Goal: Communication & Community: Answer question/provide support

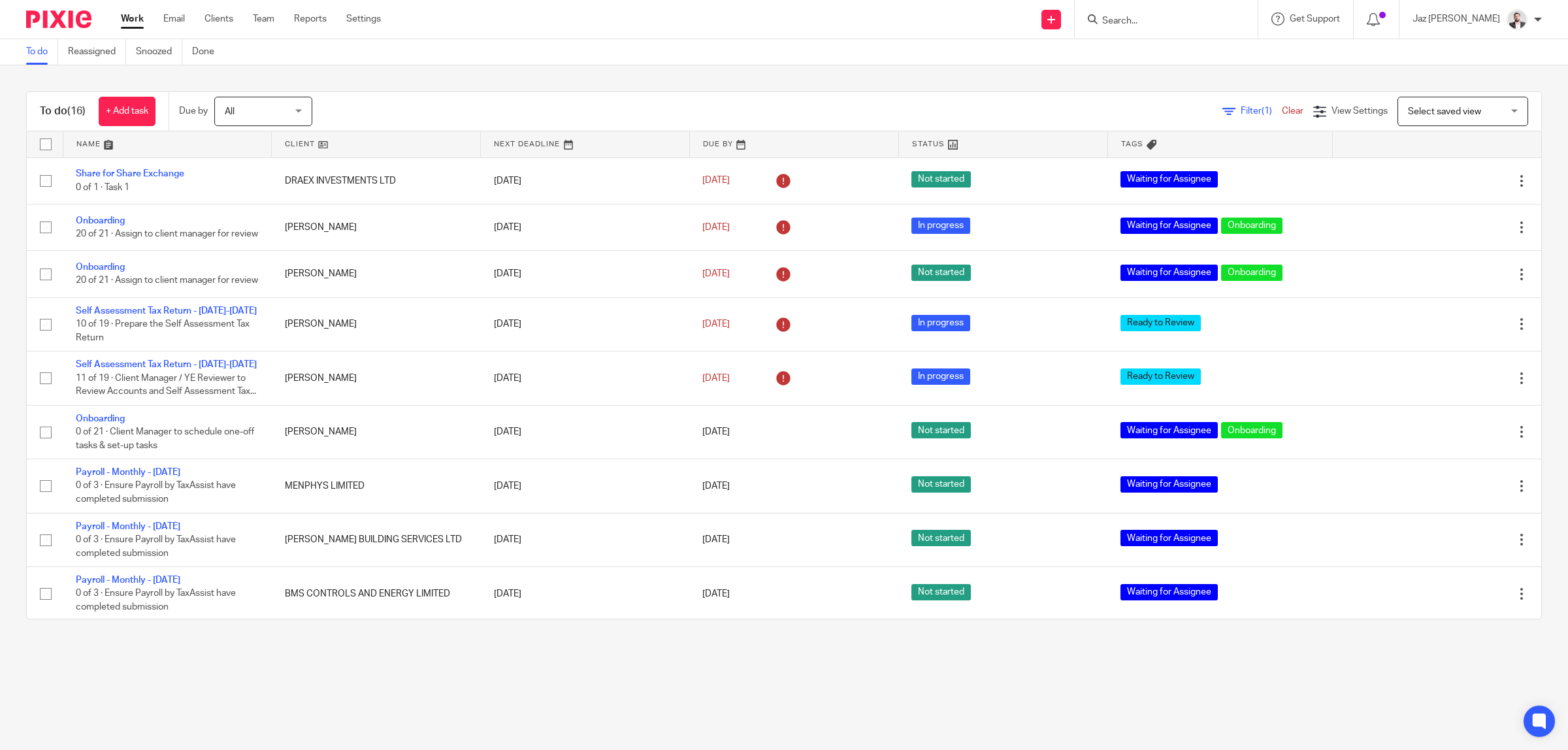
scroll to position [403, 0]
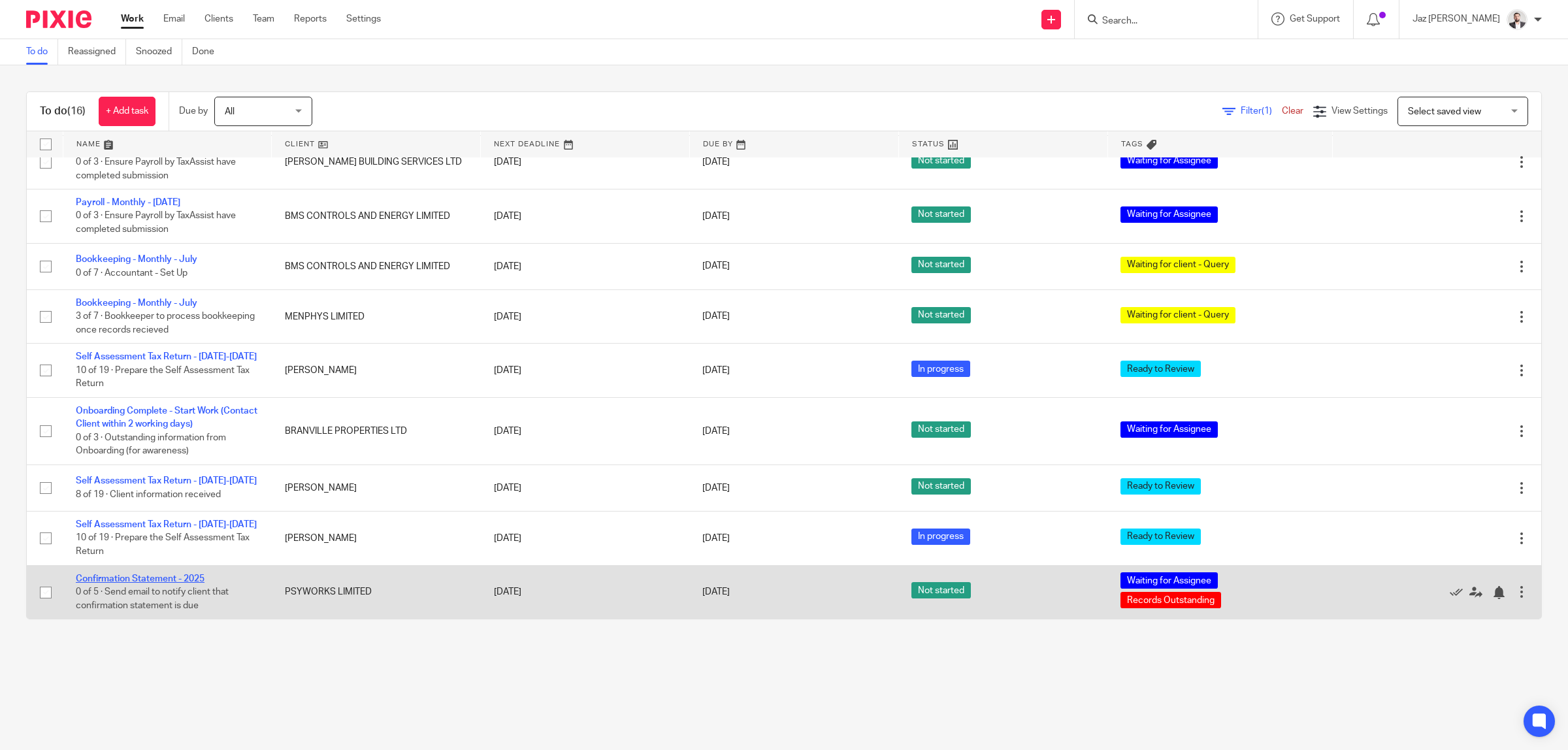
click at [172, 580] on link "Confirmation Statement - 2025" at bounding box center [140, 578] width 129 height 9
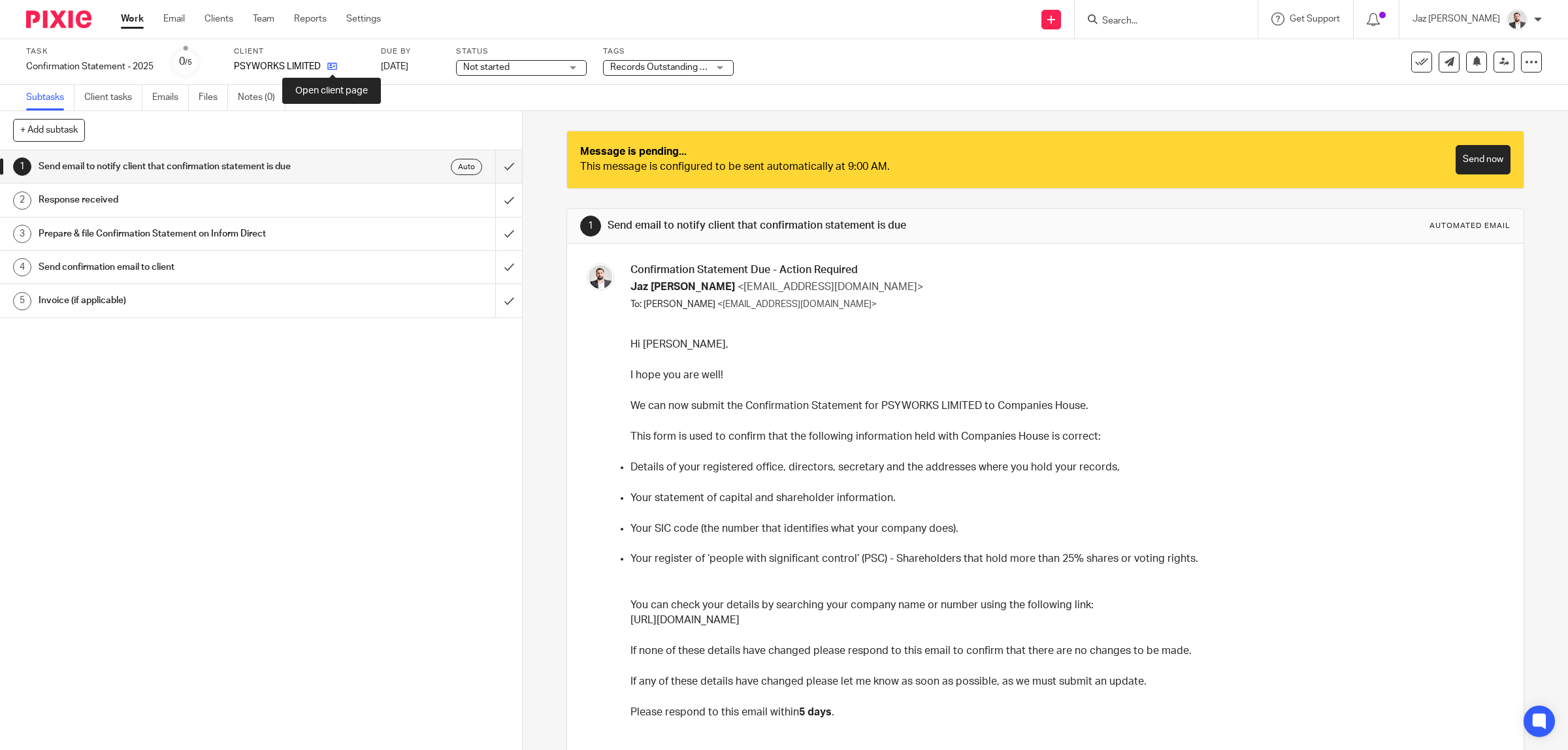
drag, startPoint x: 0, startPoint y: 0, endPoint x: 331, endPoint y: 66, distance: 337.5
click at [331, 66] on icon at bounding box center [332, 66] width 10 height 10
click at [331, 68] on icon at bounding box center [332, 66] width 10 height 10
click at [1494, 69] on link at bounding box center [1504, 62] width 21 height 21
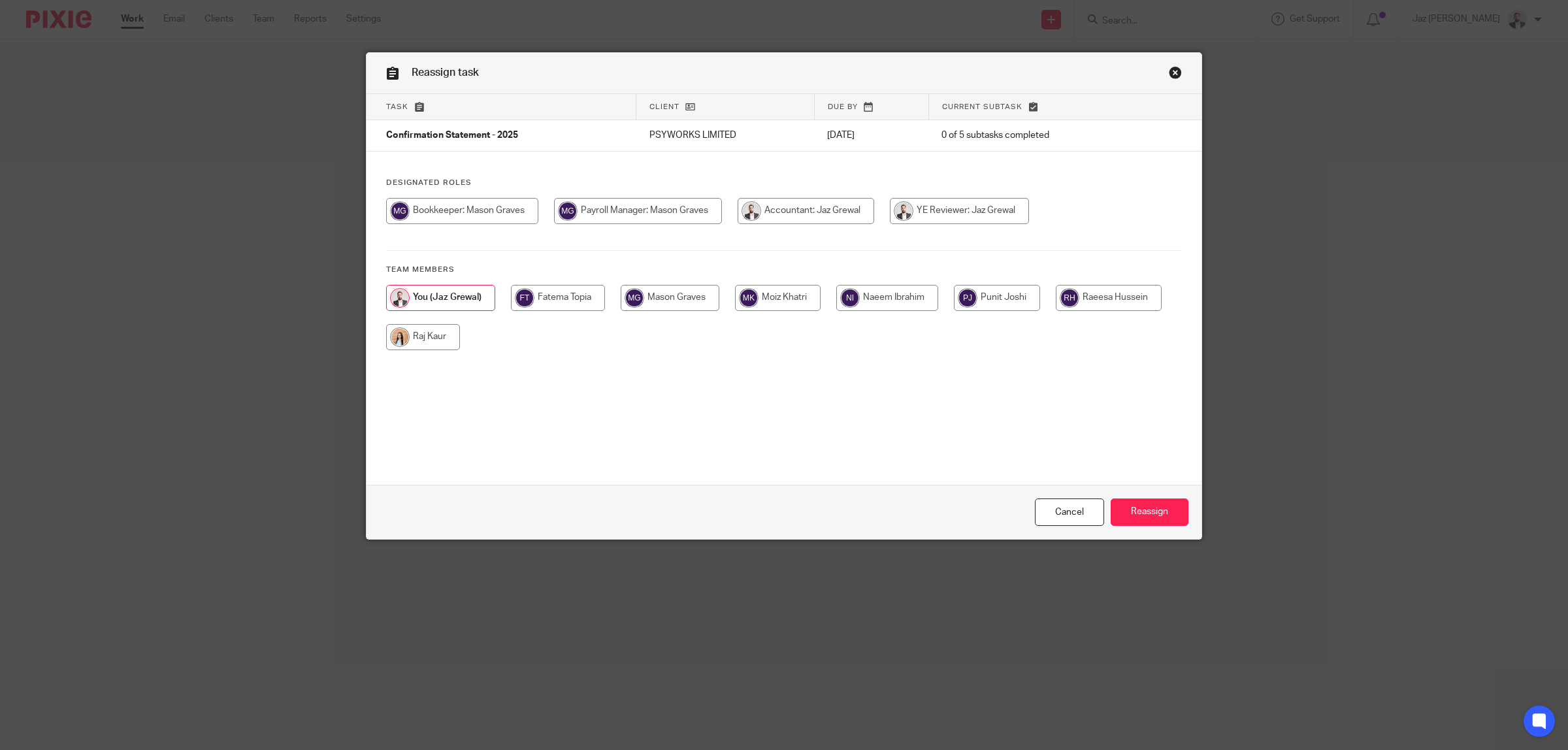
click at [690, 301] on input "radio" at bounding box center [670, 298] width 99 height 26
radio input "true"
click at [1135, 509] on input "Reassign" at bounding box center [1150, 512] width 78 height 28
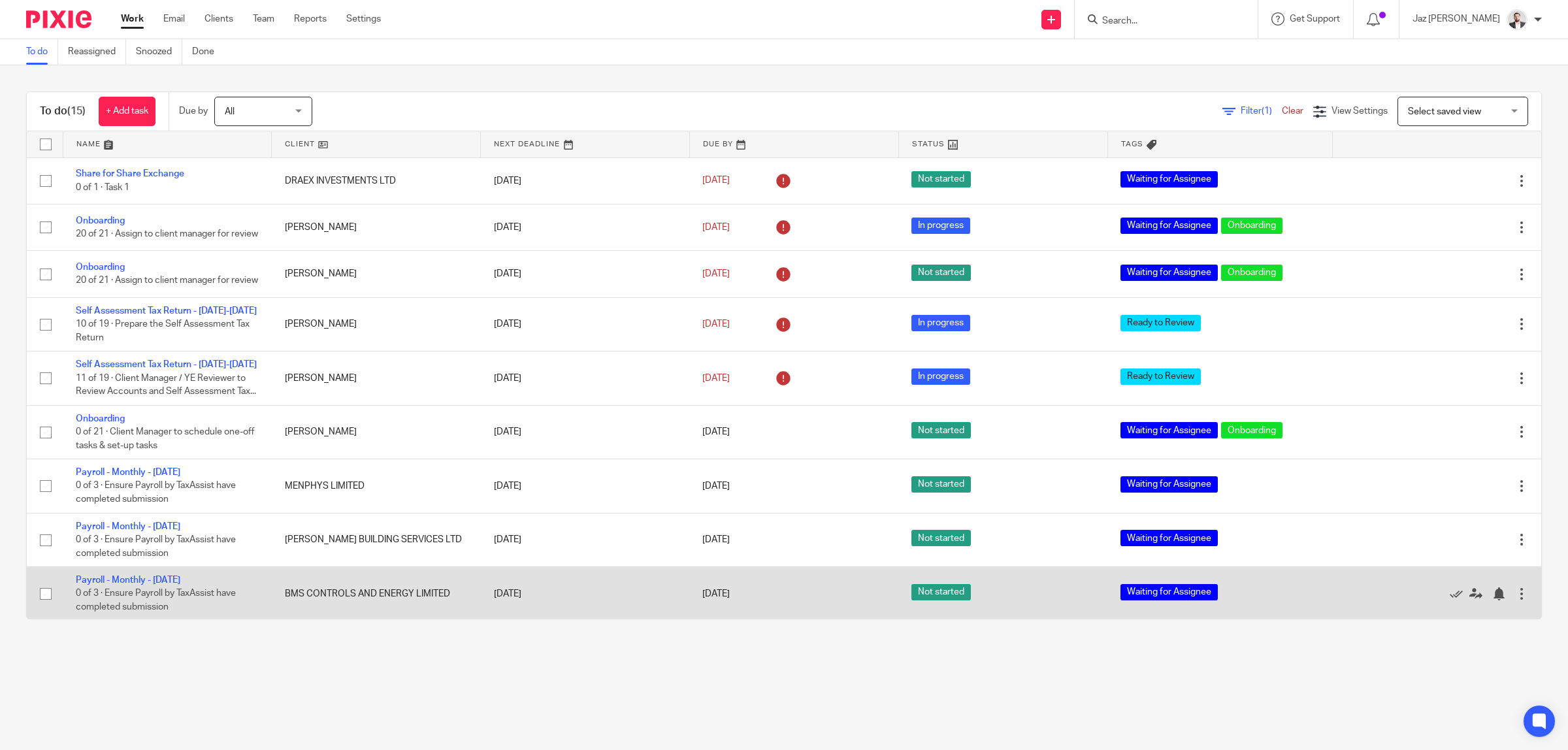
scroll to position [349, 0]
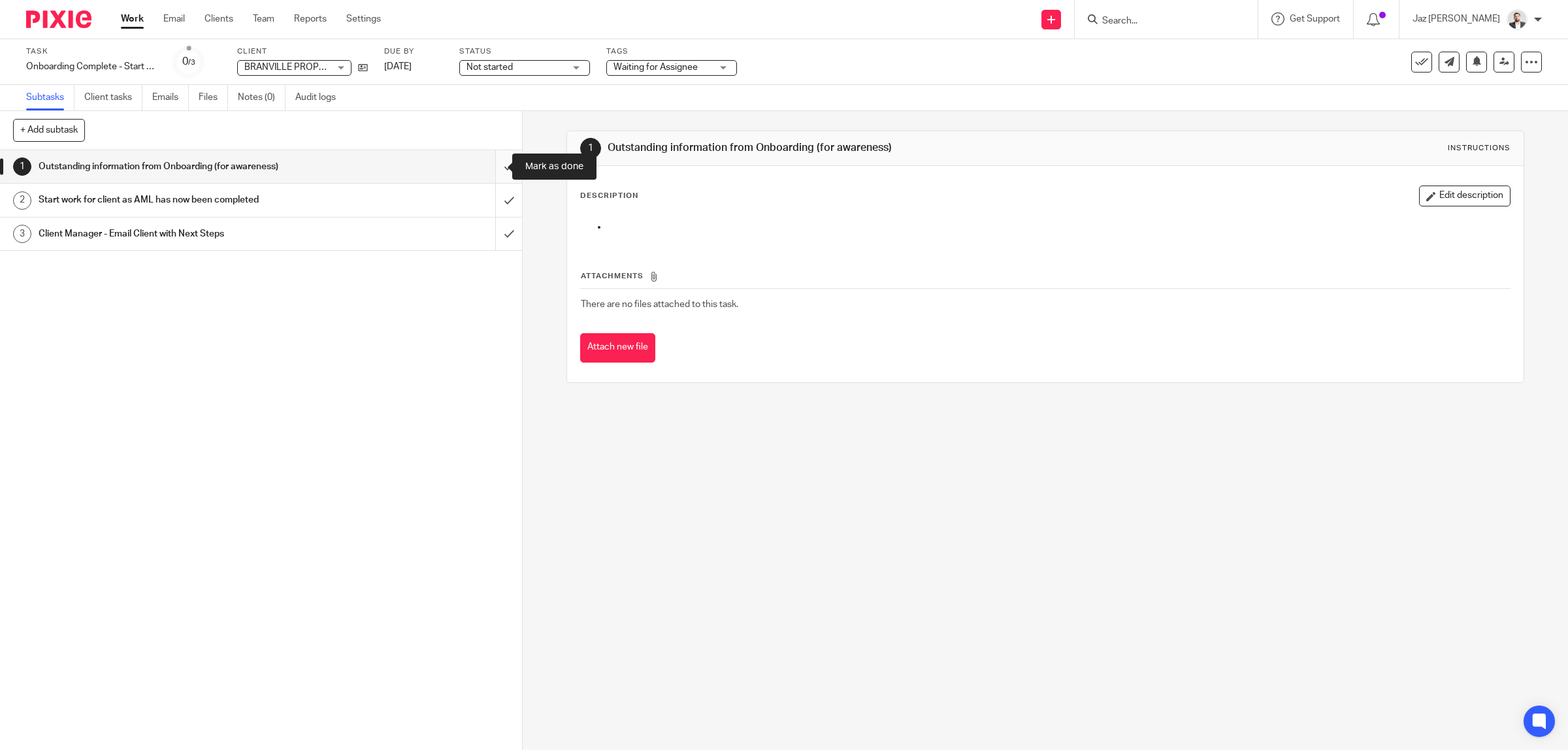
click at [496, 168] on input "submit" at bounding box center [261, 166] width 522 height 33
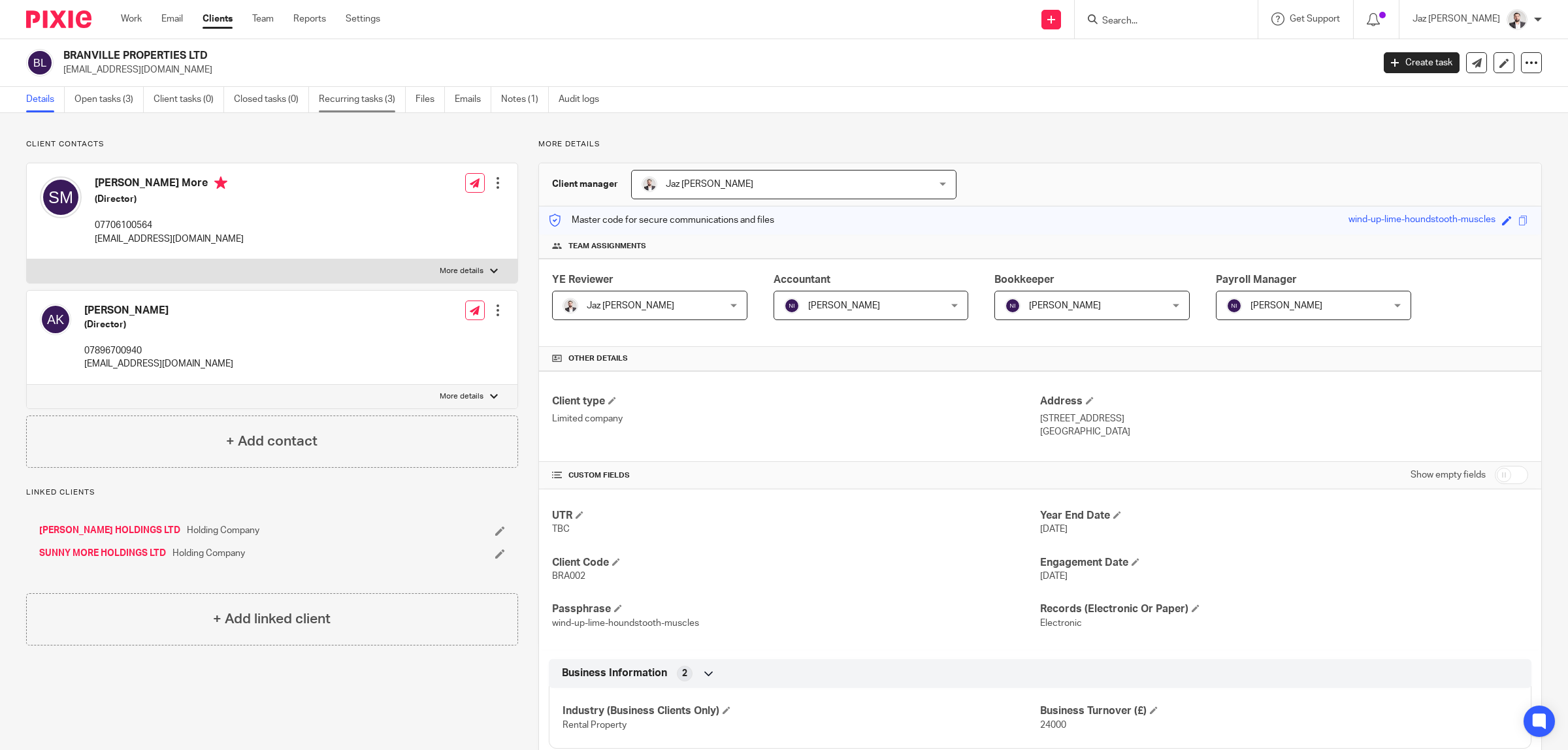
click at [368, 99] on link "Recurring tasks (3)" at bounding box center [362, 100] width 87 height 25
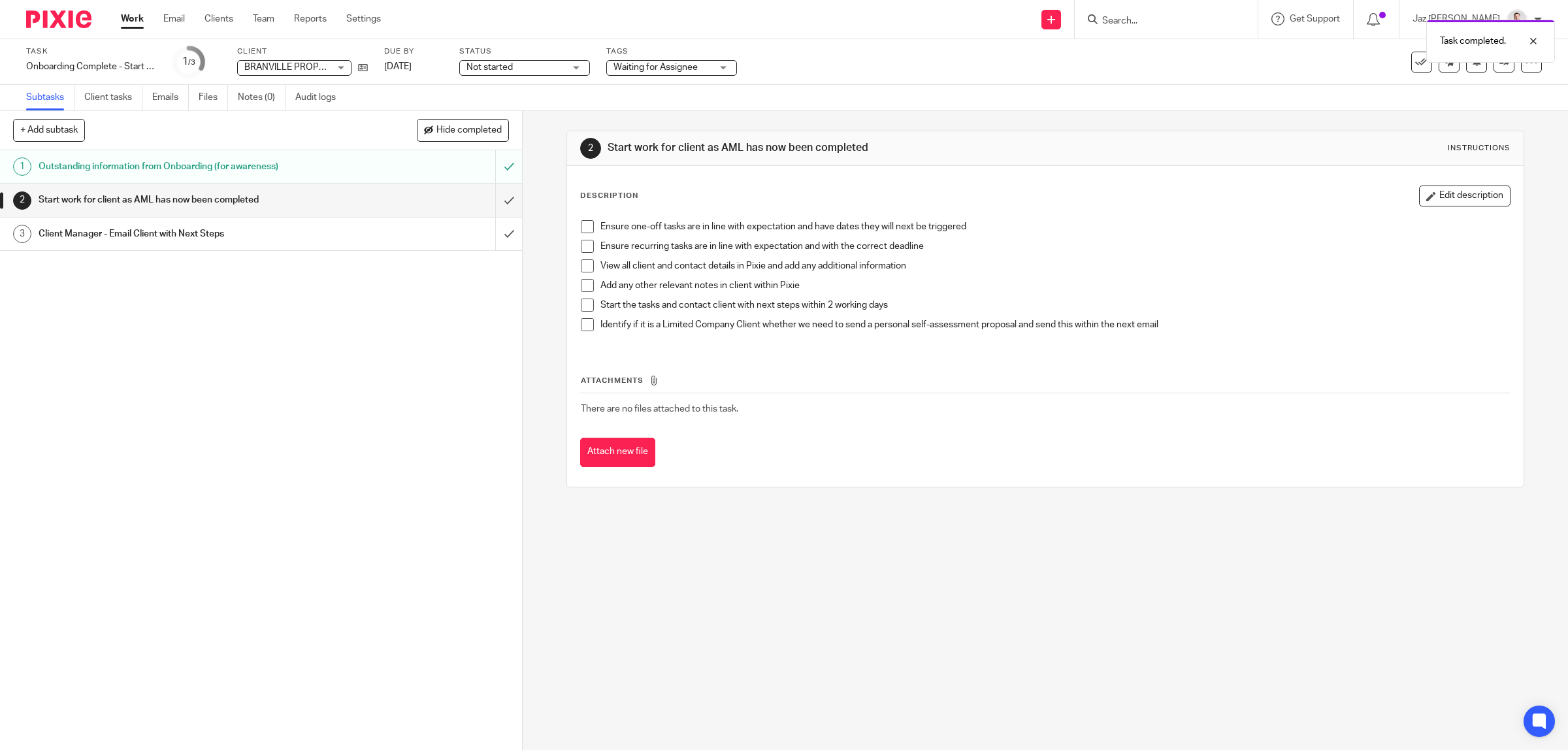
click at [581, 224] on span at bounding box center [587, 226] width 13 height 13
click at [583, 247] on span at bounding box center [587, 246] width 13 height 13
click at [581, 266] on span at bounding box center [587, 265] width 13 height 13
click at [583, 281] on span at bounding box center [587, 285] width 13 height 13
drag, startPoint x: 580, startPoint y: 302, endPoint x: 580, endPoint y: 309, distance: 7.0
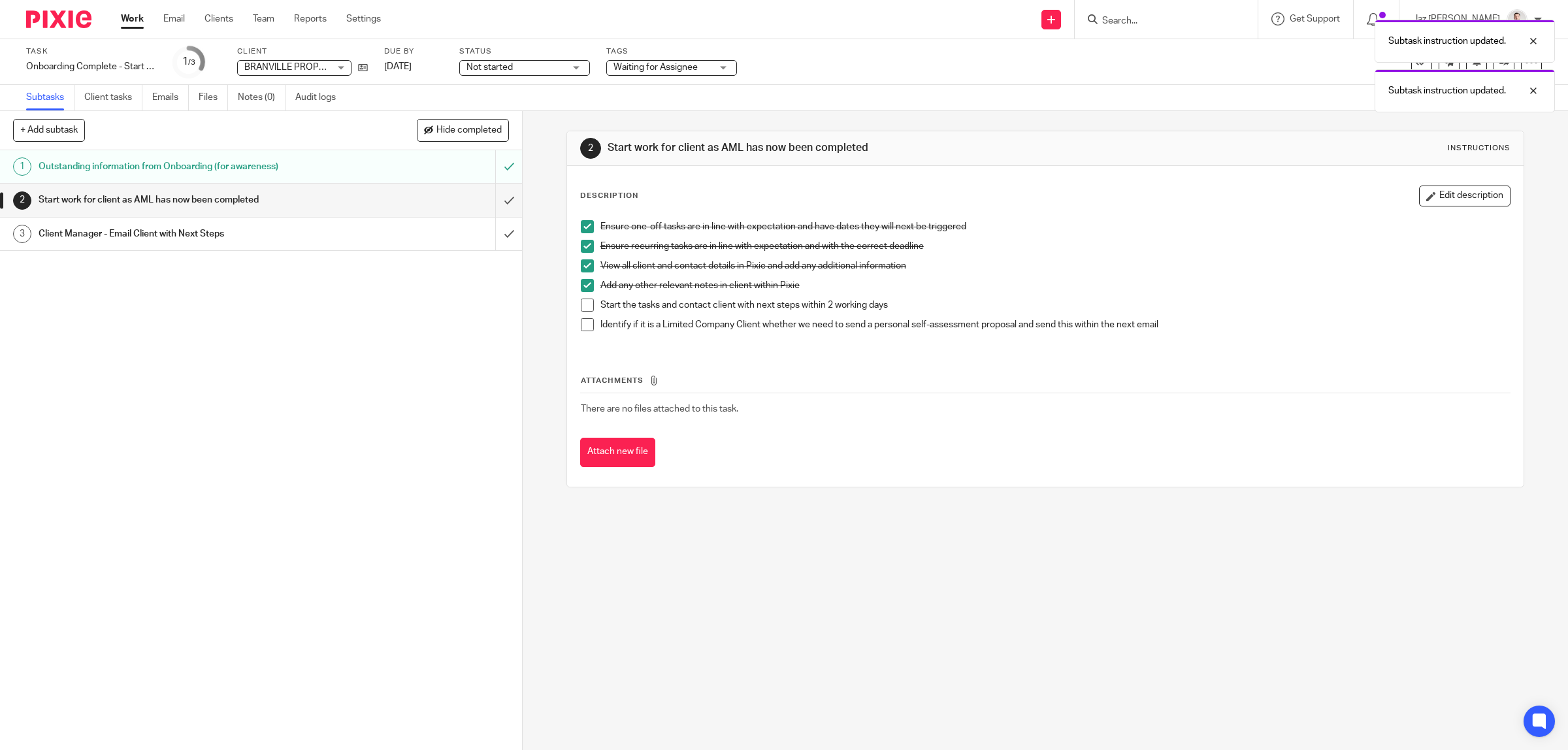
click at [581, 302] on span at bounding box center [587, 304] width 13 height 13
click at [581, 324] on span at bounding box center [587, 324] width 13 height 13
click at [494, 194] on input "submit" at bounding box center [261, 200] width 522 height 33
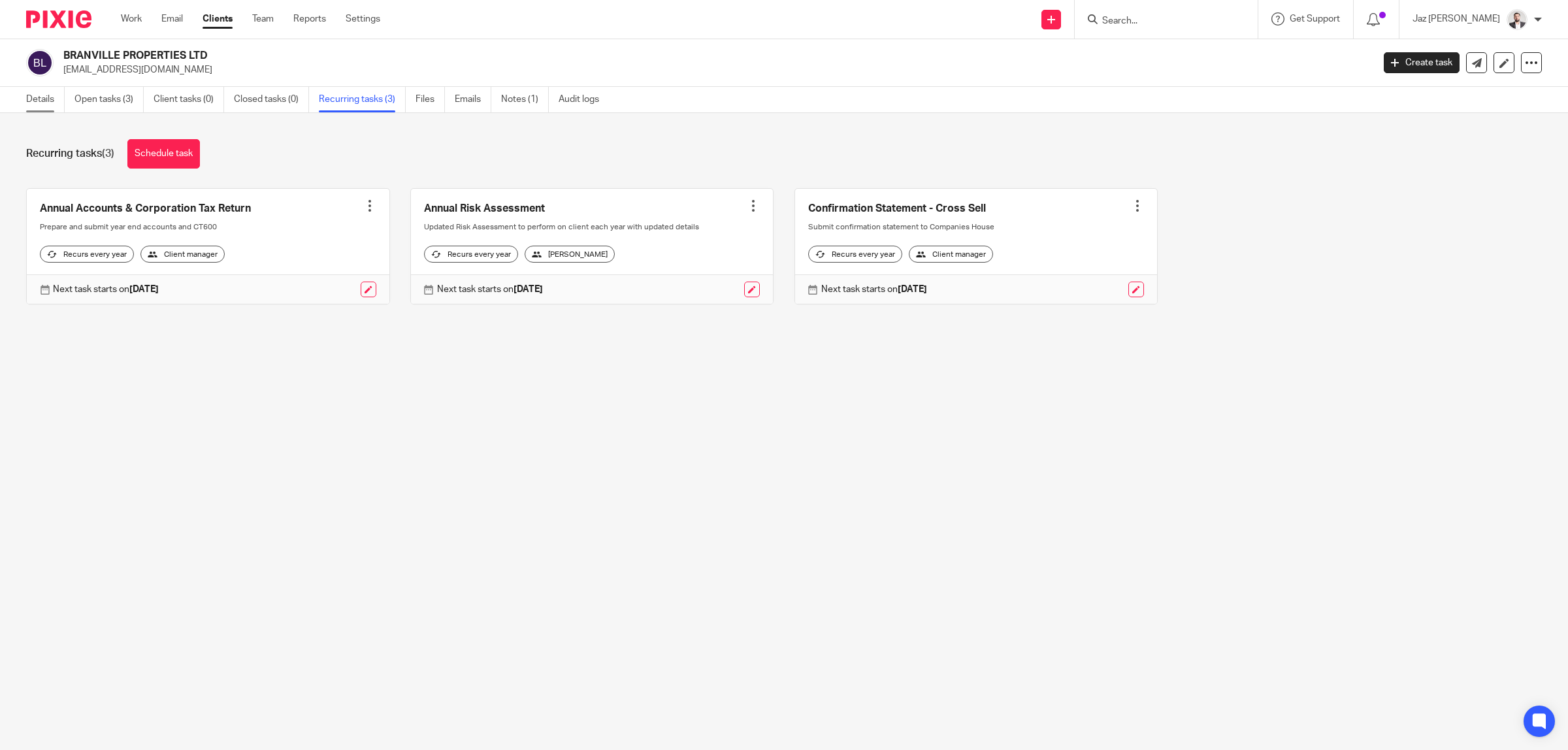
click at [30, 89] on link "Details" at bounding box center [45, 100] width 38 height 25
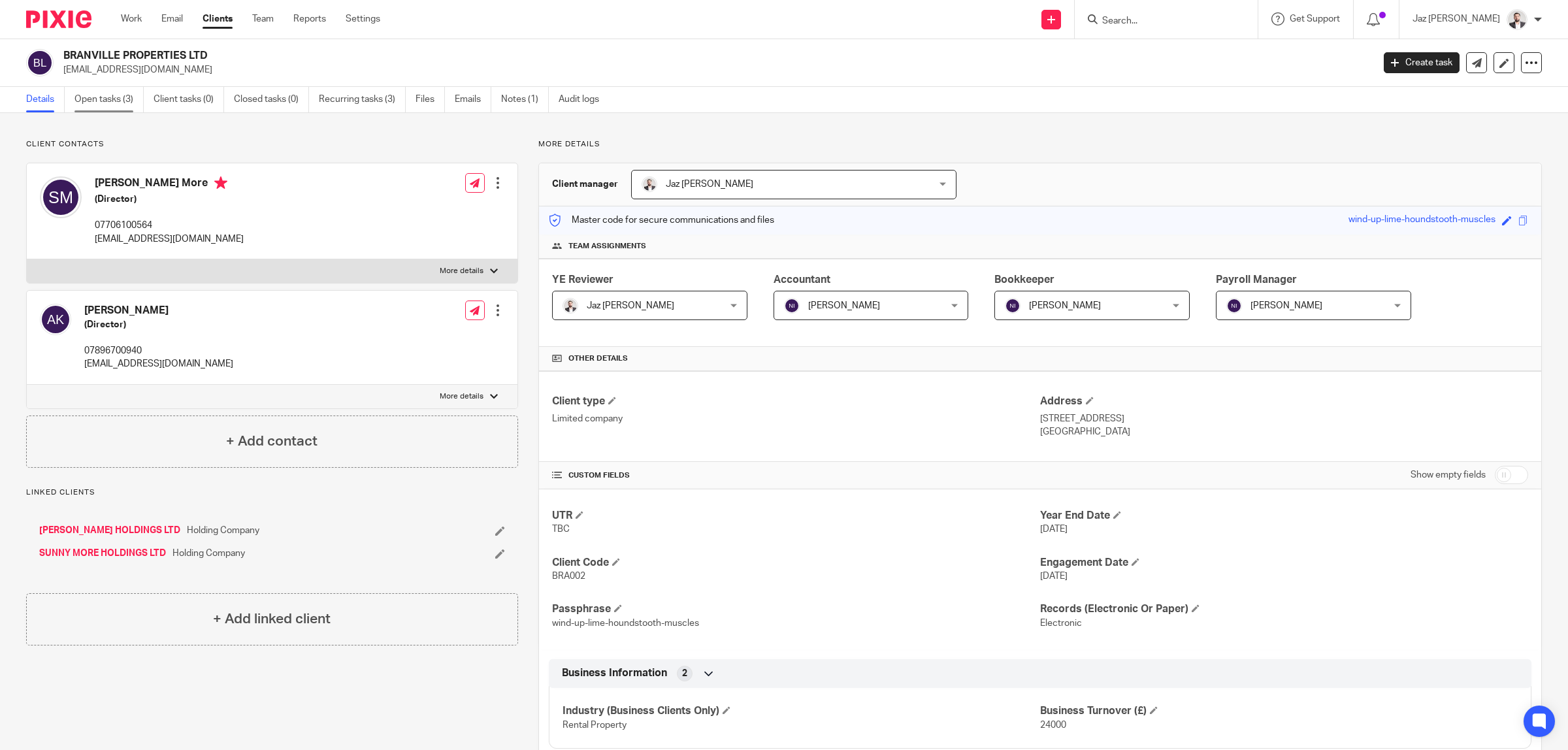
click at [121, 93] on link "Open tasks (3)" at bounding box center [109, 100] width 69 height 25
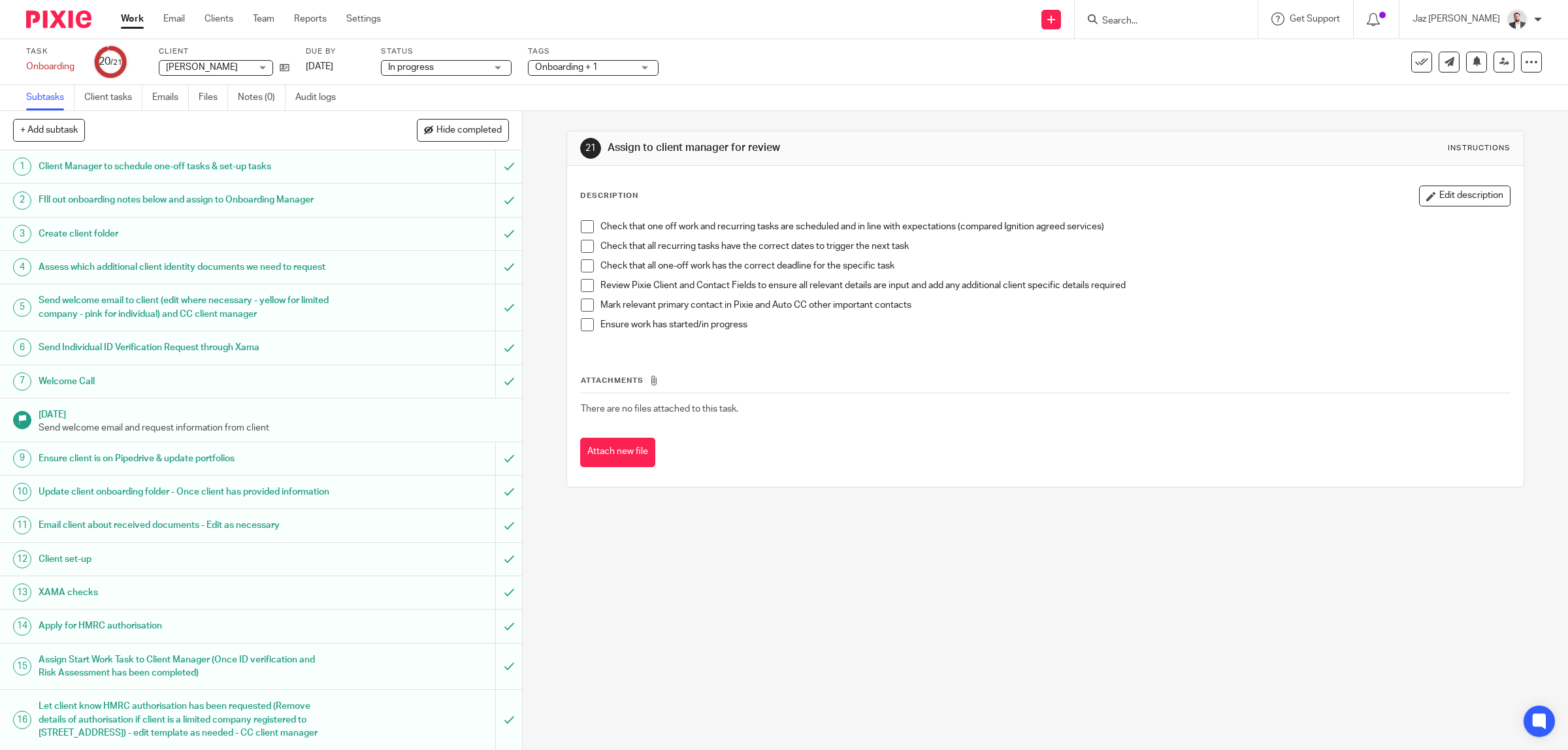
click at [581, 224] on span at bounding box center [587, 226] width 13 height 13
click at [581, 243] on span at bounding box center [587, 246] width 13 height 13
click at [581, 263] on span at bounding box center [587, 265] width 13 height 13
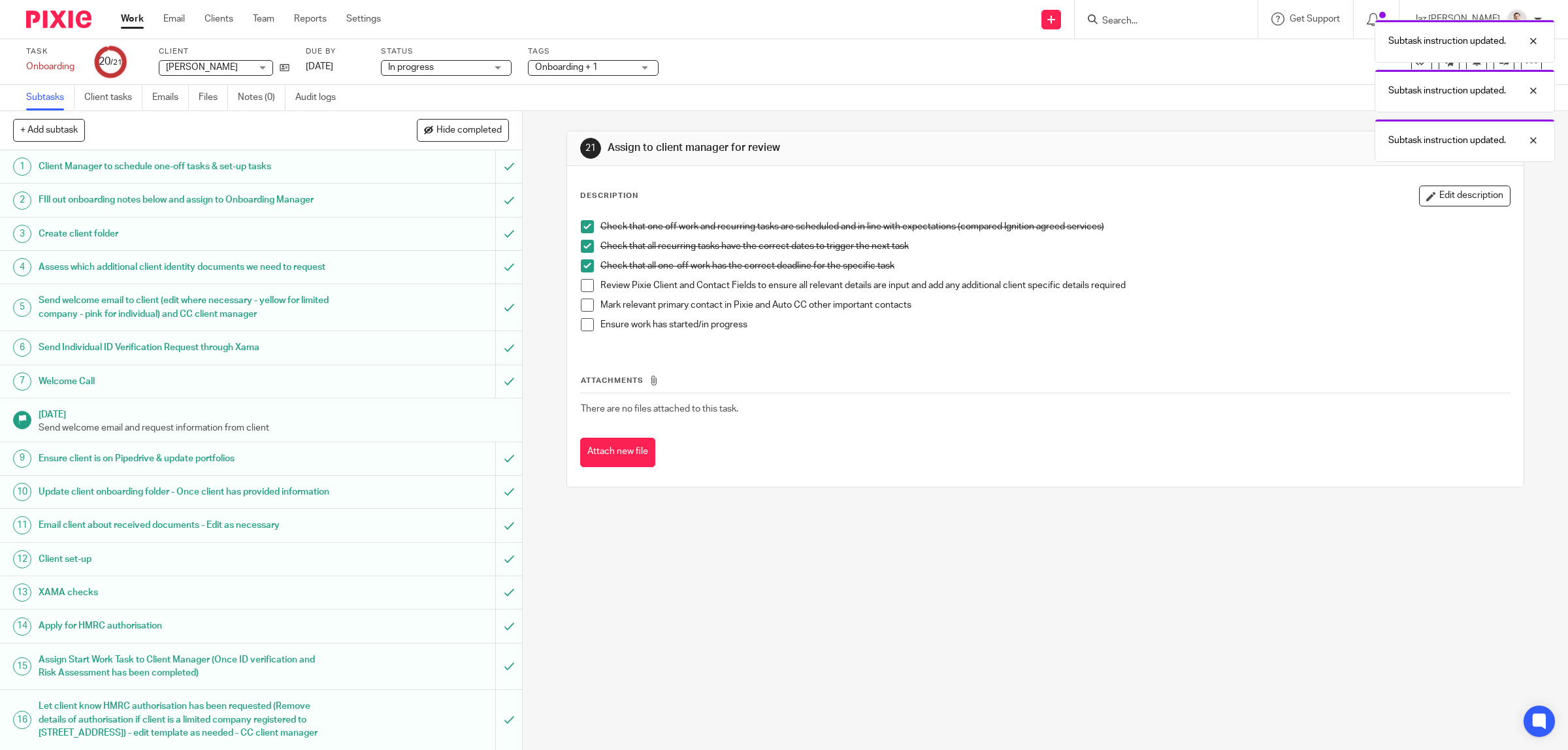
click at [581, 278] on li "Check that all one-off work has the correct deadline for the specific task" at bounding box center [1046, 269] width 930 height 19
click at [582, 289] on span at bounding box center [587, 285] width 13 height 13
click at [581, 302] on span at bounding box center [587, 304] width 13 height 13
click at [581, 325] on span at bounding box center [587, 324] width 13 height 13
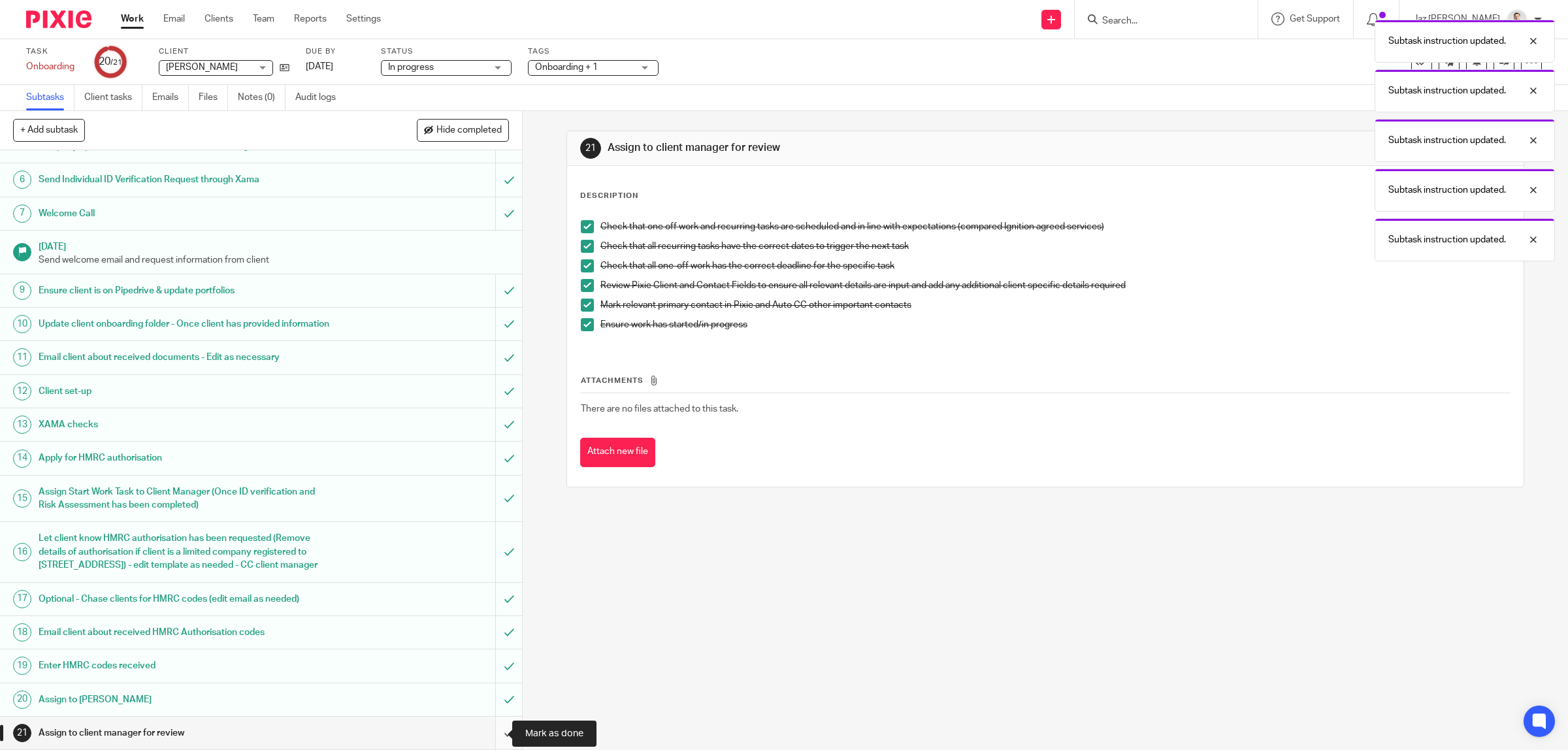
click at [488, 728] on input "submit" at bounding box center [261, 733] width 522 height 33
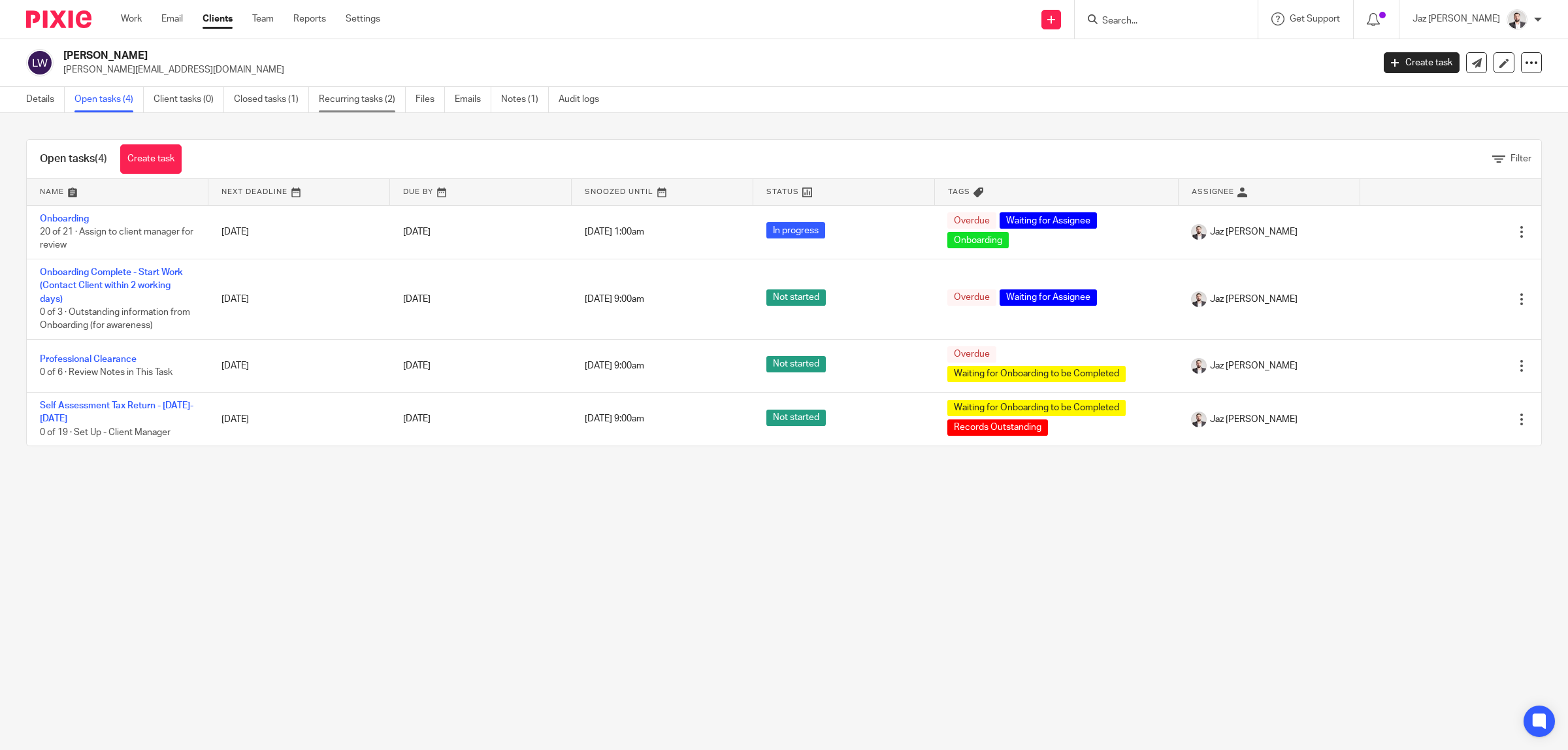
click at [343, 103] on link "Recurring tasks (2)" at bounding box center [362, 100] width 87 height 25
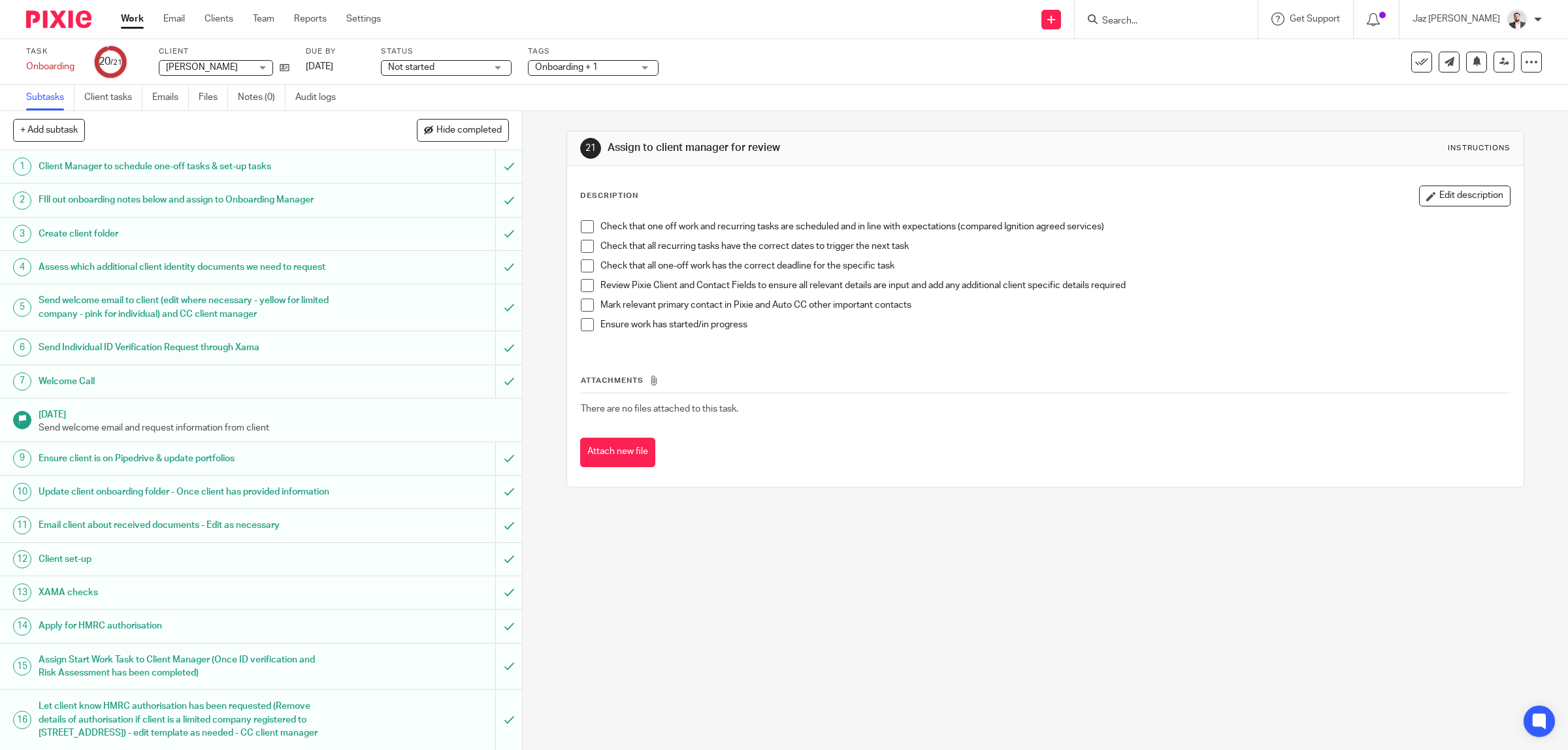
scroll to position [197, 0]
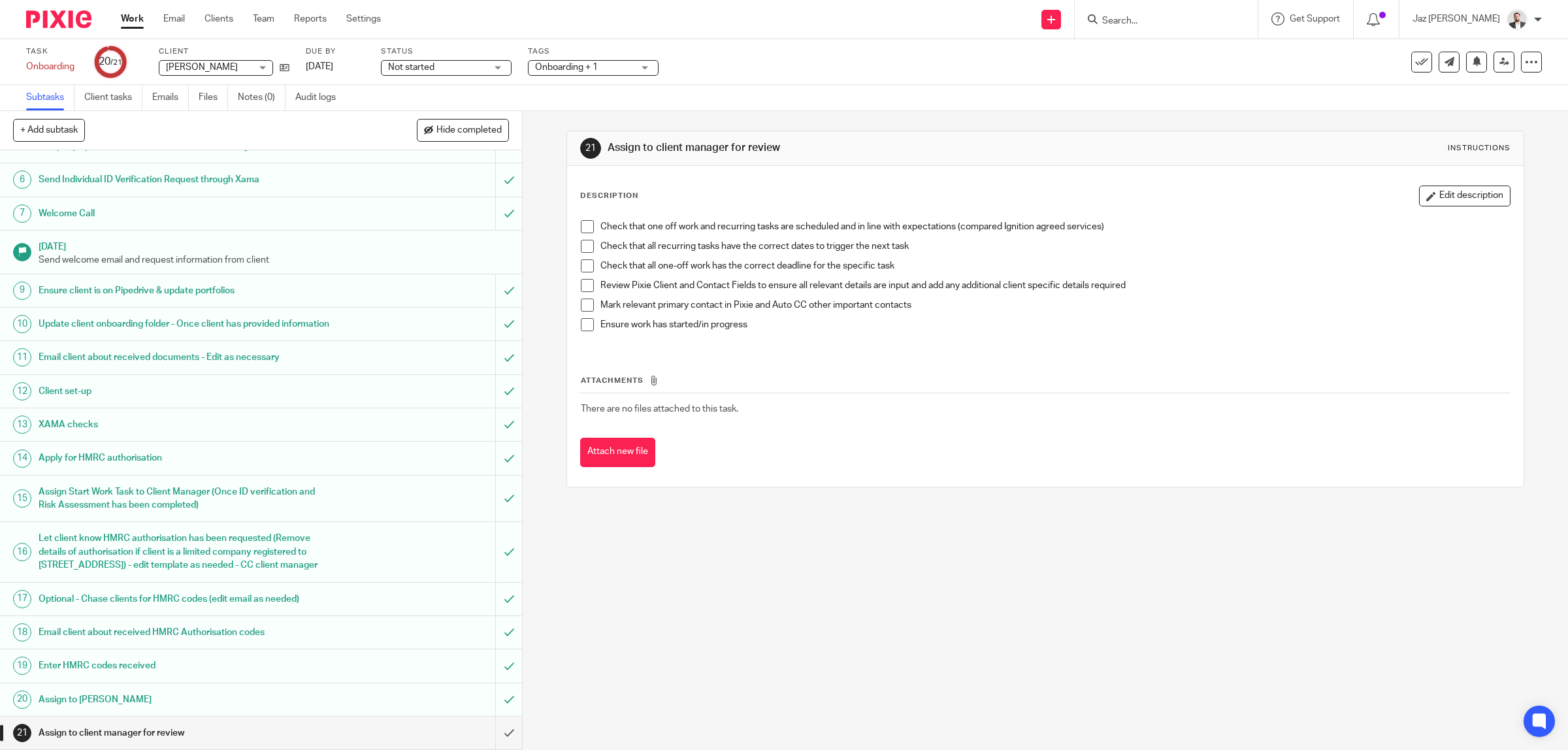
click at [581, 224] on span at bounding box center [587, 226] width 13 height 13
click at [581, 251] on span at bounding box center [587, 246] width 13 height 13
click at [581, 267] on span at bounding box center [587, 265] width 13 height 13
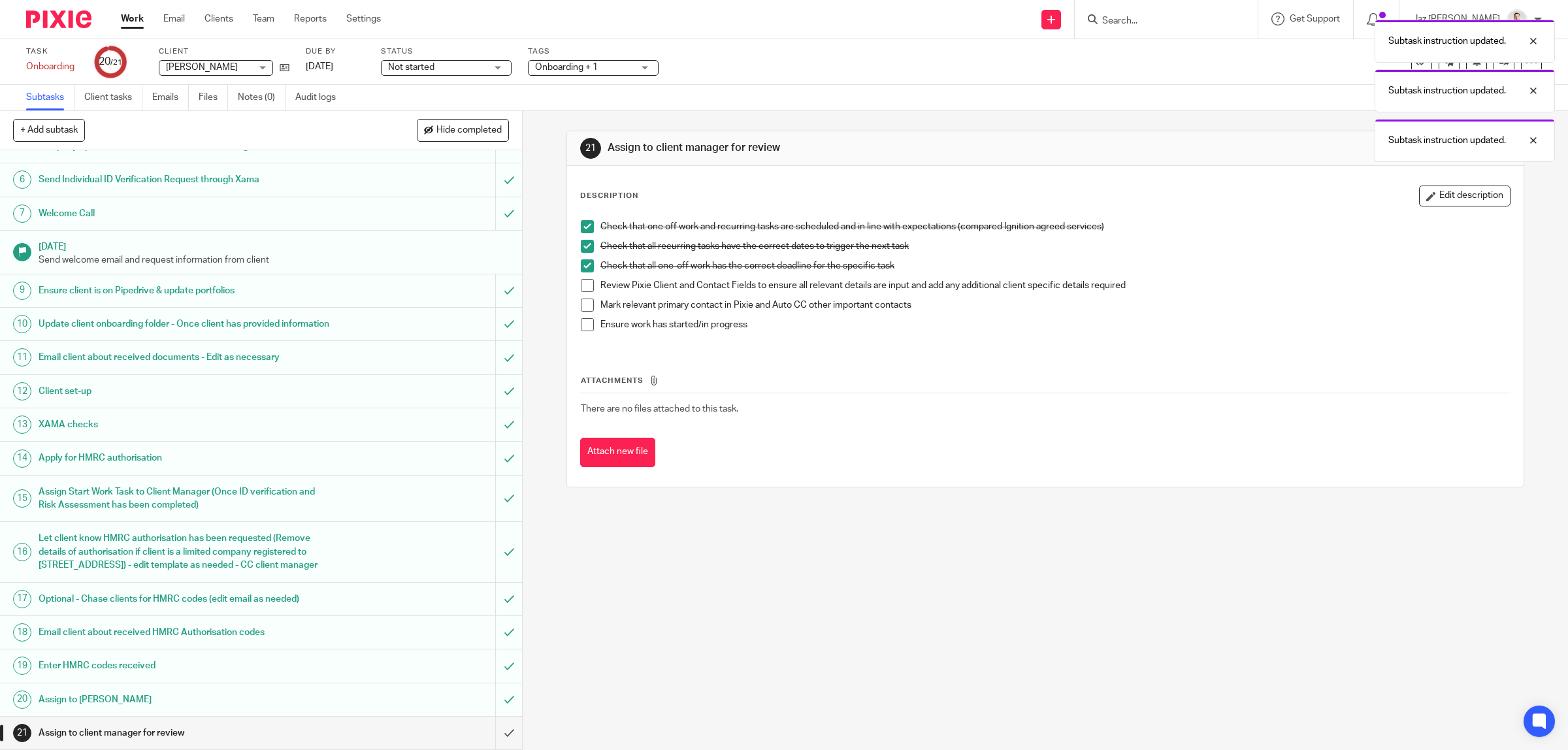
click at [581, 285] on span at bounding box center [587, 285] width 13 height 13
click at [581, 302] on span at bounding box center [587, 304] width 13 height 13
click at [581, 332] on li "Ensure work has started/in progress" at bounding box center [1046, 327] width 930 height 19
click at [581, 320] on span at bounding box center [587, 324] width 13 height 13
click at [487, 727] on input "submit" at bounding box center [261, 733] width 522 height 33
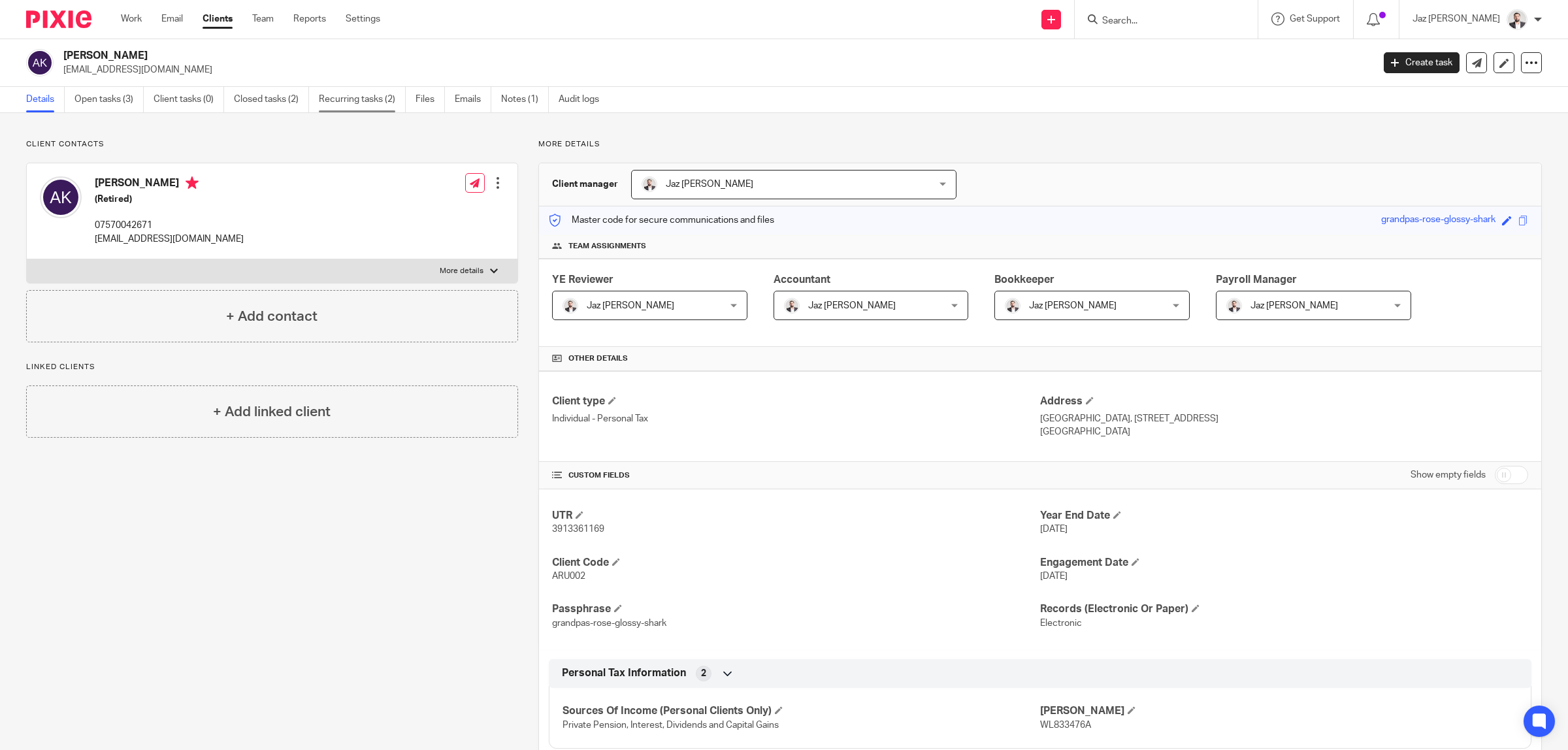
click at [357, 107] on link "Recurring tasks (2)" at bounding box center [362, 100] width 87 height 25
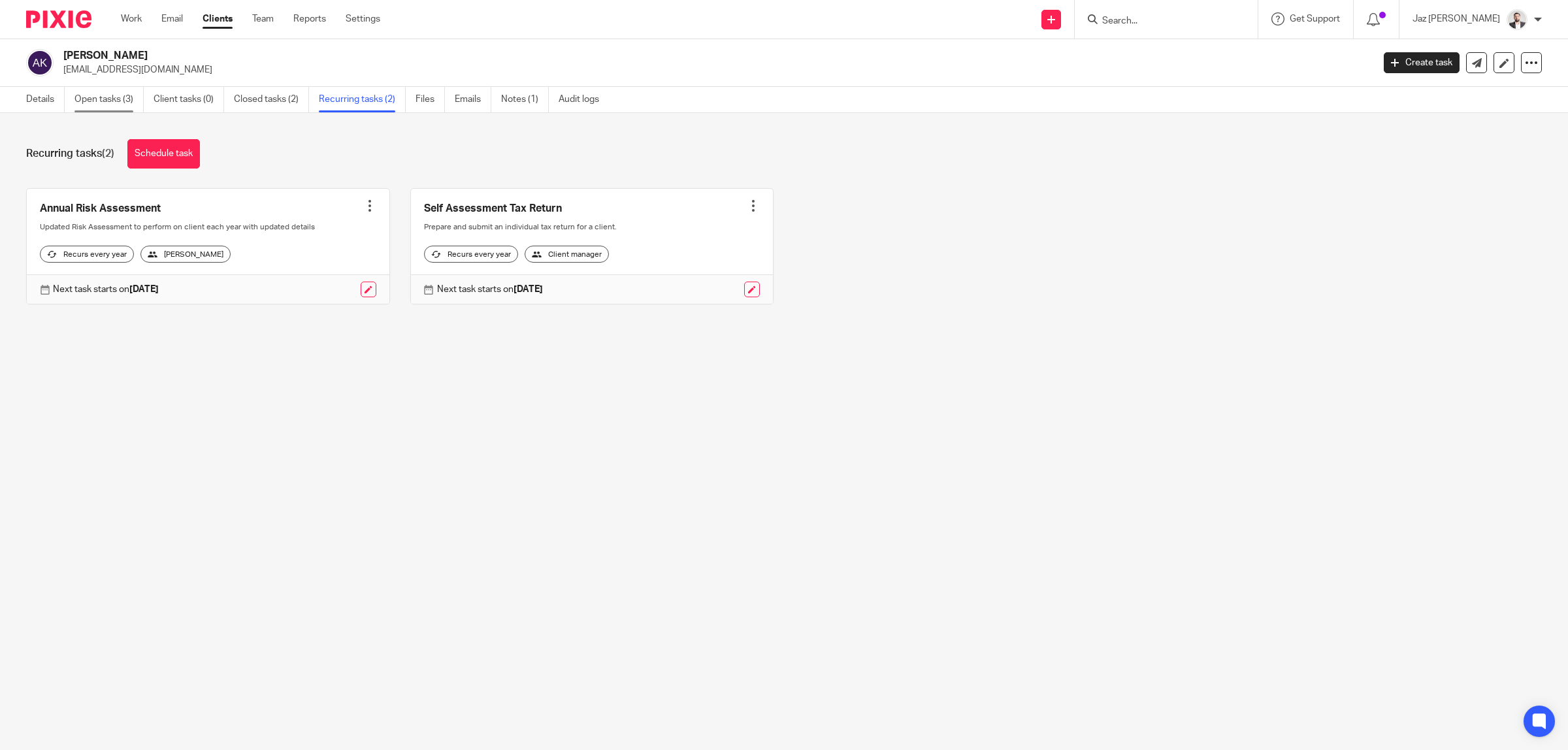
click at [105, 92] on link "Open tasks (3)" at bounding box center [109, 100] width 69 height 25
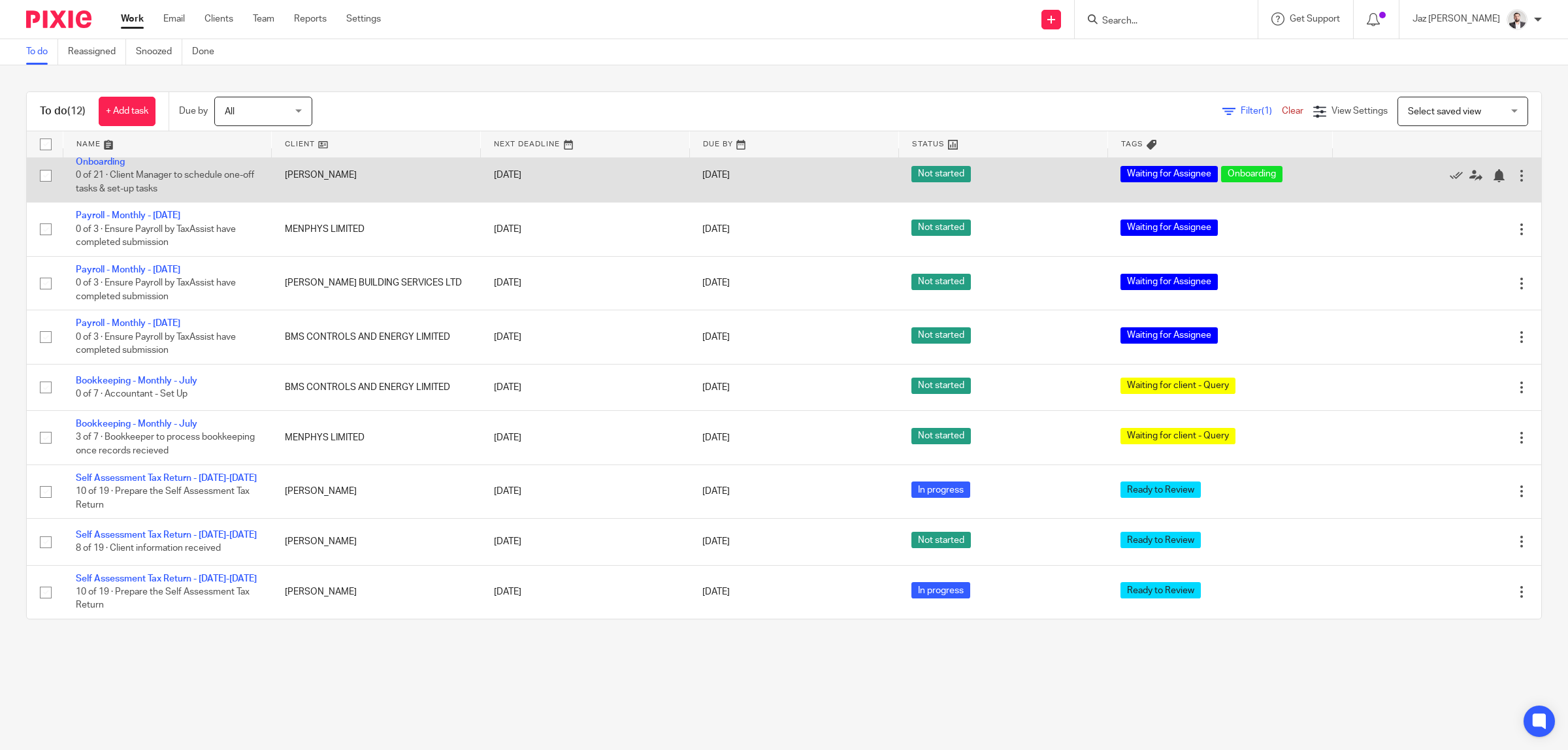
scroll to position [12, 0]
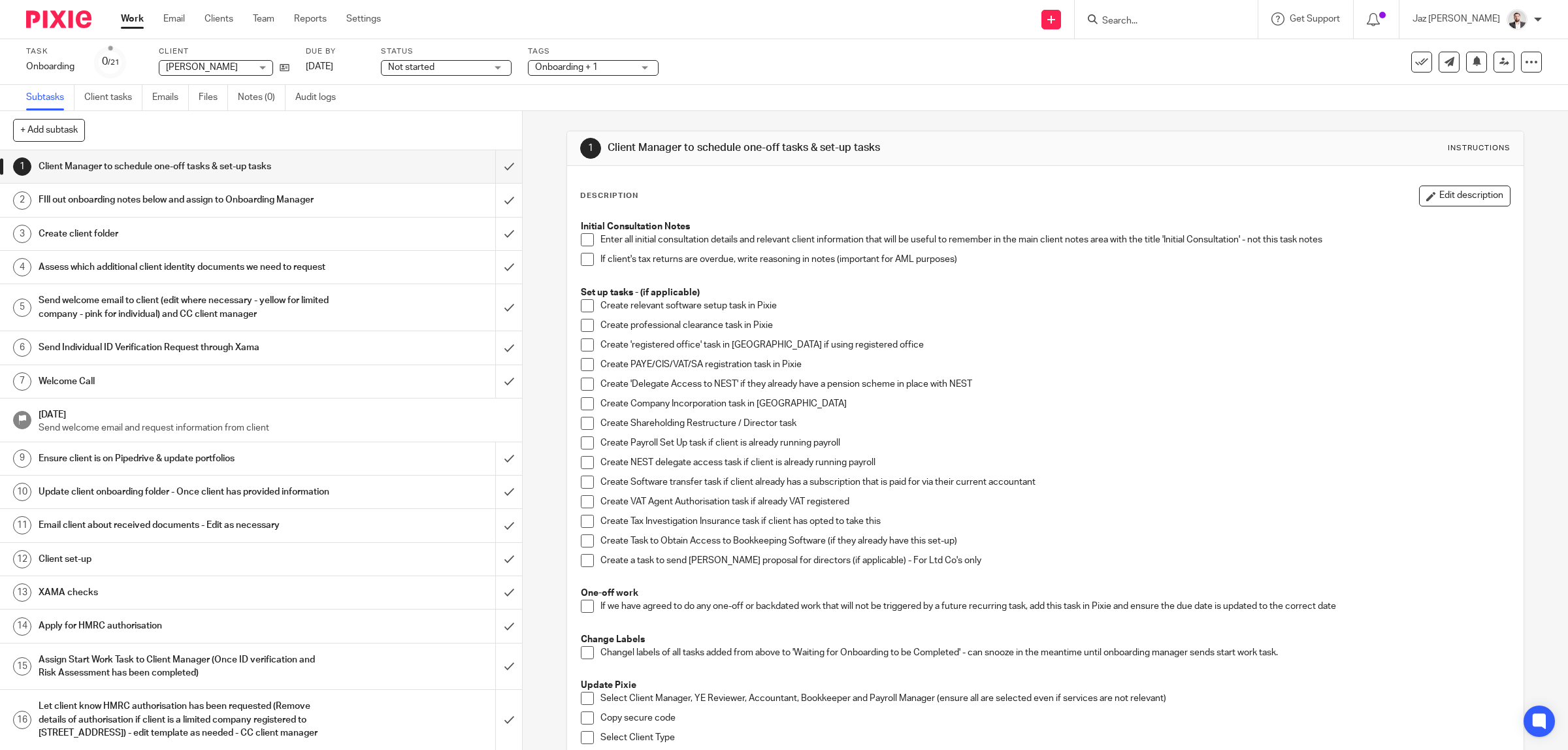
click at [1165, 17] on input "Search" at bounding box center [1160, 21] width 117 height 12
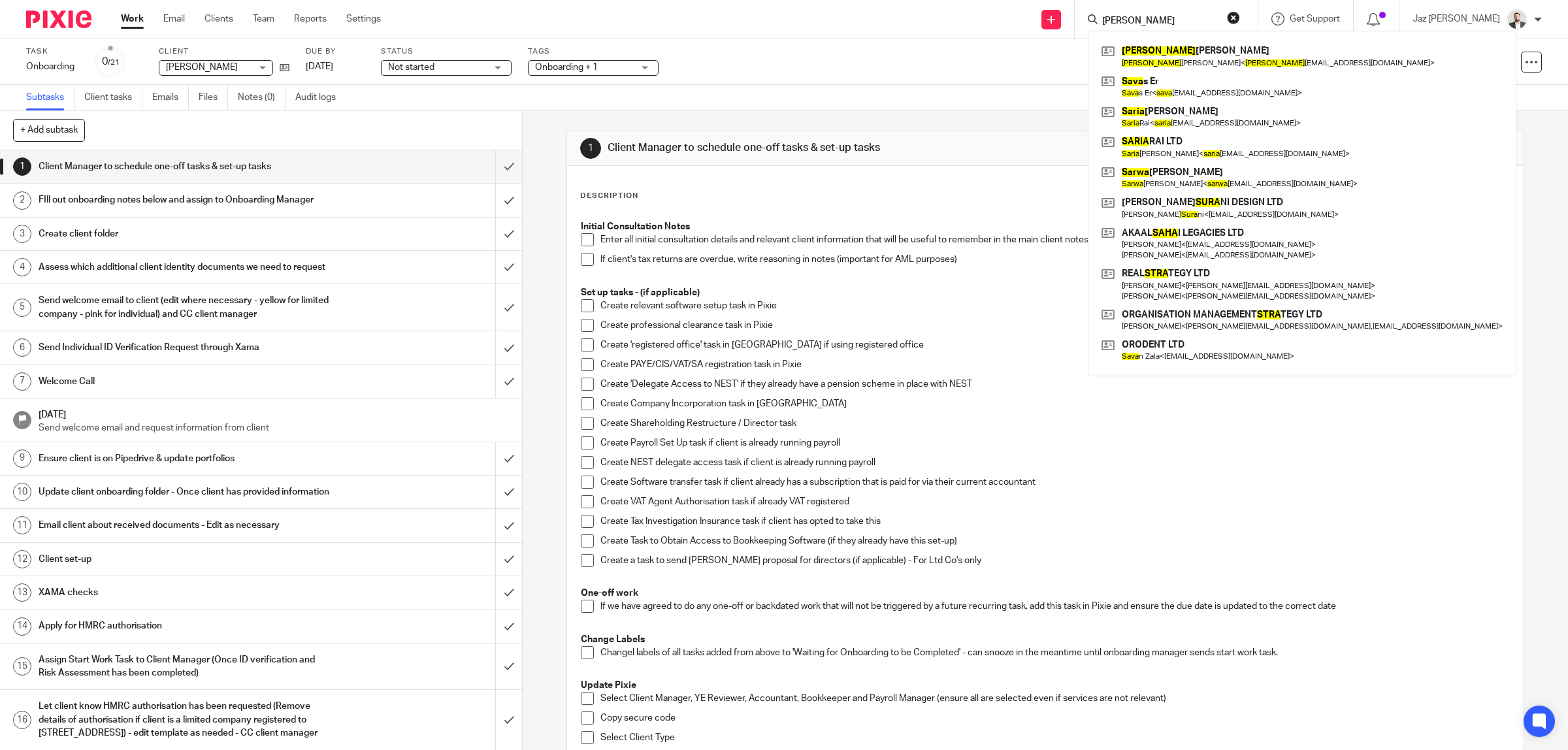
type input "sara"
click at [1524, 295] on div "1 Client Manager to schedule one-off tasks & set-up tasks Instructions Descript…" at bounding box center [1045, 430] width 1046 height 639
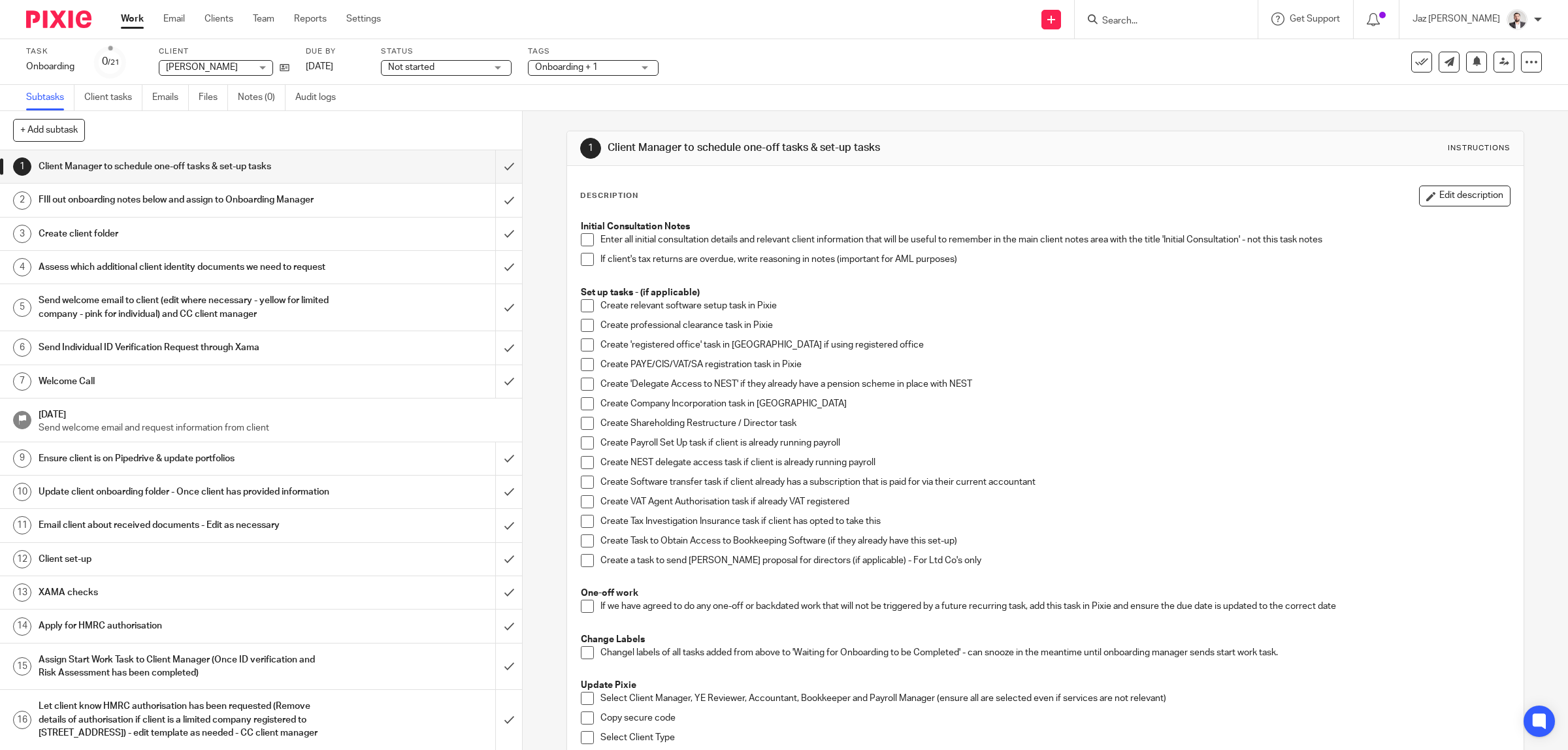
click at [581, 240] on span at bounding box center [587, 239] width 13 height 13
click at [581, 261] on span at bounding box center [587, 259] width 13 height 13
click at [581, 306] on span at bounding box center [587, 305] width 13 height 13
click at [581, 302] on span at bounding box center [587, 305] width 13 height 13
click at [581, 305] on span at bounding box center [587, 305] width 13 height 13
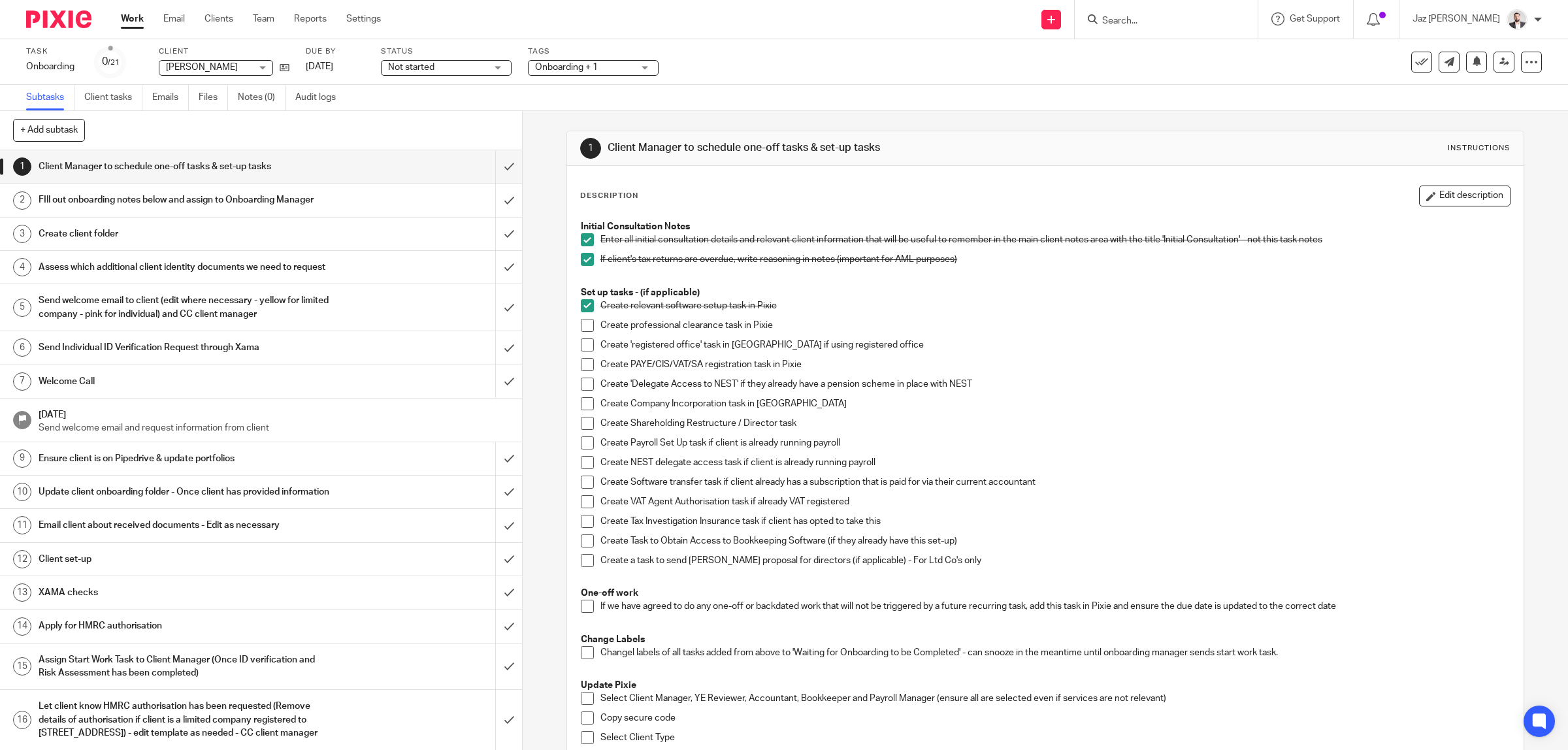
click at [583, 325] on span at bounding box center [587, 324] width 13 height 13
click at [581, 343] on span at bounding box center [587, 345] width 13 height 13
click at [582, 365] on span at bounding box center [587, 364] width 13 height 13
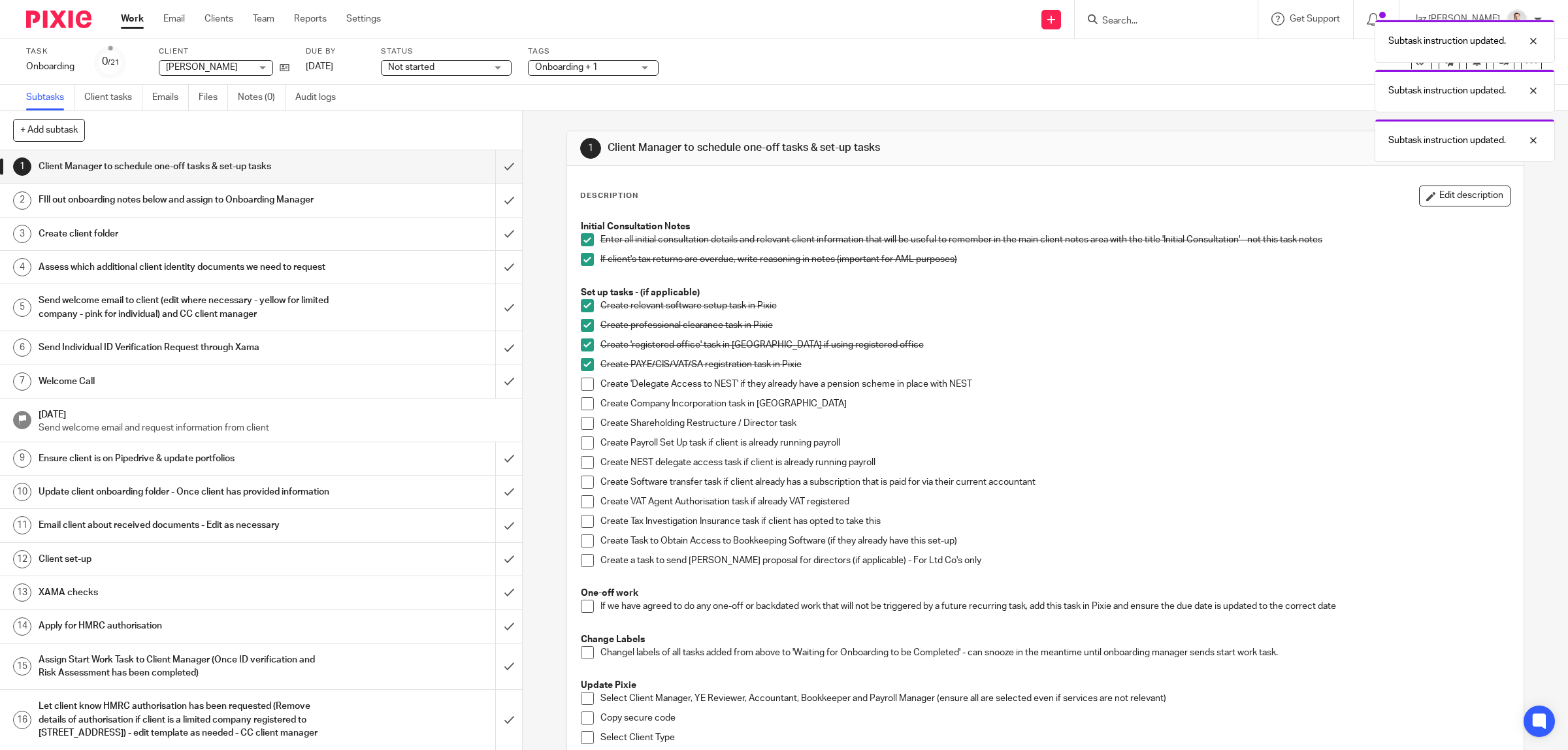
click at [581, 380] on span at bounding box center [587, 383] width 13 height 13
drag, startPoint x: 578, startPoint y: 402, endPoint x: 582, endPoint y: 420, distance: 18.4
click at [581, 402] on span at bounding box center [587, 403] width 13 height 13
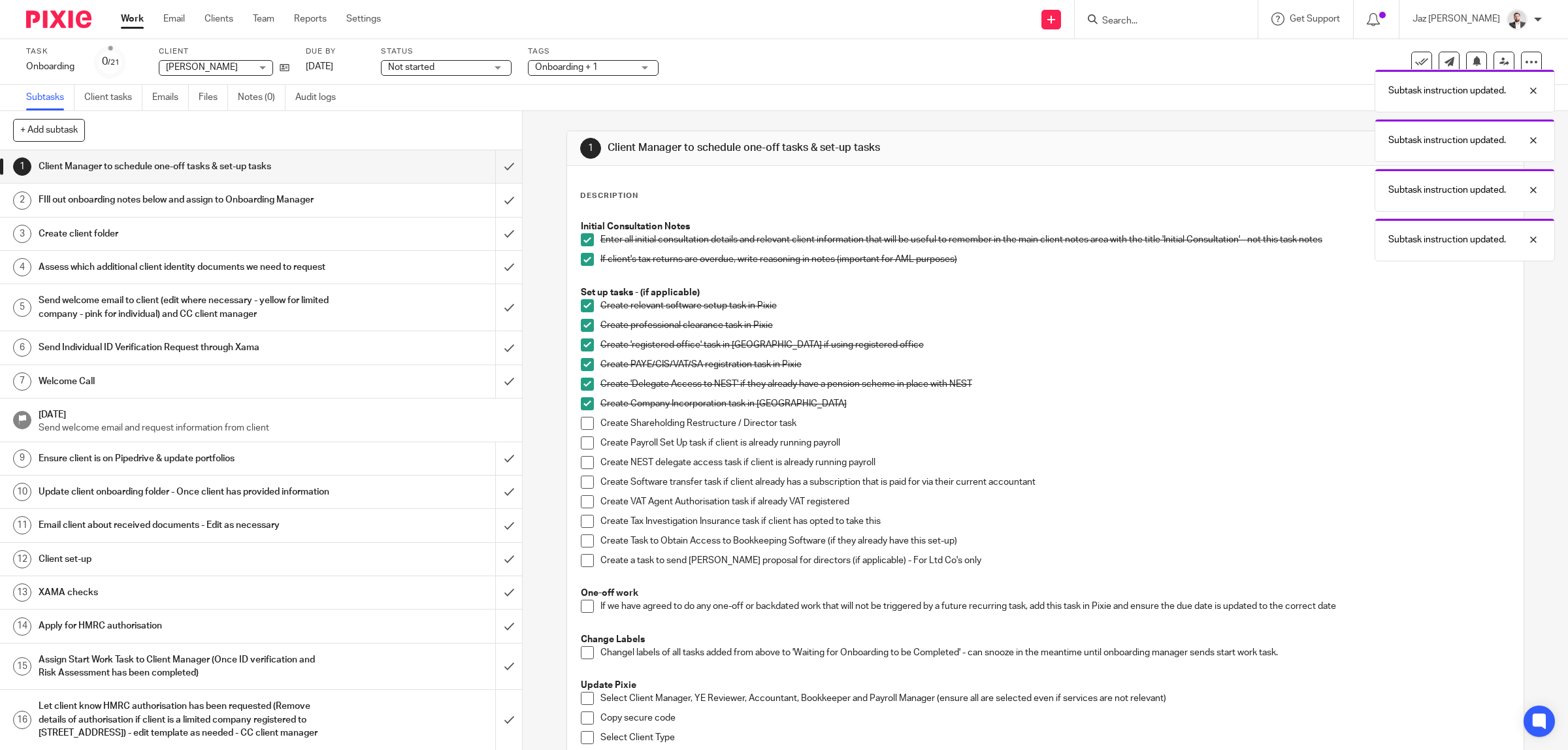
click at [582, 423] on span at bounding box center [587, 423] width 13 height 13
click at [582, 445] on span at bounding box center [587, 442] width 13 height 13
click at [582, 464] on span at bounding box center [587, 462] width 13 height 13
click at [581, 487] on span at bounding box center [587, 481] width 13 height 13
click at [581, 498] on span at bounding box center [587, 501] width 13 height 13
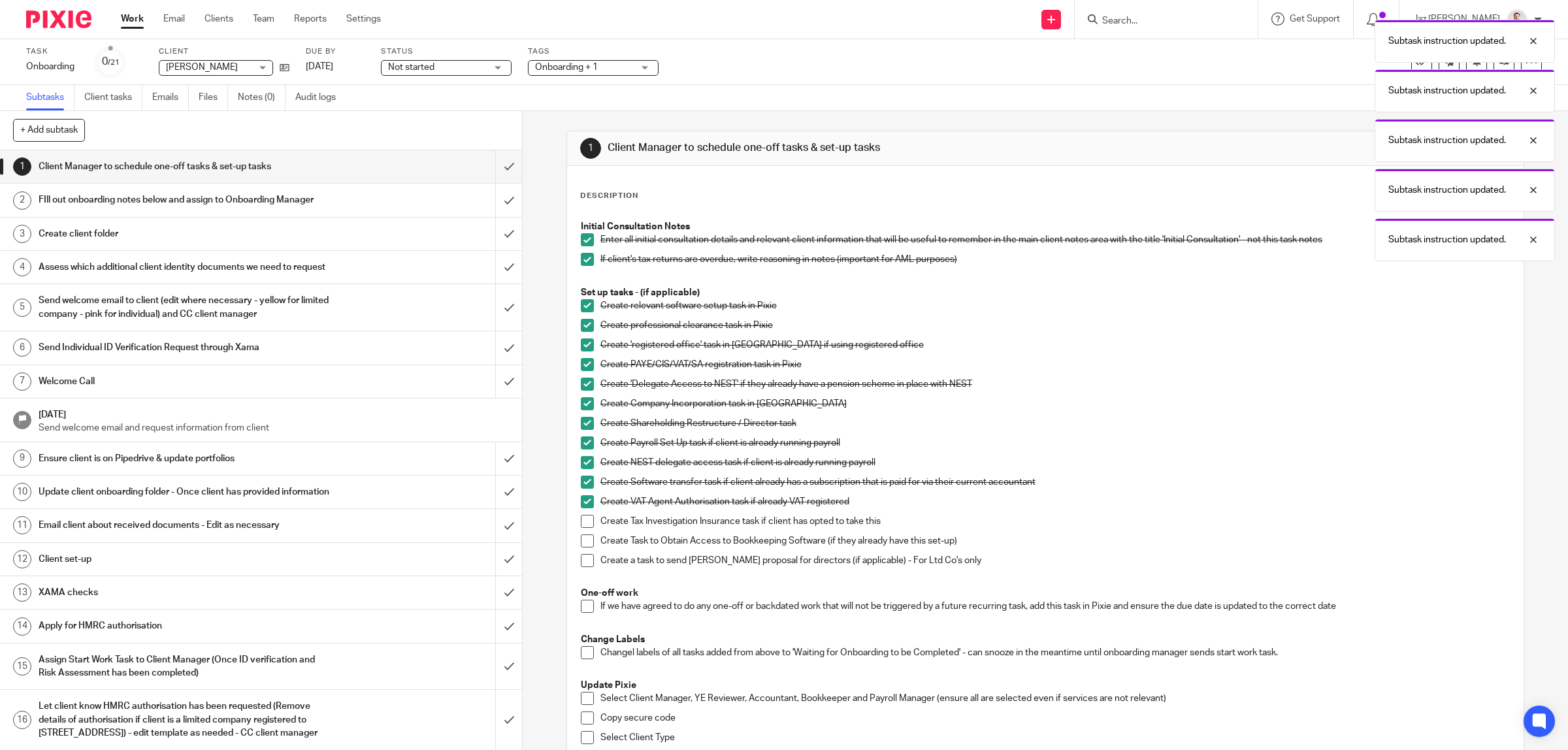
click at [582, 518] on span at bounding box center [587, 521] width 13 height 13
click at [581, 536] on span at bounding box center [587, 540] width 13 height 13
click at [581, 560] on span at bounding box center [587, 560] width 13 height 13
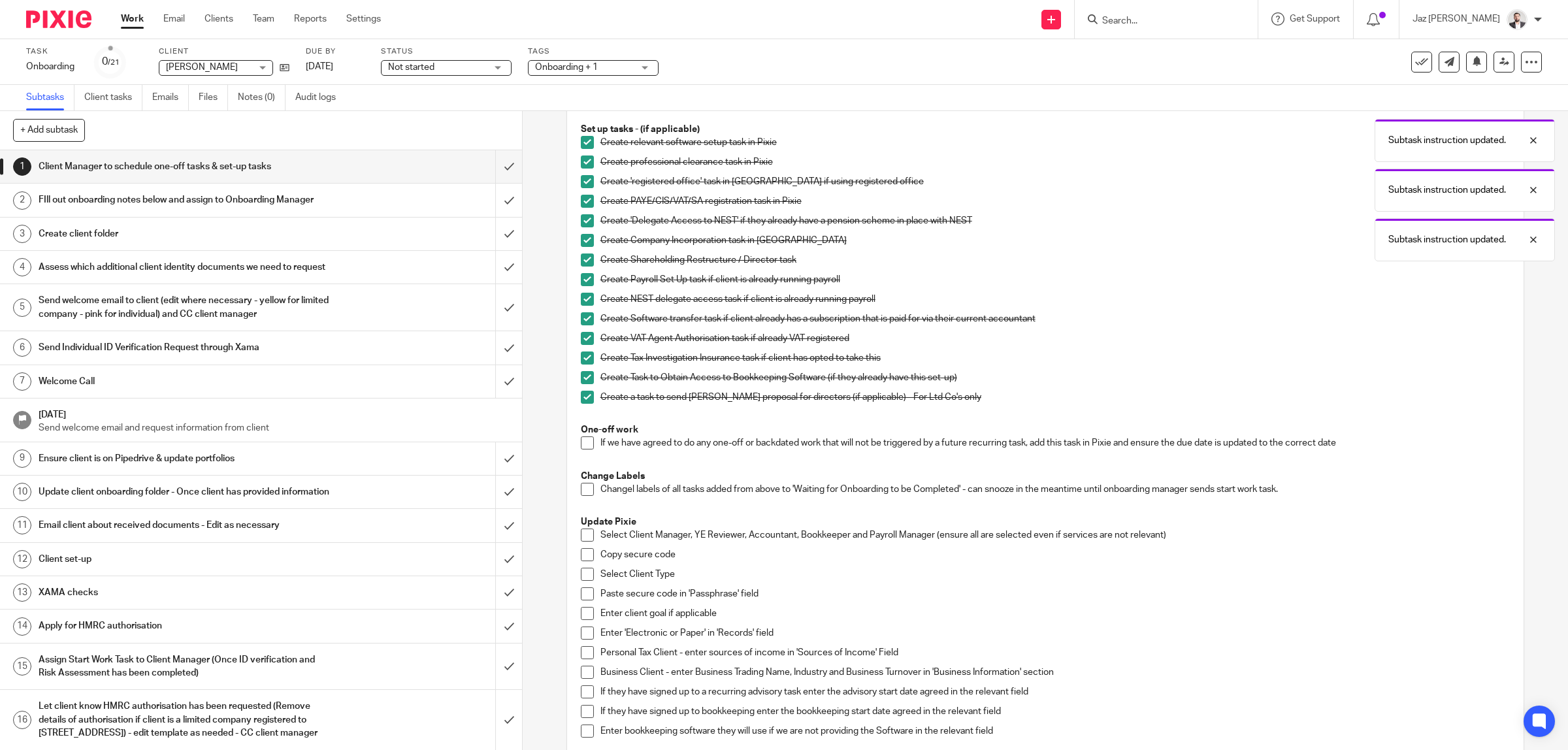
scroll to position [245, 0]
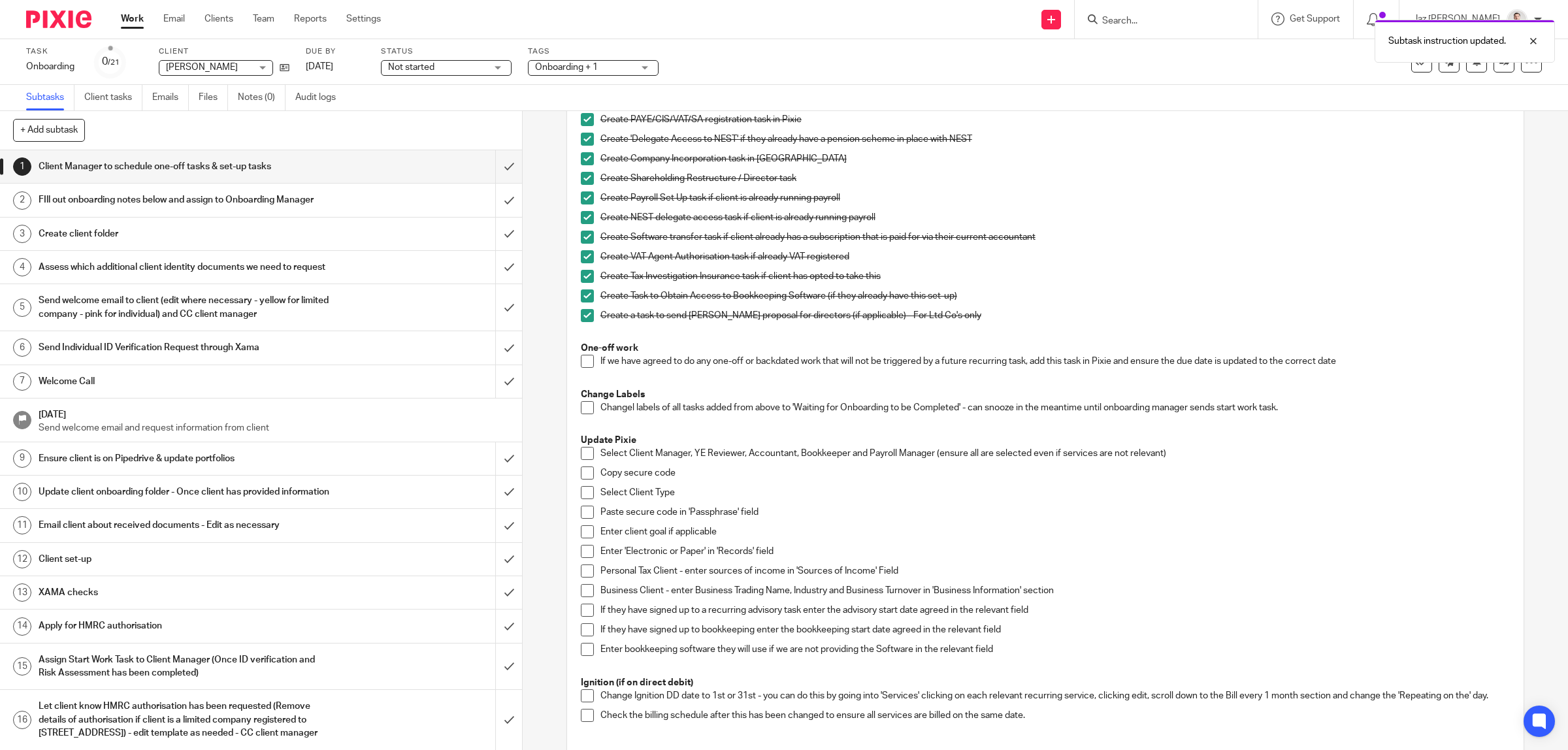
click at [583, 358] on span at bounding box center [587, 361] width 13 height 13
click at [581, 409] on span at bounding box center [587, 407] width 13 height 13
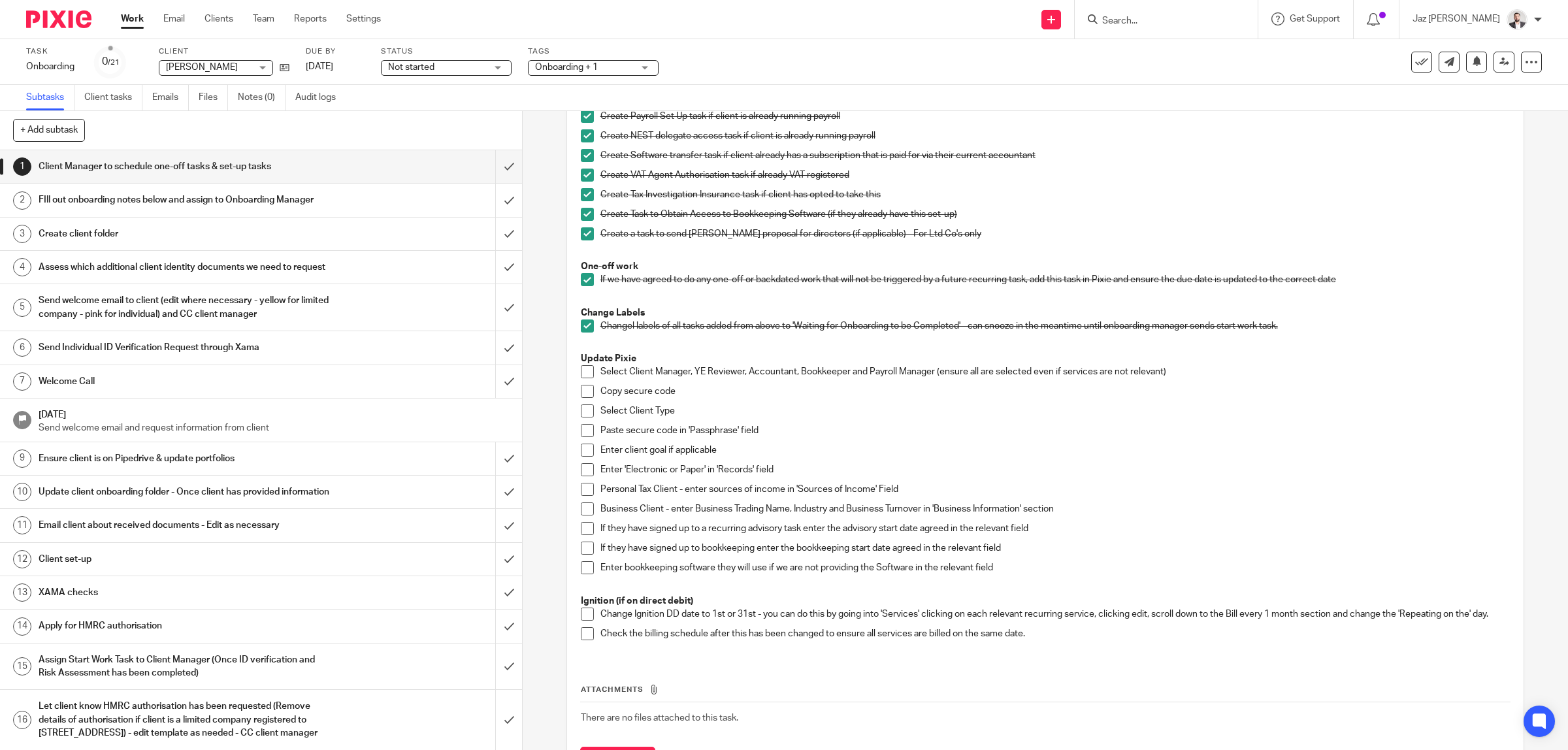
click at [583, 371] on span at bounding box center [587, 371] width 13 height 13
click at [583, 390] on span at bounding box center [587, 391] width 13 height 13
click at [581, 410] on span at bounding box center [587, 410] width 13 height 13
click at [581, 430] on span at bounding box center [587, 430] width 13 height 13
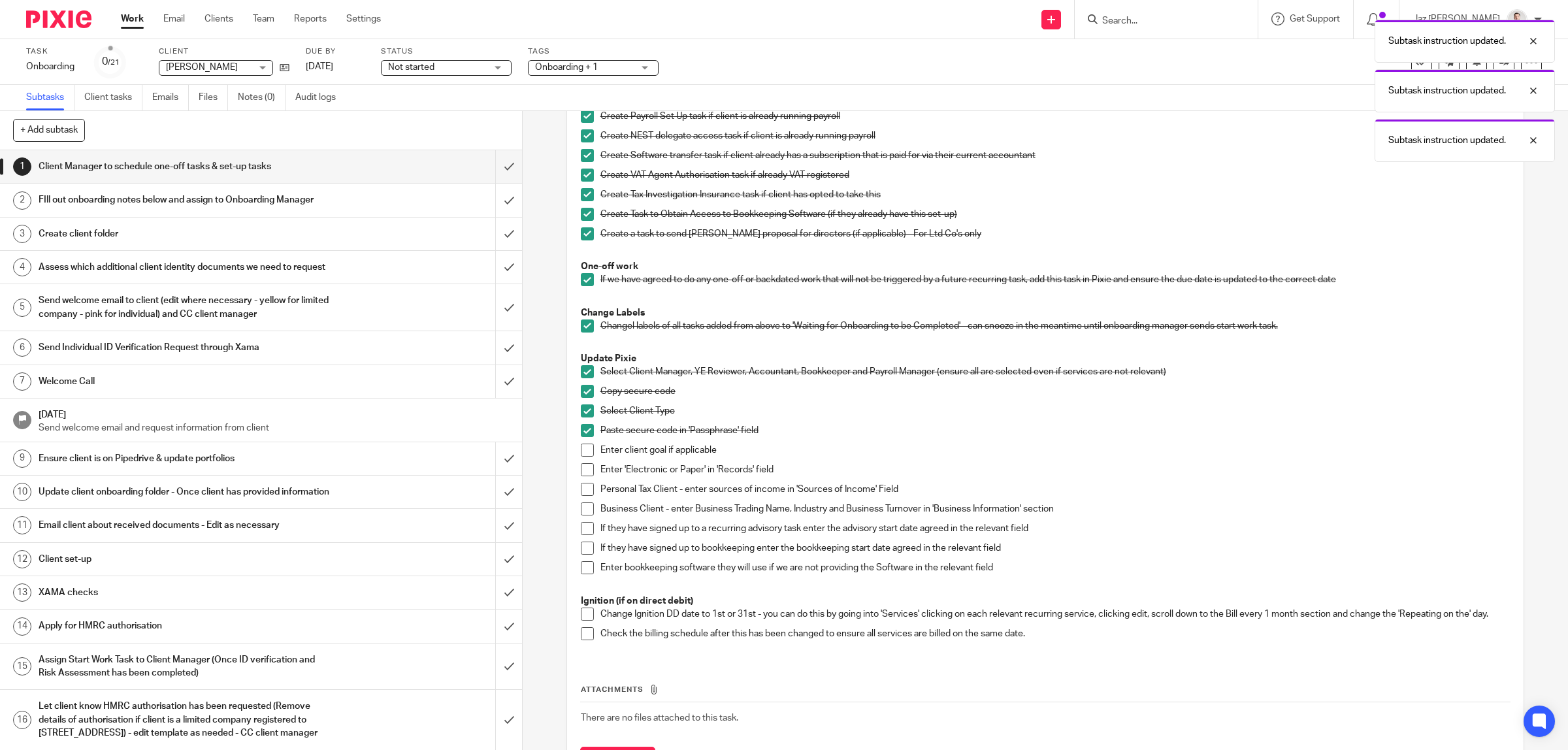
click at [581, 451] on span at bounding box center [587, 450] width 13 height 13
click at [581, 467] on span at bounding box center [587, 469] width 13 height 13
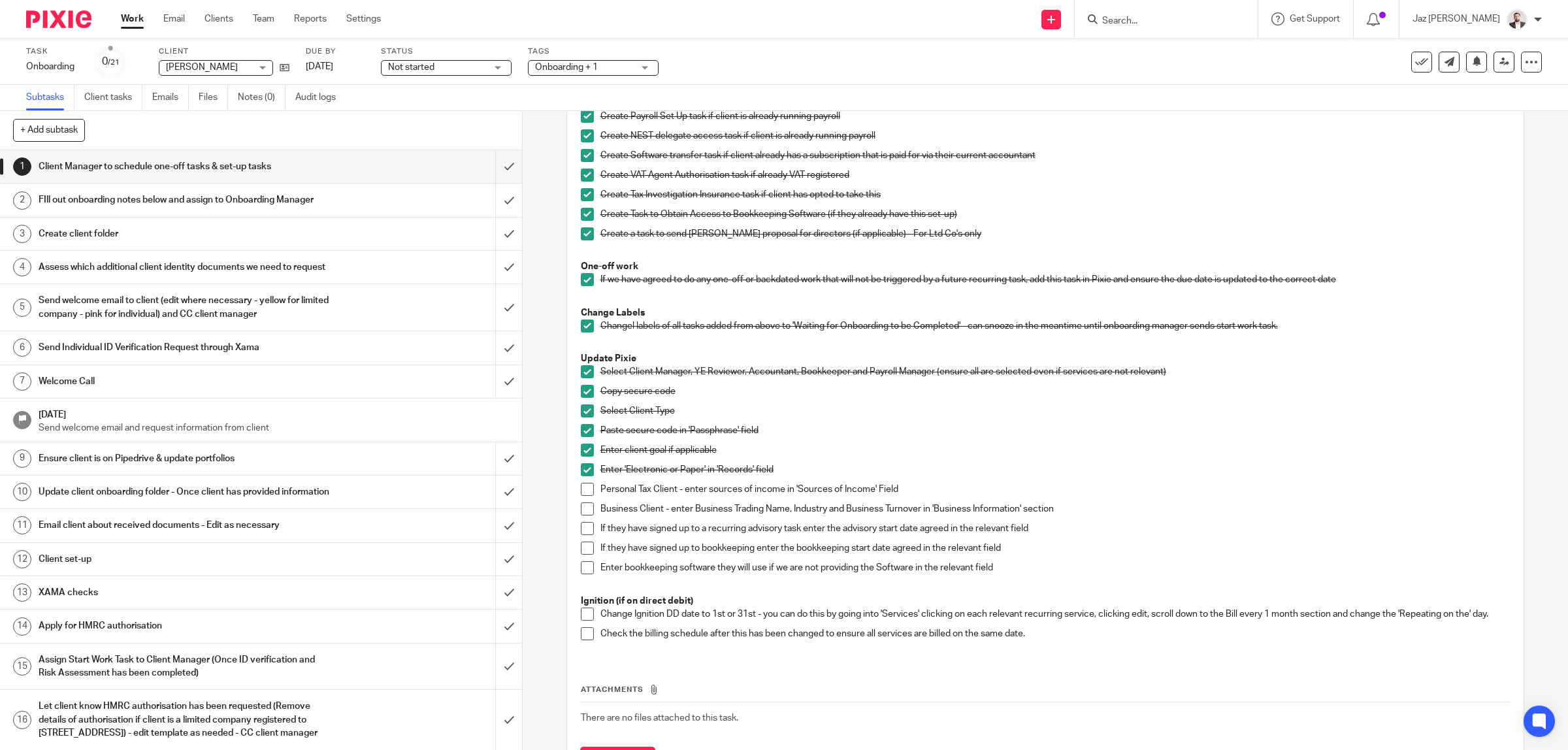
click at [581, 487] on span at bounding box center [587, 489] width 13 height 13
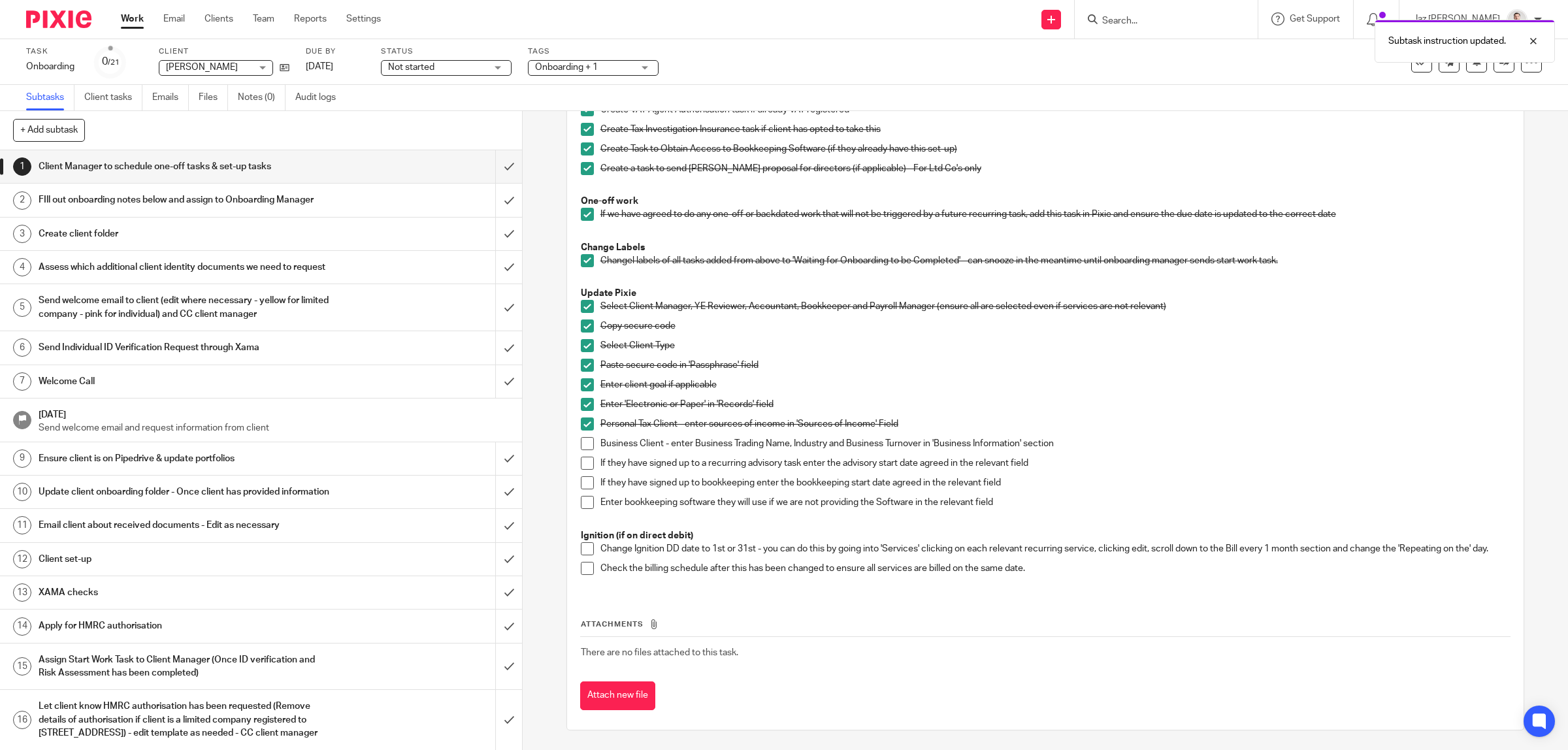
click at [581, 437] on span at bounding box center [587, 443] width 13 height 13
click at [581, 456] on span at bounding box center [587, 462] width 13 height 13
click at [581, 477] on span at bounding box center [587, 482] width 13 height 13
click at [583, 499] on span at bounding box center [587, 501] width 13 height 13
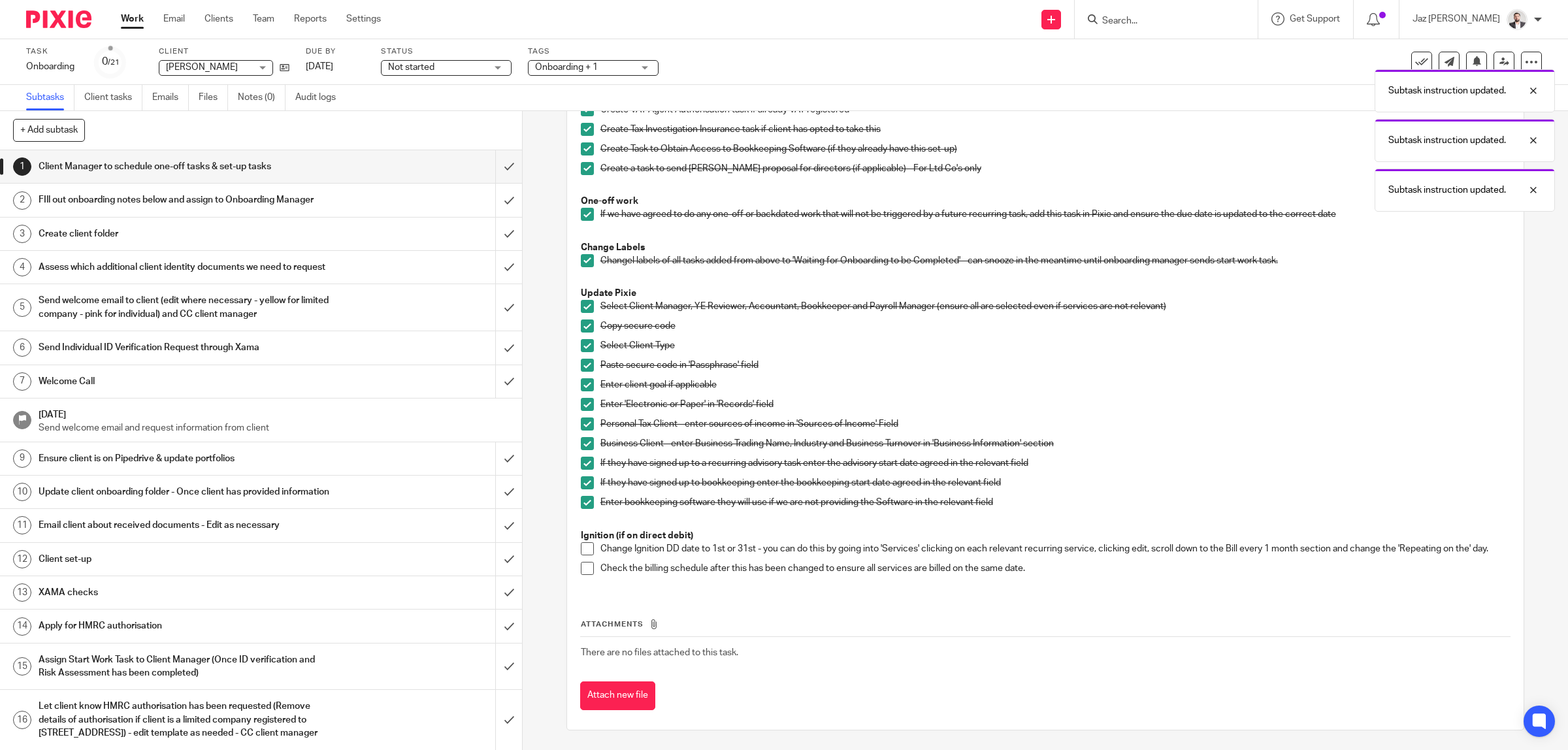
click at [582, 544] on span at bounding box center [587, 548] width 13 height 13
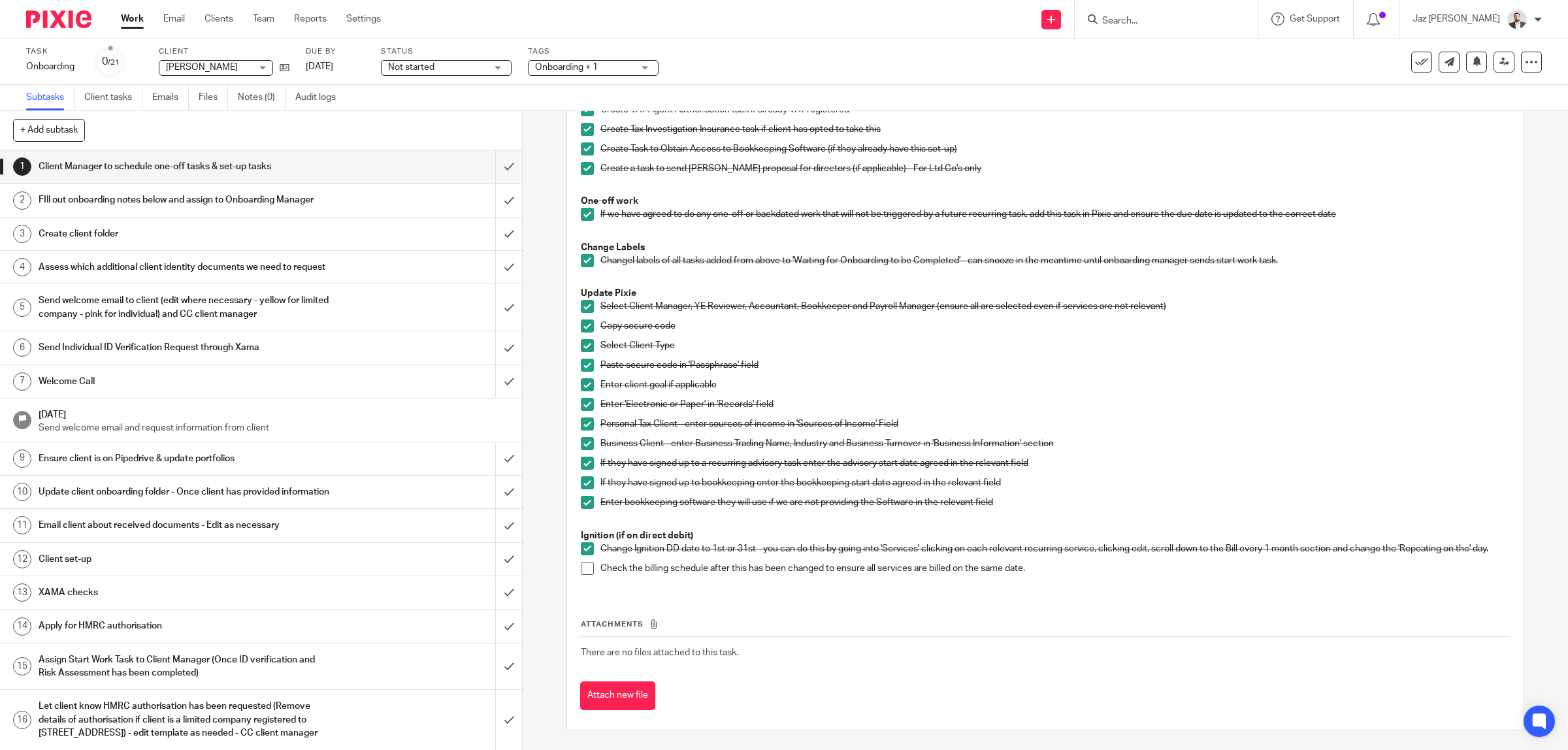
click at [585, 566] on span at bounding box center [587, 568] width 13 height 13
click at [497, 164] on input "submit" at bounding box center [261, 166] width 522 height 33
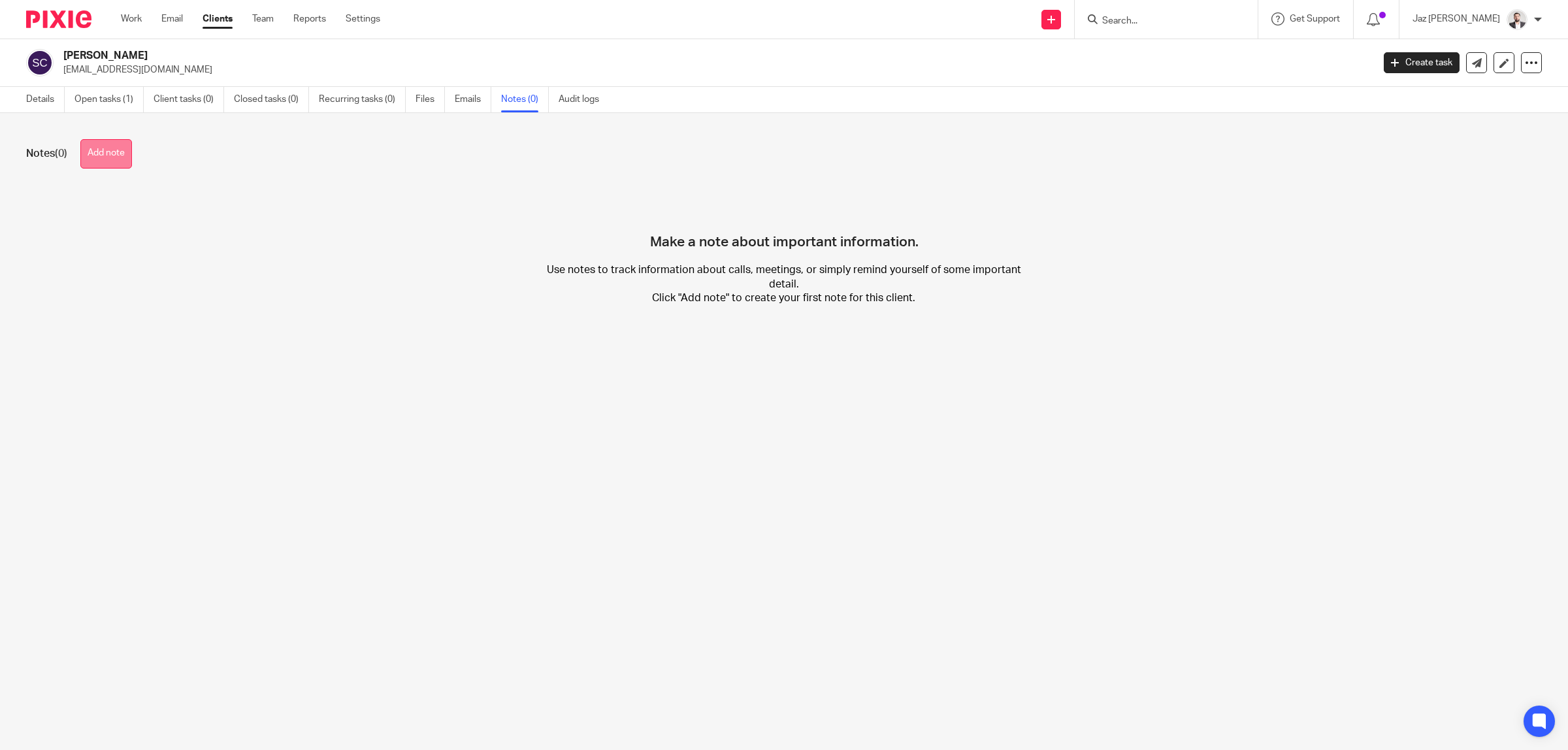
click at [97, 153] on button "Add note" at bounding box center [106, 154] width 52 height 29
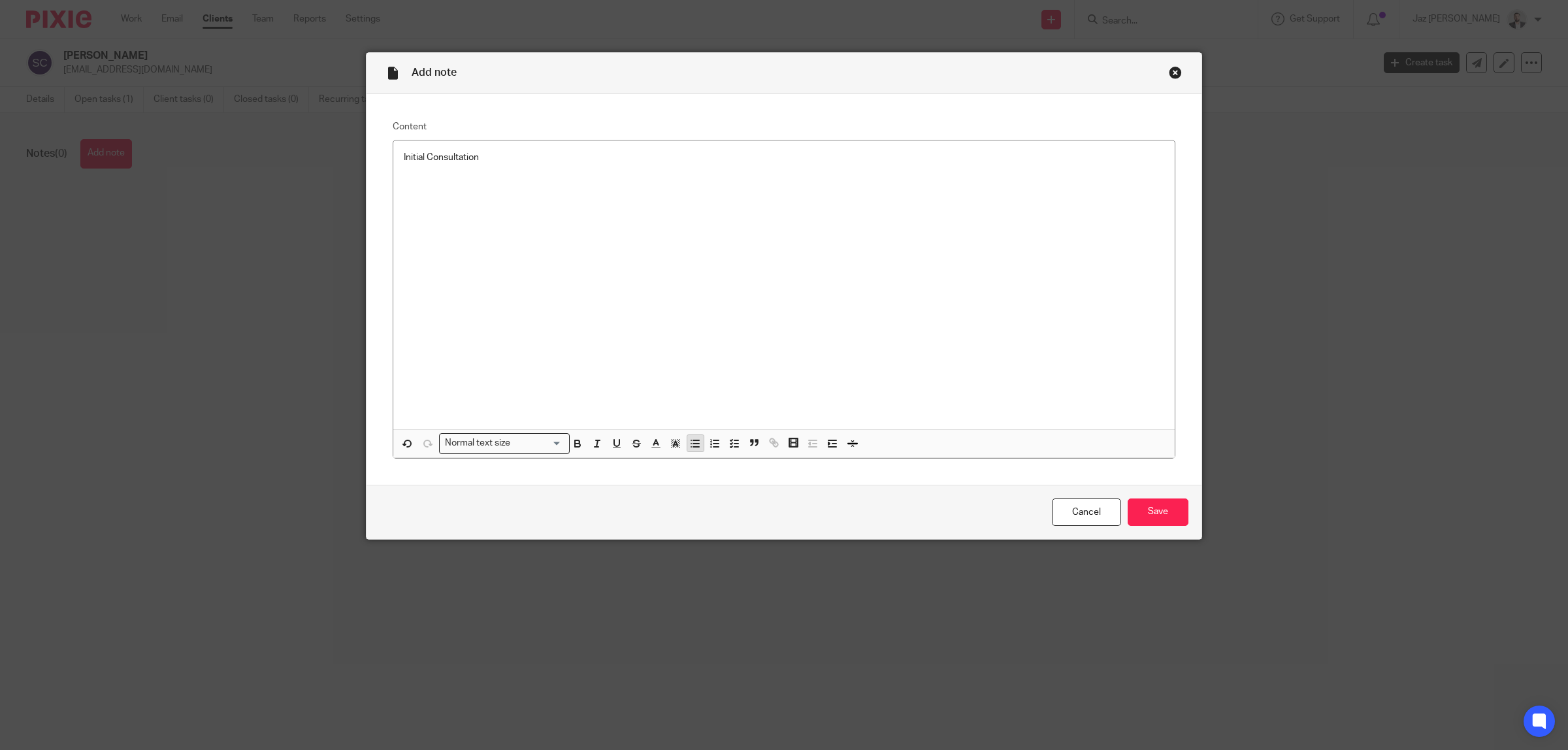
click at [693, 444] on line "button" at bounding box center [696, 444] width 6 height 0
drag, startPoint x: 488, startPoint y: 152, endPoint x: 359, endPoint y: 153, distance: 129.0
click at [366, 153] on div "Add note Content Initial Consultation Normal text size Loading... Remove Edit I…" at bounding box center [784, 296] width 836 height 487
click at [462, 182] on div "Initial Consultation" at bounding box center [784, 284] width 781 height 289
click at [524, 197] on p "Also 50% share of" at bounding box center [797, 196] width 734 height 13
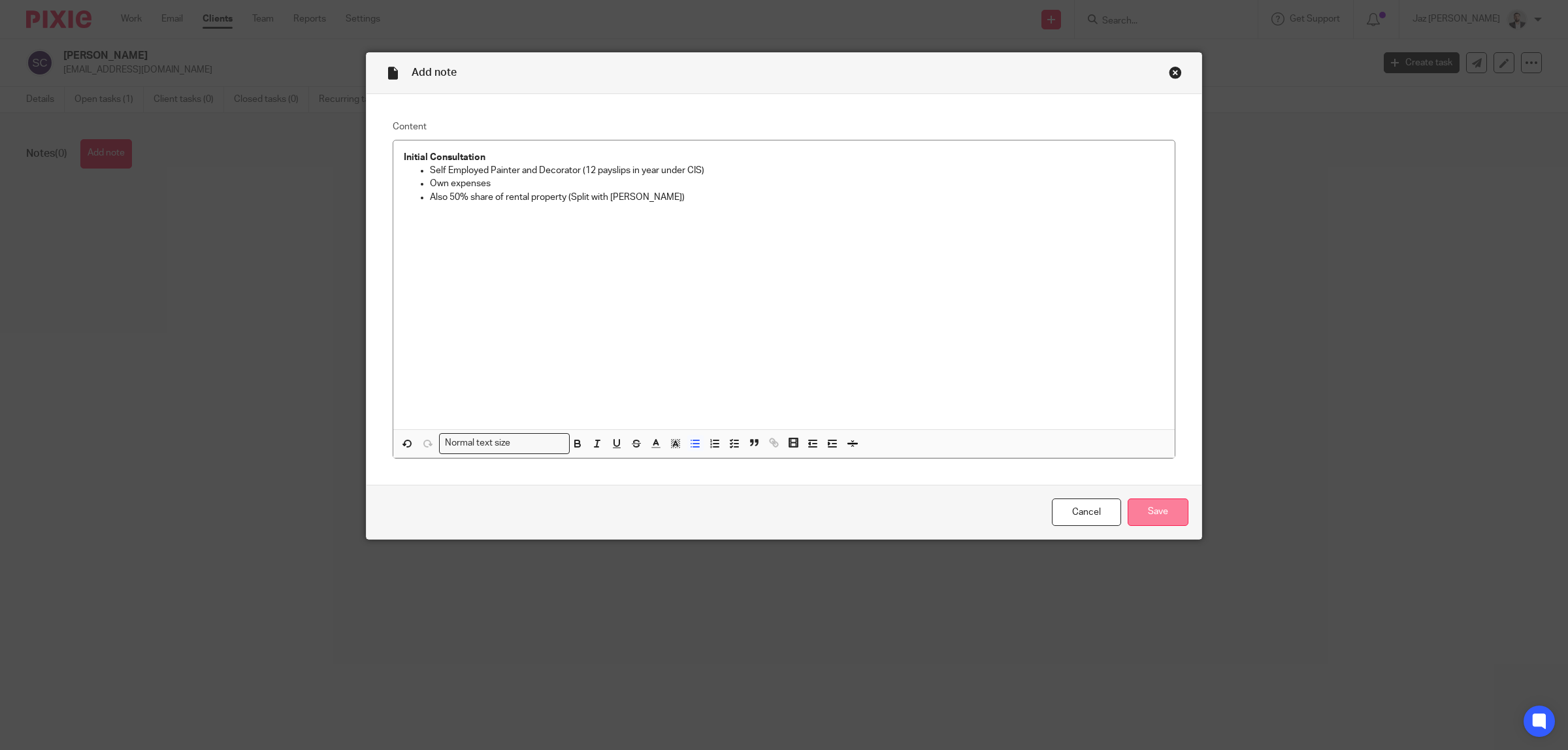
click at [1144, 508] on input "Save" at bounding box center [1158, 512] width 61 height 28
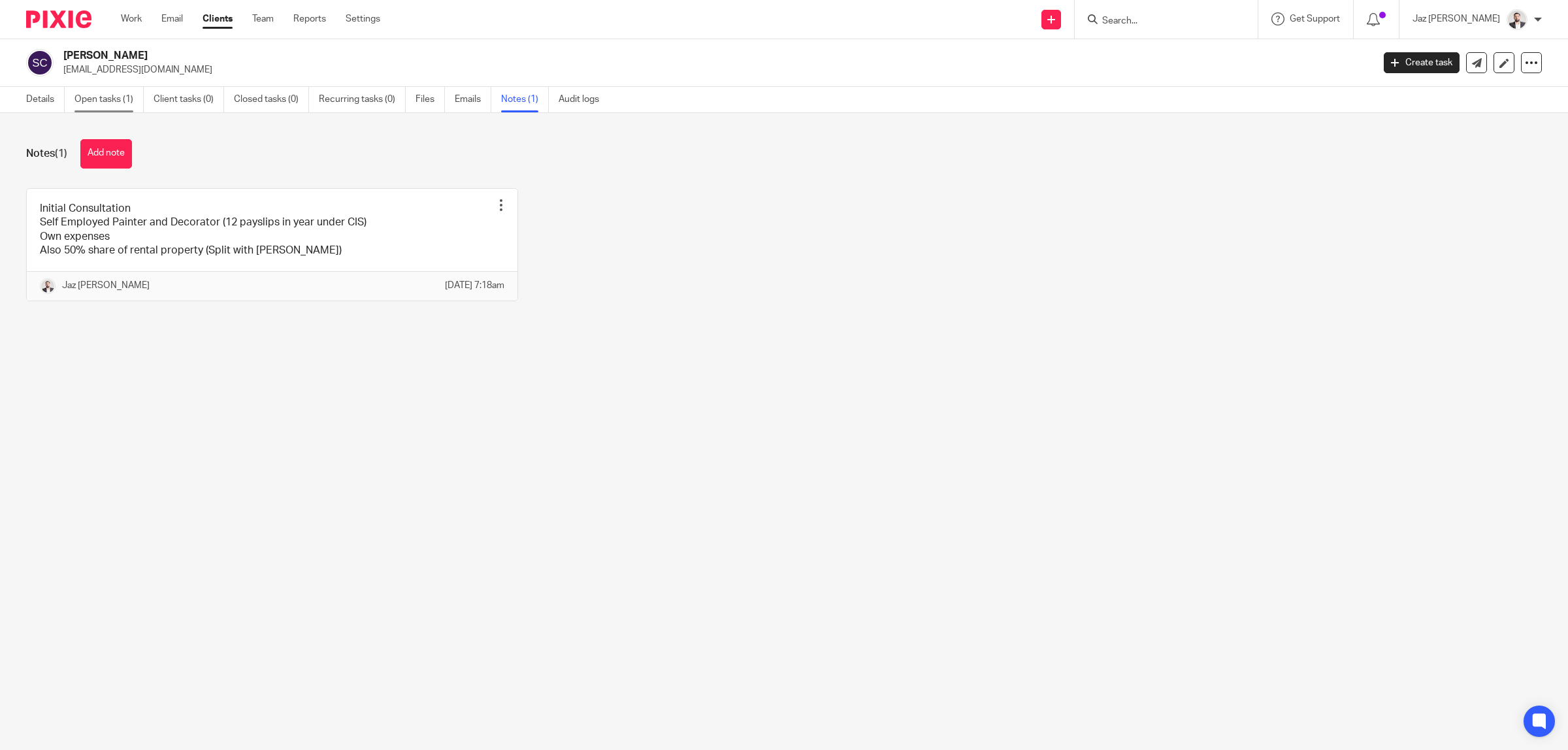
click at [121, 99] on link "Open tasks (1)" at bounding box center [109, 100] width 69 height 25
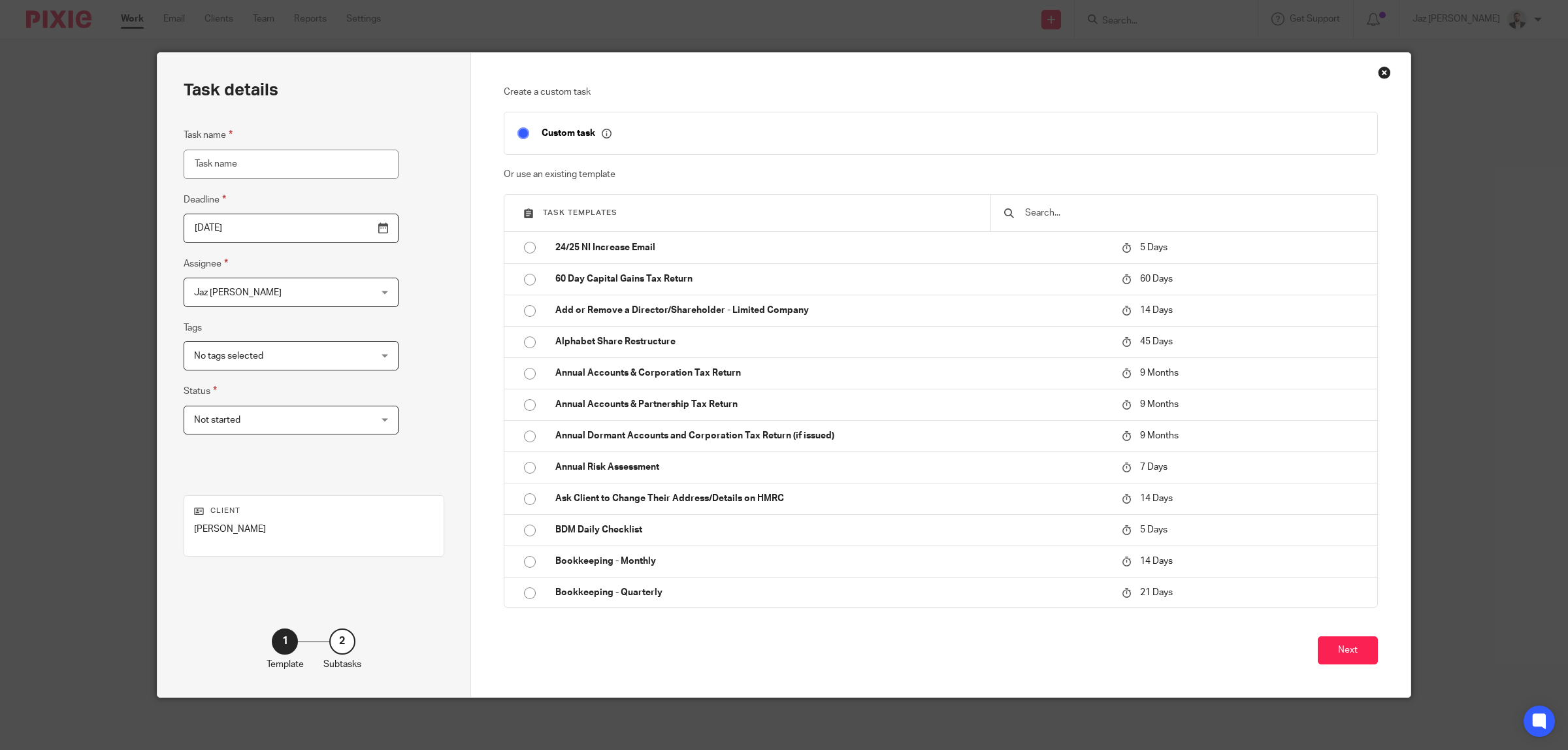
click at [1086, 216] on input "text" at bounding box center [1194, 212] width 341 height 14
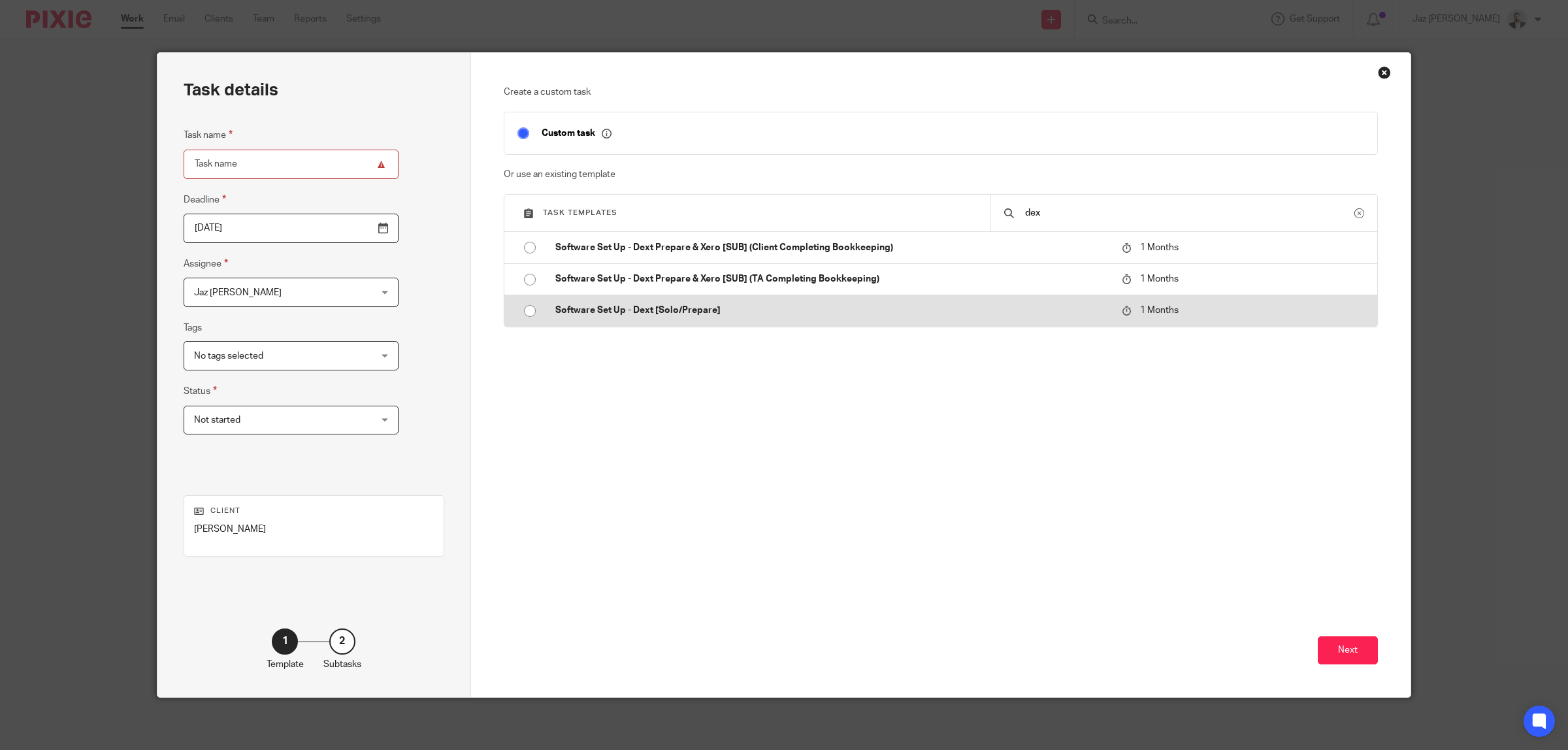
type input "dex"
click at [698, 315] on p "Software Set Up - Dext [Solo/Prepare]" at bounding box center [832, 310] width 554 height 13
type input "[DATE]"
type input "Software Set Up - Dext [Solo/Prepare]"
checkbox input "false"
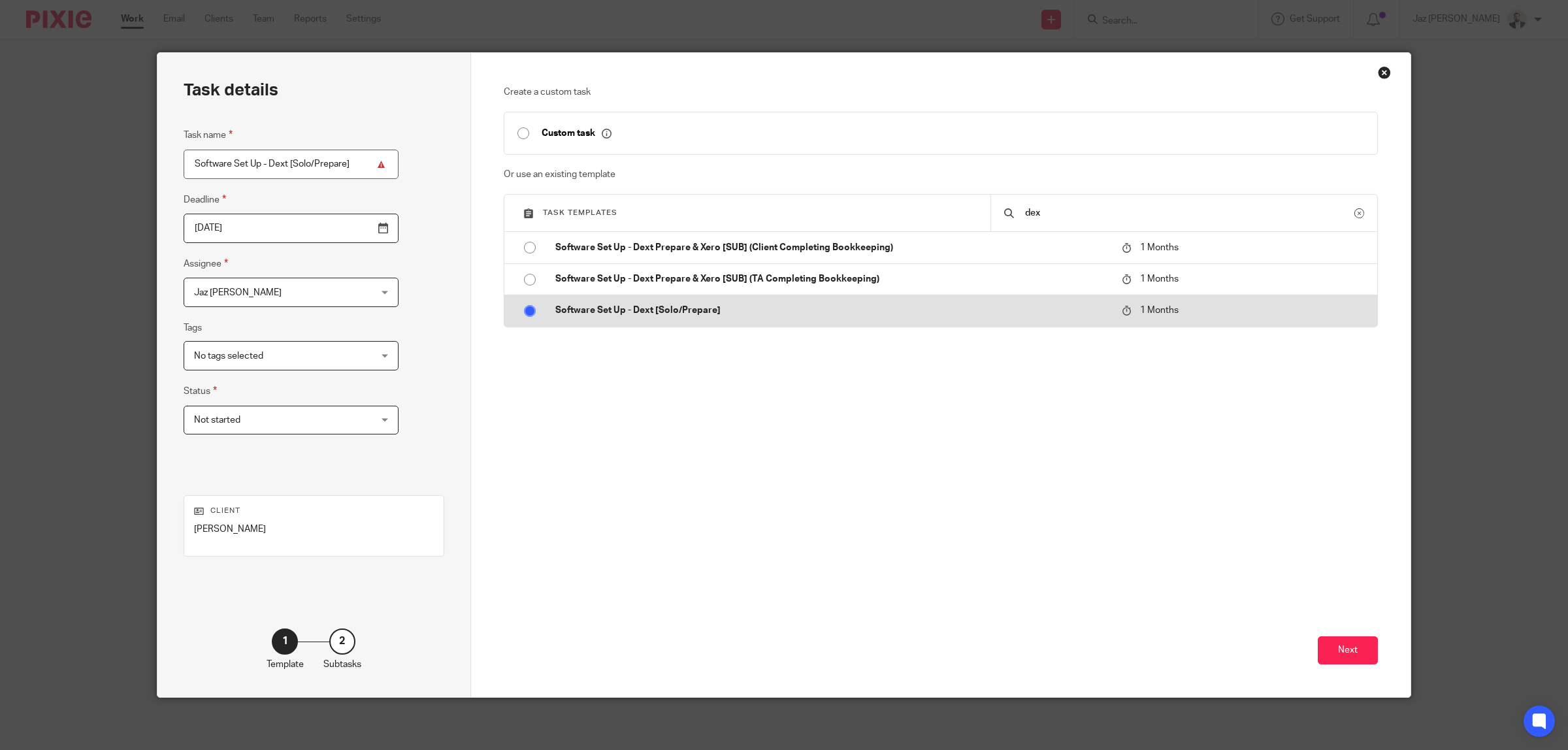
radio input "true"
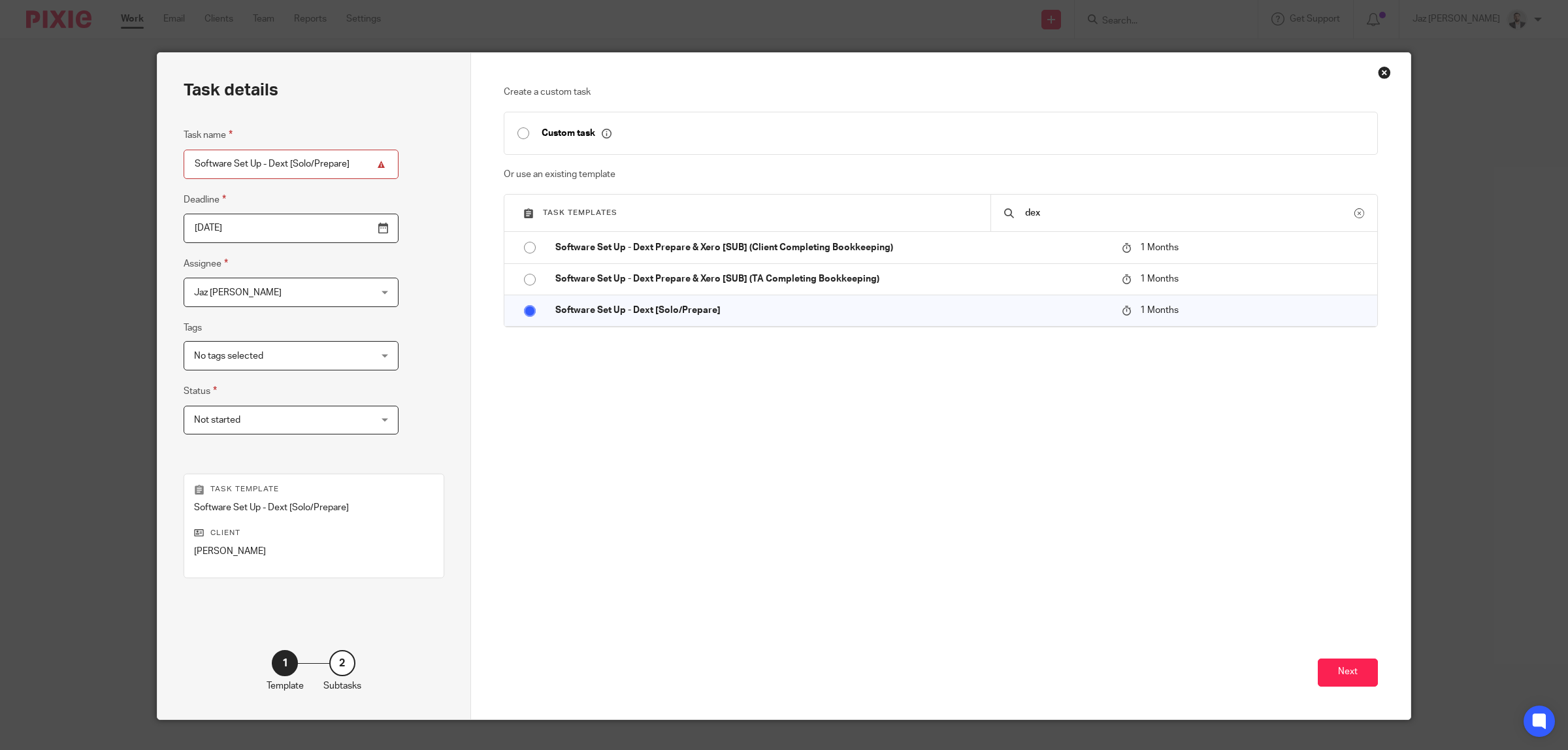
click at [298, 162] on input "Software Set Up - Dext [Solo/Prepare]" at bounding box center [291, 164] width 215 height 29
click at [286, 165] on input "Software Set Up - Dext [Solo/Prepare]" at bounding box center [291, 164] width 215 height 29
type input "Software Set Up - Dext Solo"
click at [1354, 674] on button "Next" at bounding box center [1348, 672] width 60 height 28
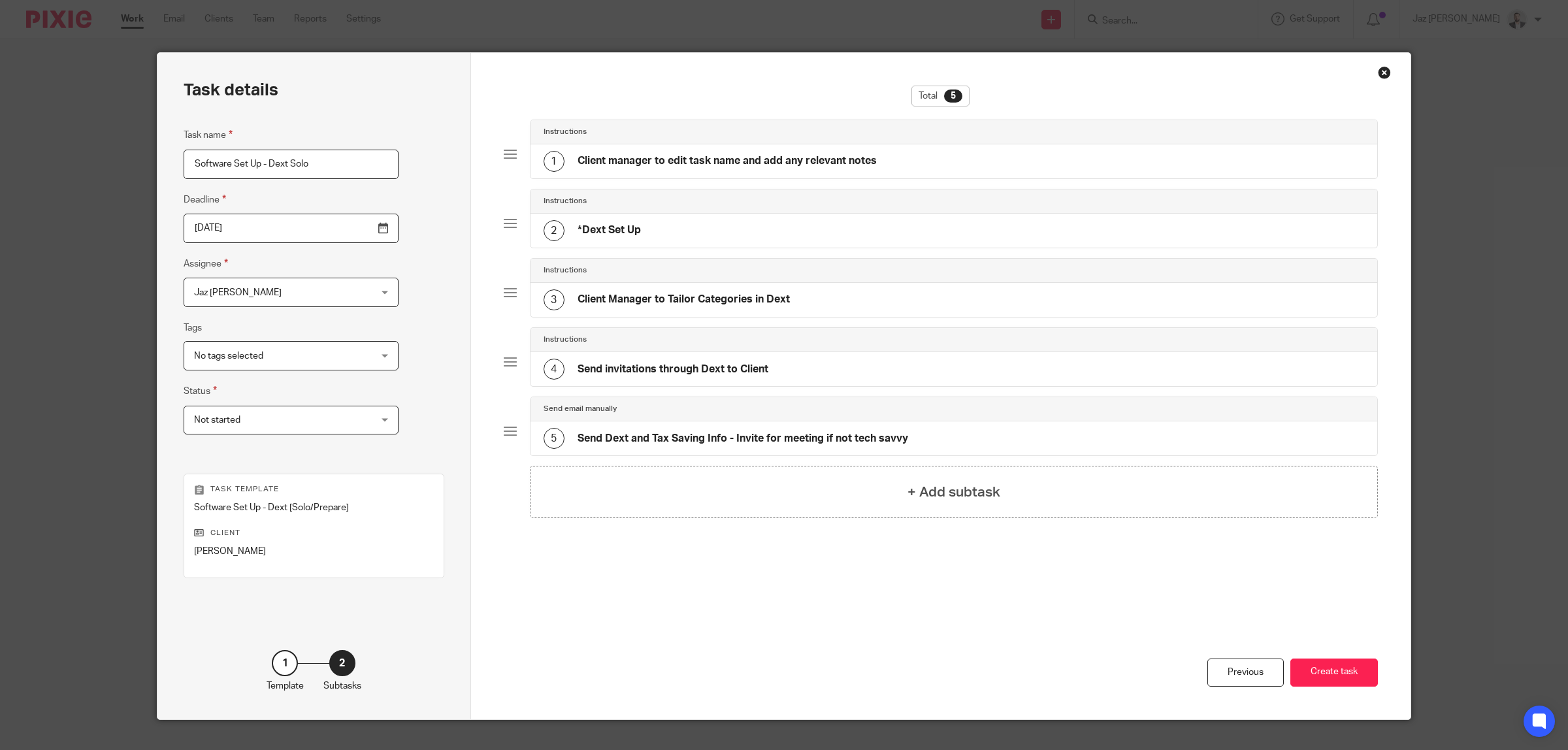
scroll to position [23, 0]
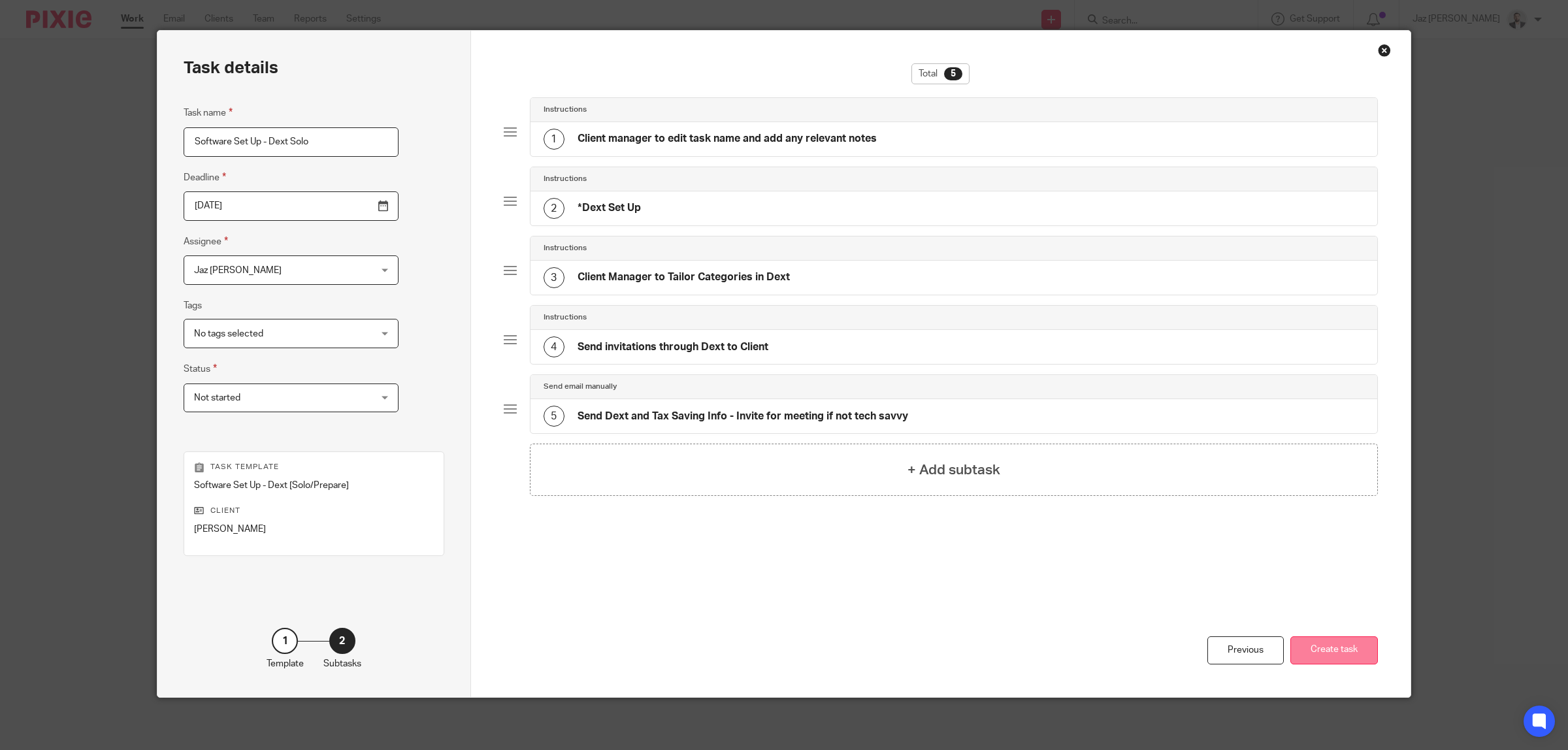
click at [1321, 647] on button "Create task" at bounding box center [1334, 650] width 88 height 28
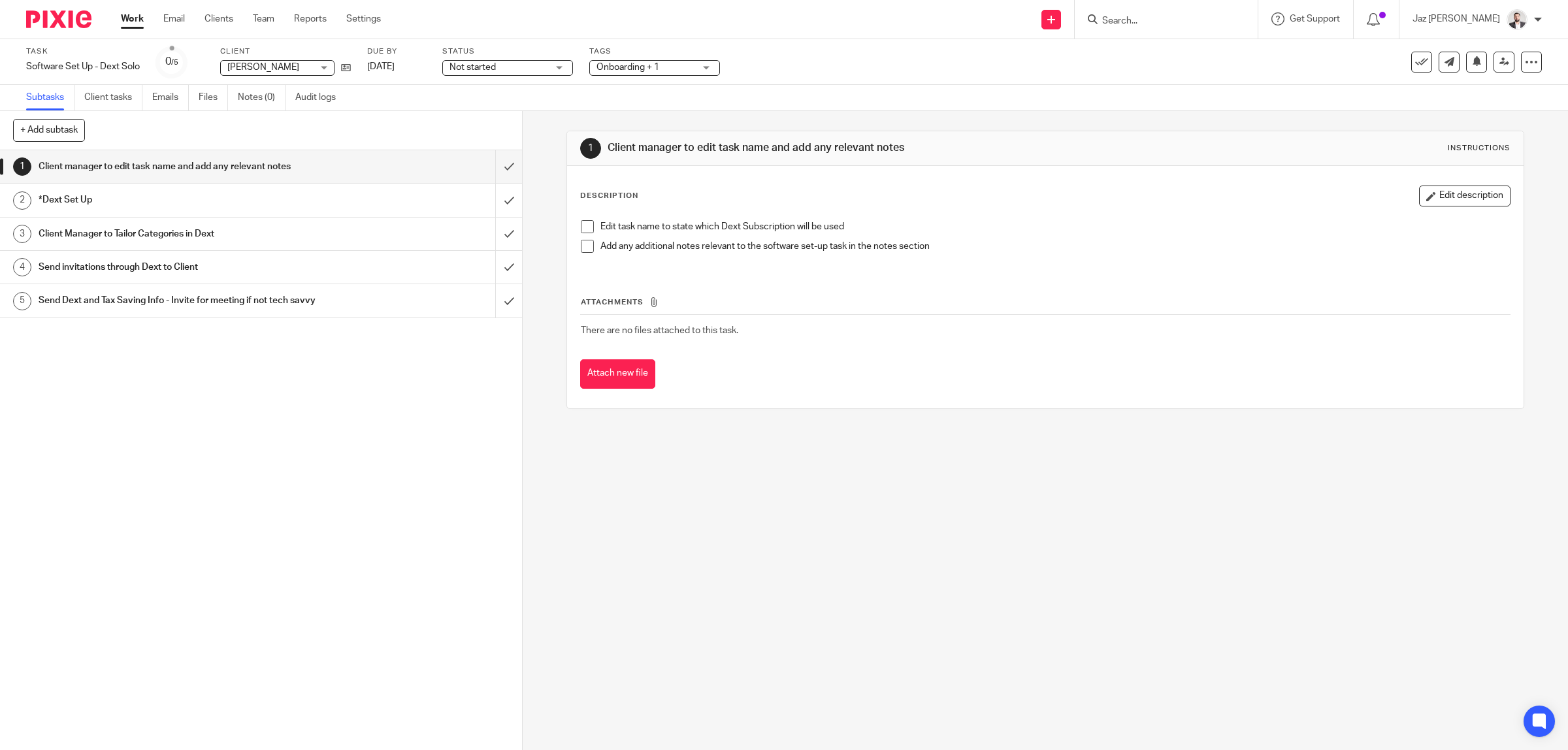
click at [671, 64] on span "Onboarding + 1" at bounding box center [646, 68] width 98 height 13
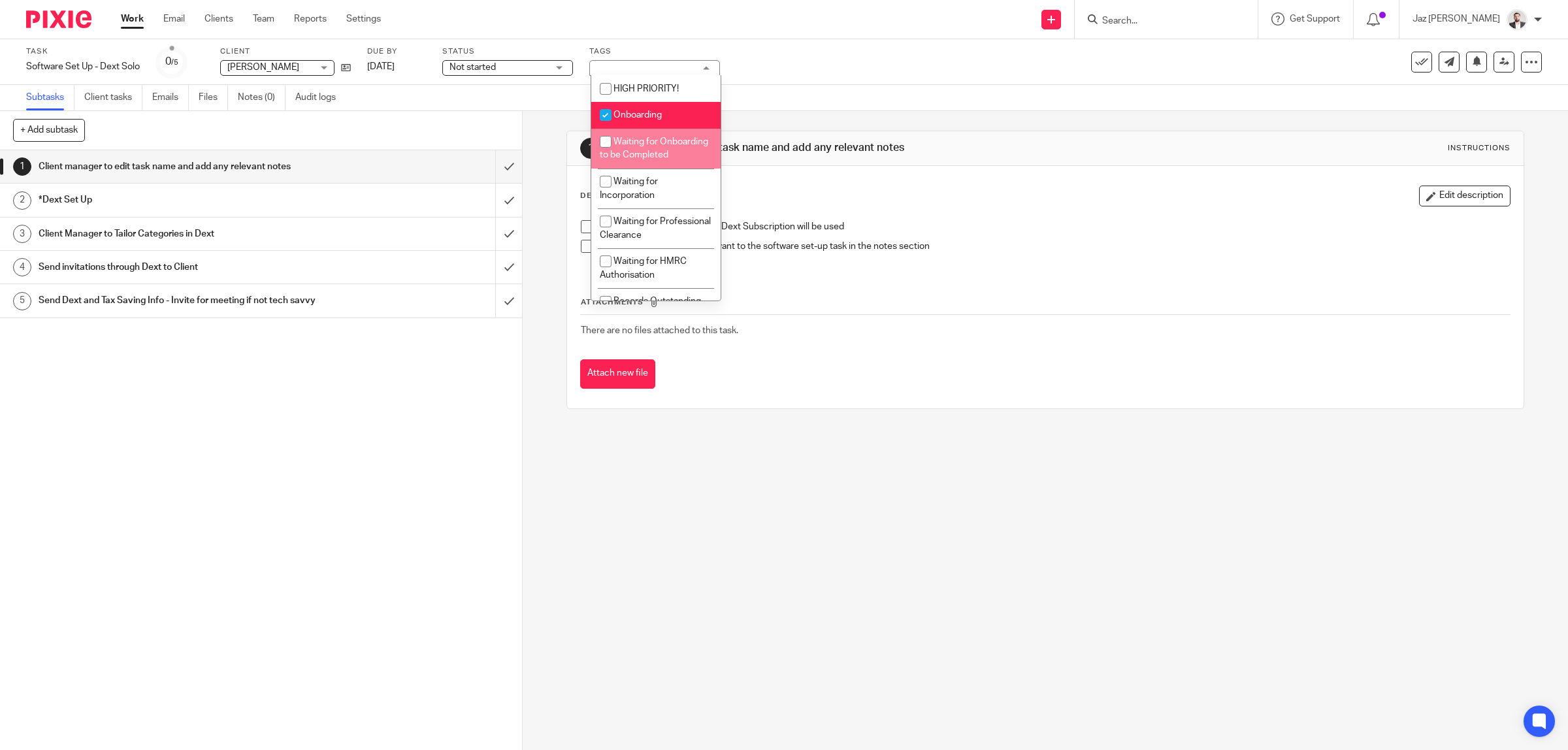
click at [667, 147] on li "Waiting for Onboarding to be Completed" at bounding box center [656, 148] width 129 height 40
checkbox input "true"
click at [658, 109] on li "Onboarding" at bounding box center [656, 115] width 129 height 27
checkbox input "false"
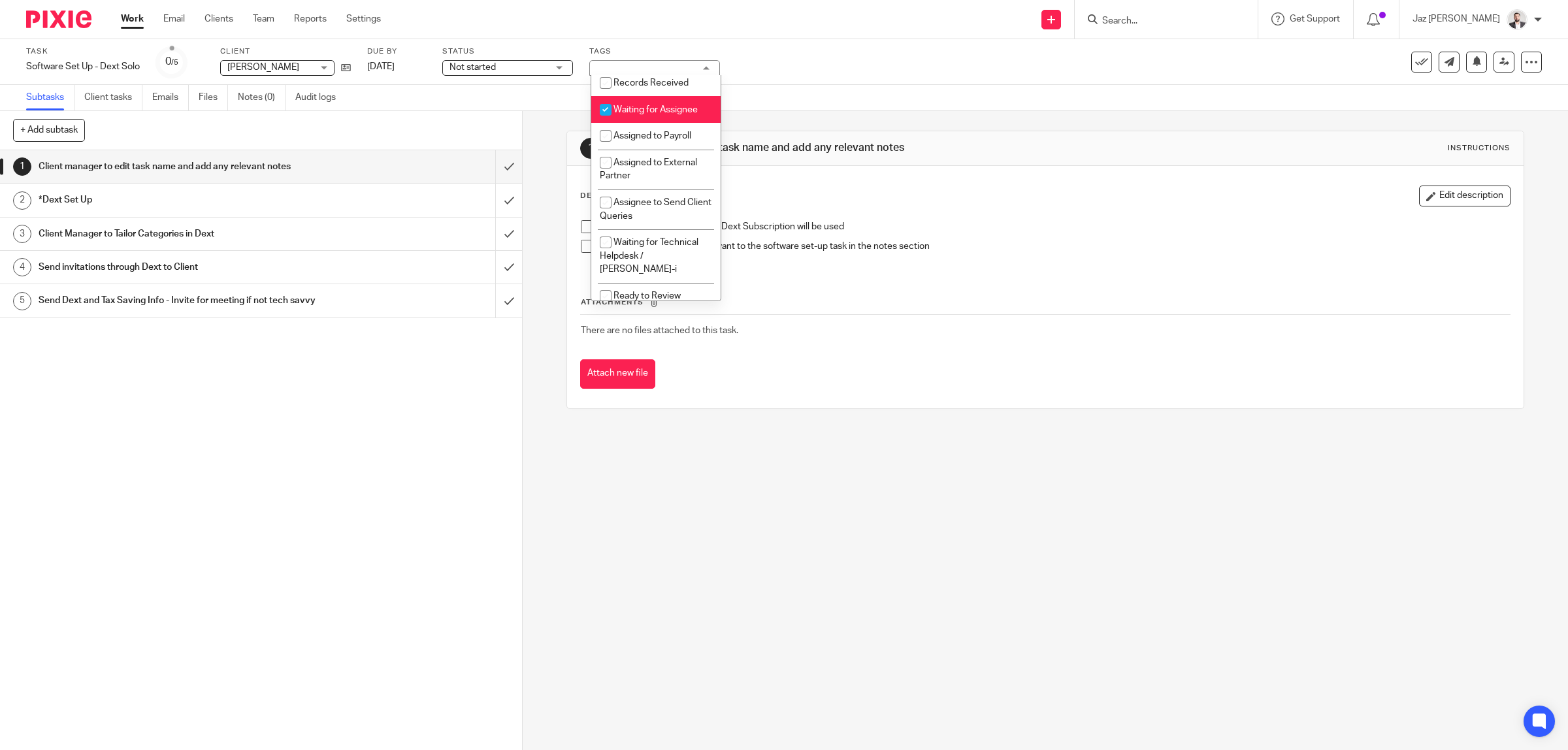
click at [638, 122] on li "Waiting for Assignee" at bounding box center [656, 109] width 129 height 27
checkbox input "false"
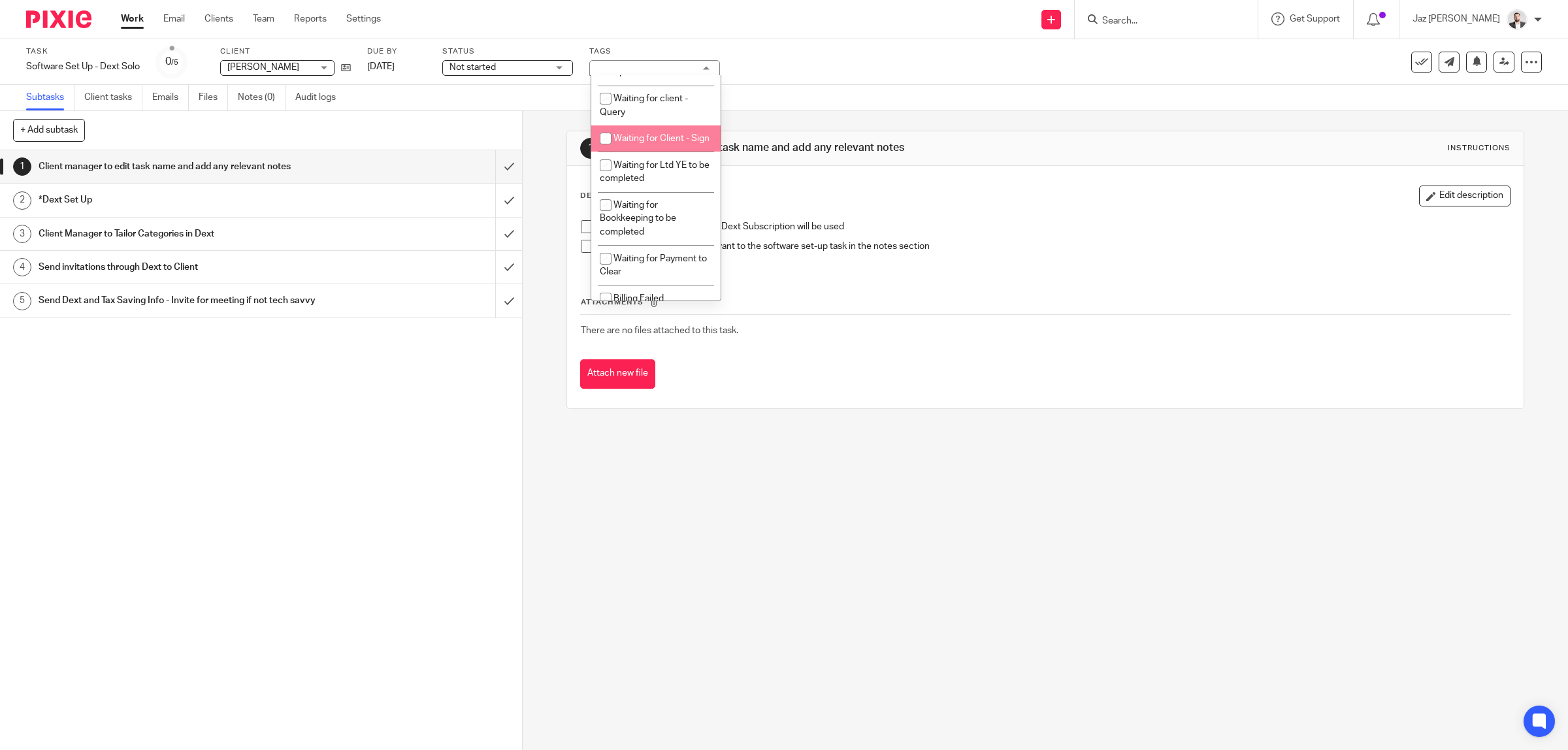
scroll to position [830, 0]
click at [831, 72] on div "Task Software Set Up - Dext Solo Save Software Set Up - Dext Solo 0 /5 Client S…" at bounding box center [657, 62] width 1263 height 32
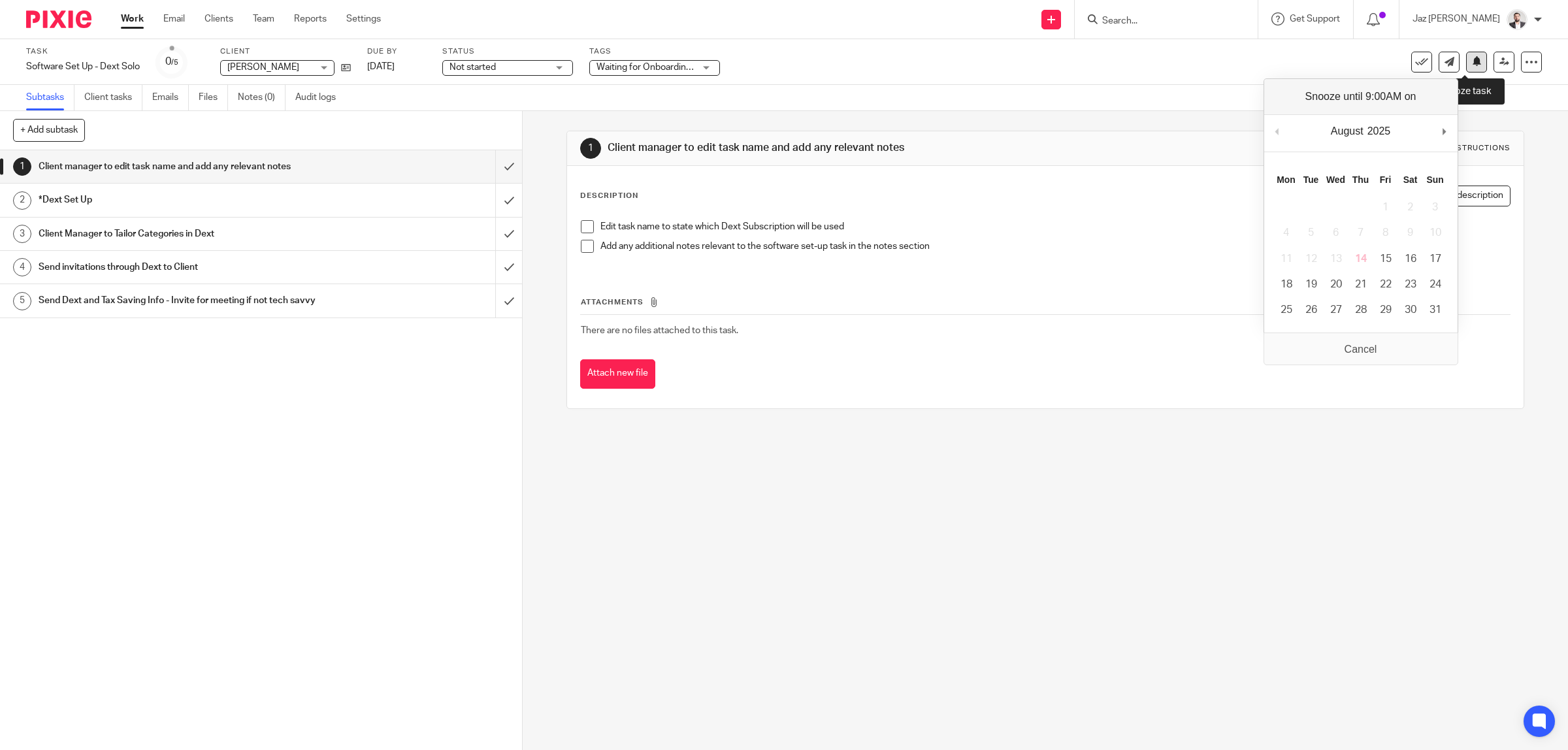
click at [1466, 70] on button at bounding box center [1476, 62] width 21 height 21
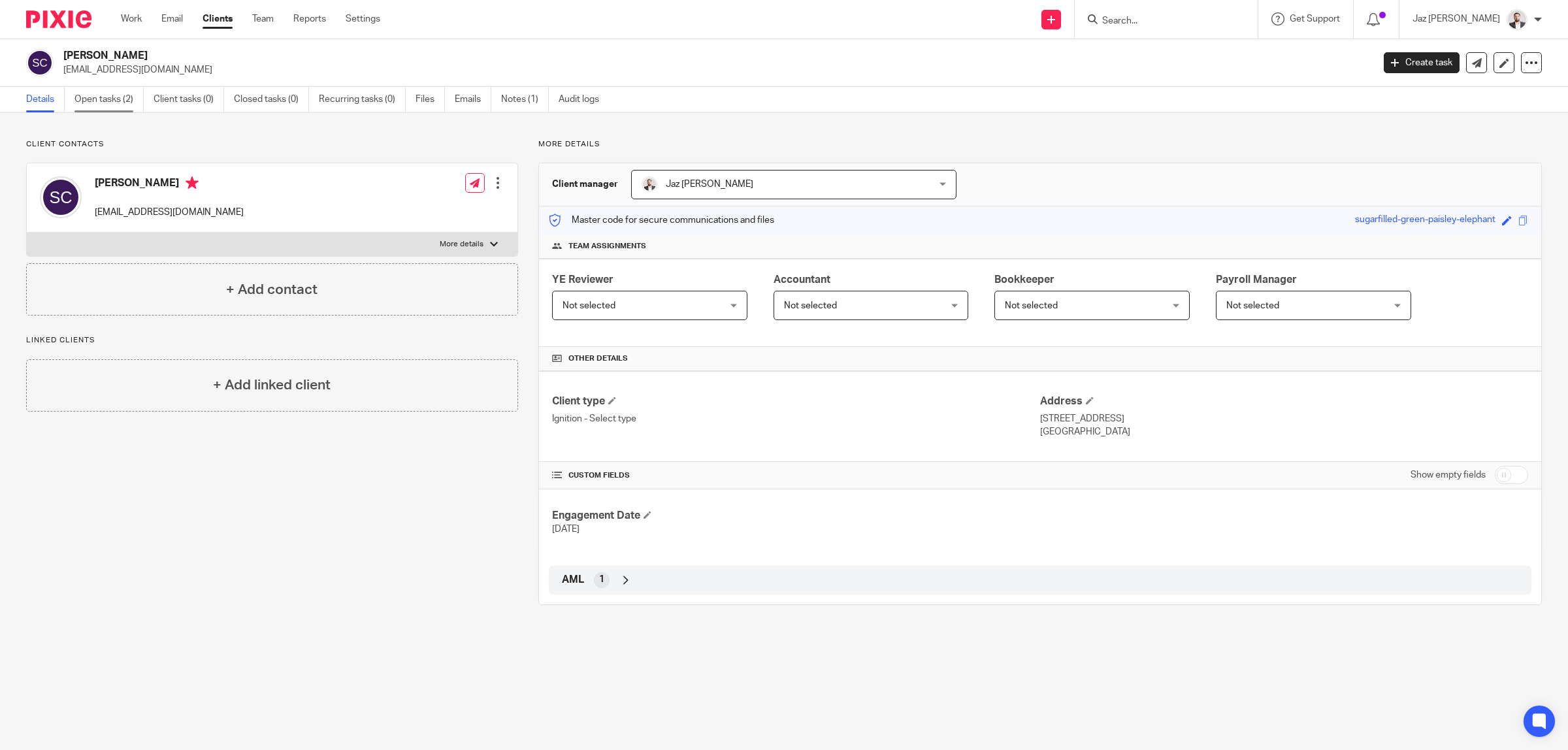
click at [99, 103] on link "Open tasks (2)" at bounding box center [109, 100] width 69 height 25
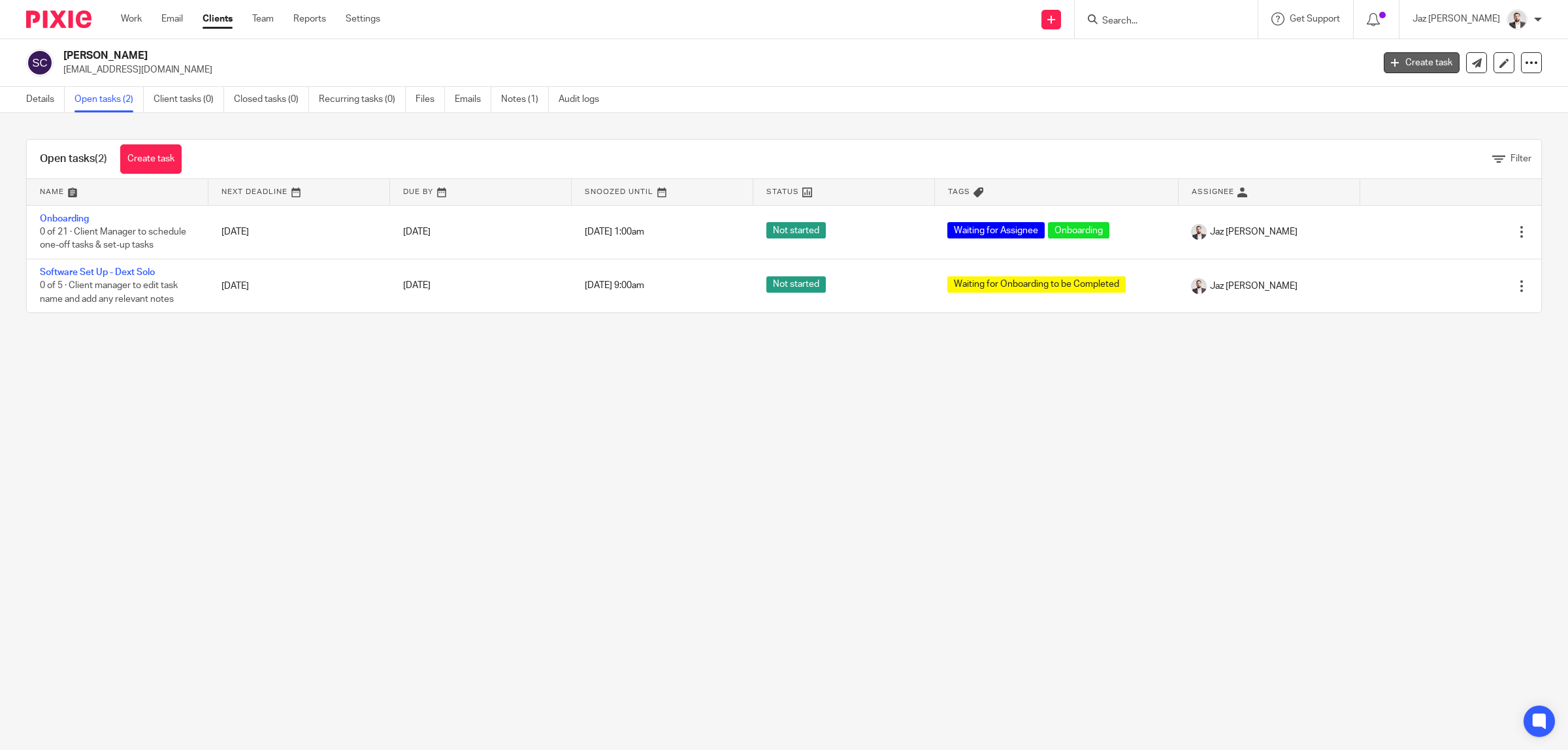
click at [1397, 59] on link "Create task" at bounding box center [1422, 62] width 76 height 21
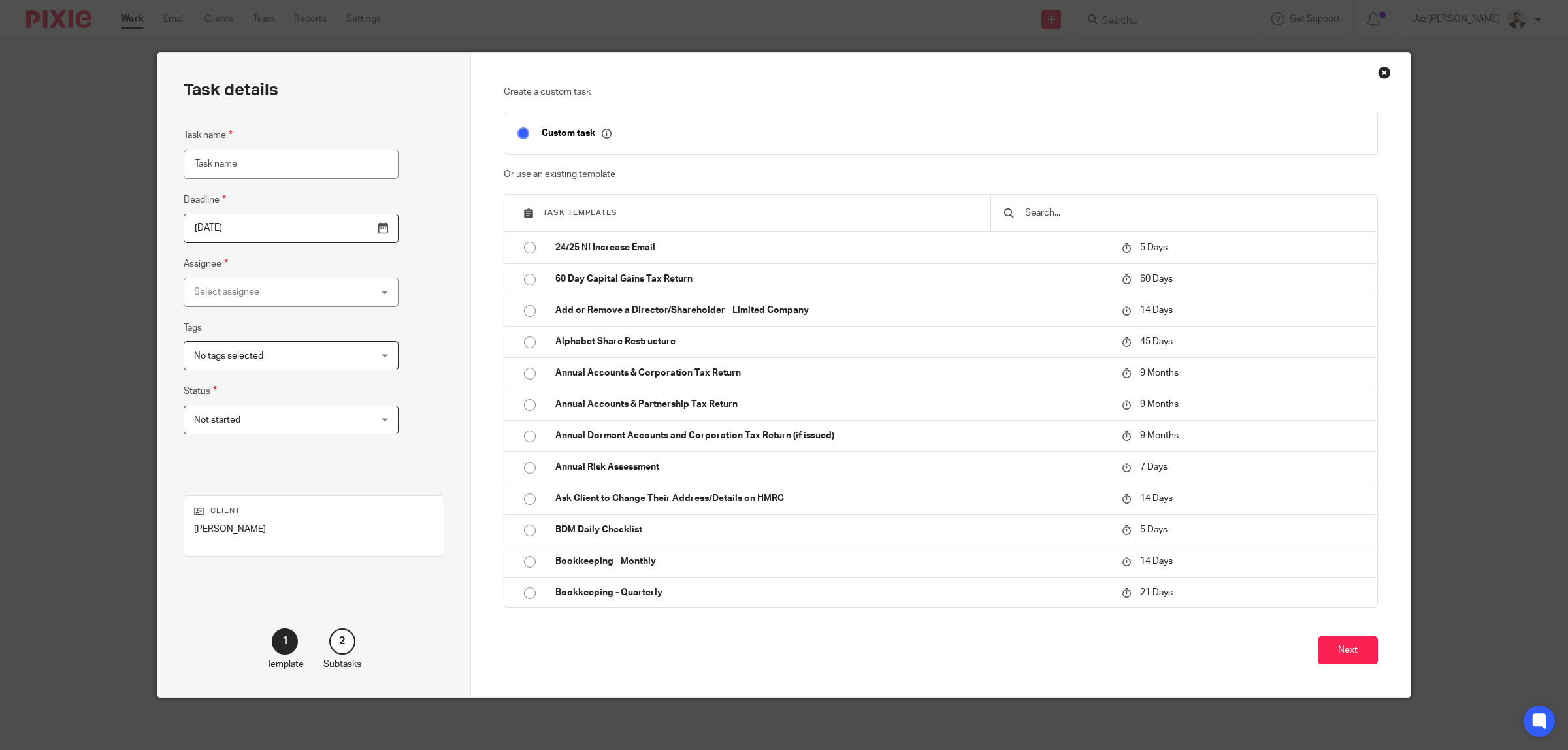
click at [1105, 217] on input "text" at bounding box center [1194, 212] width 341 height 14
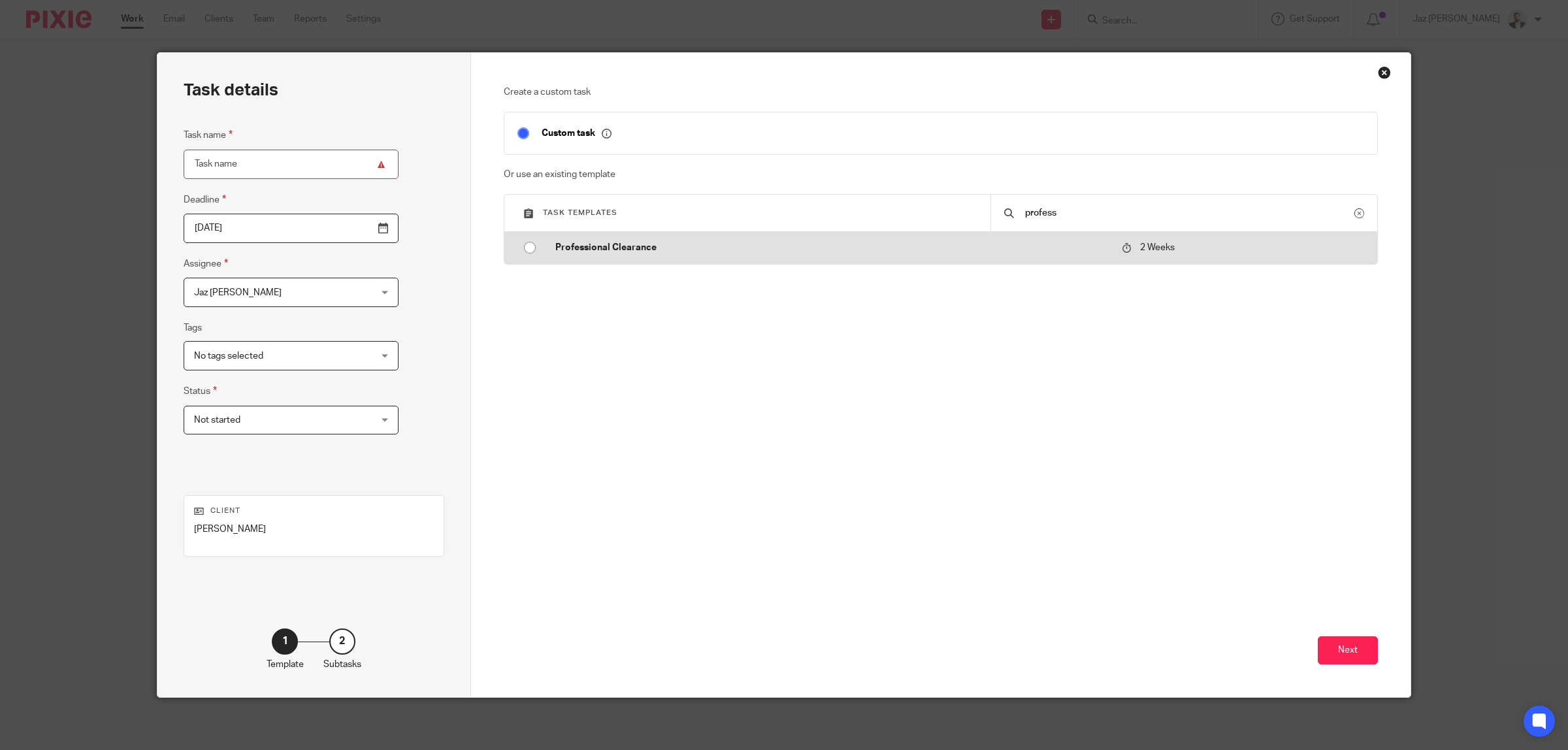
type input "profess"
click at [887, 241] on td "Professional Clearance" at bounding box center [829, 247] width 573 height 32
type input "2025-08-28"
type input "Professional Clearance"
checkbox input "false"
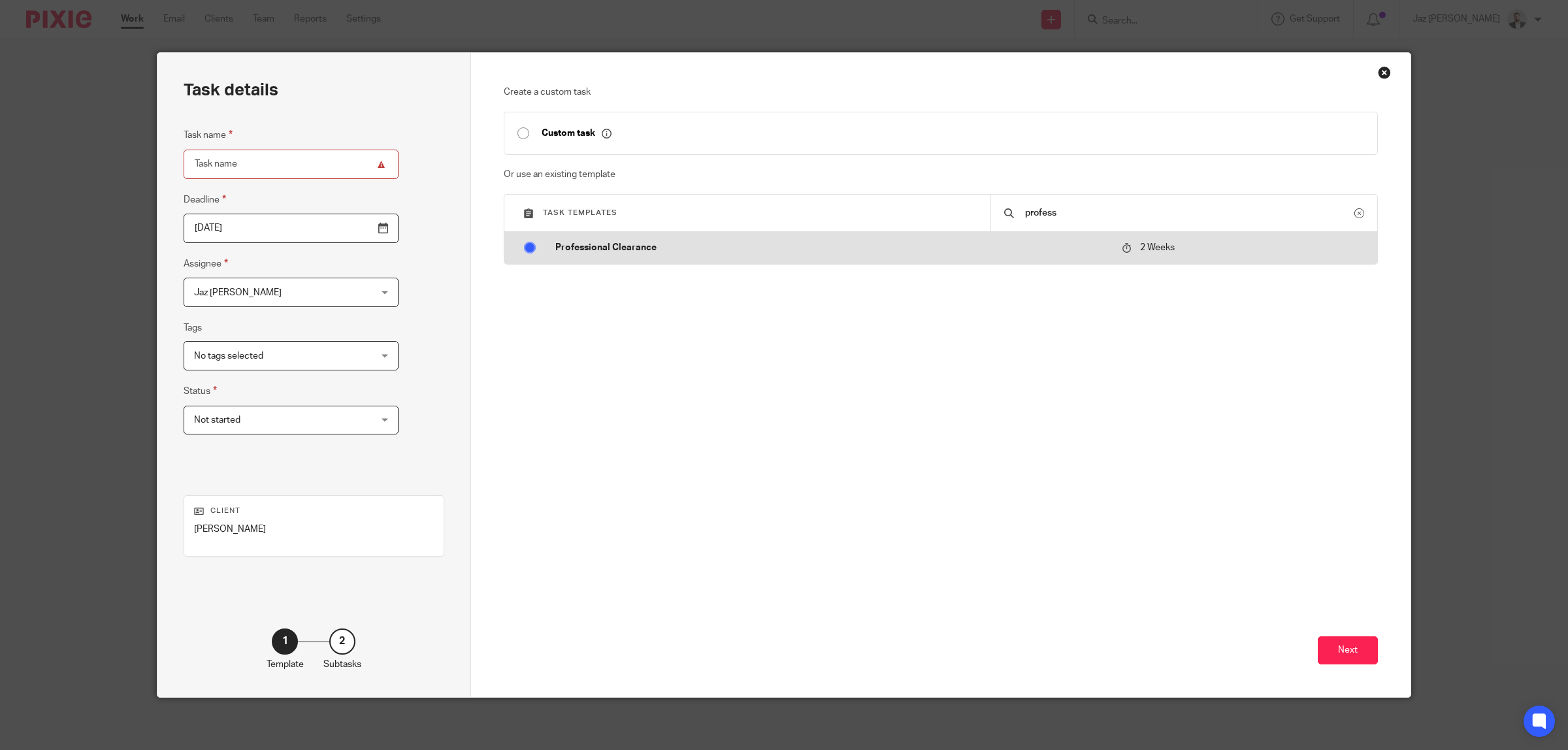
radio input "true"
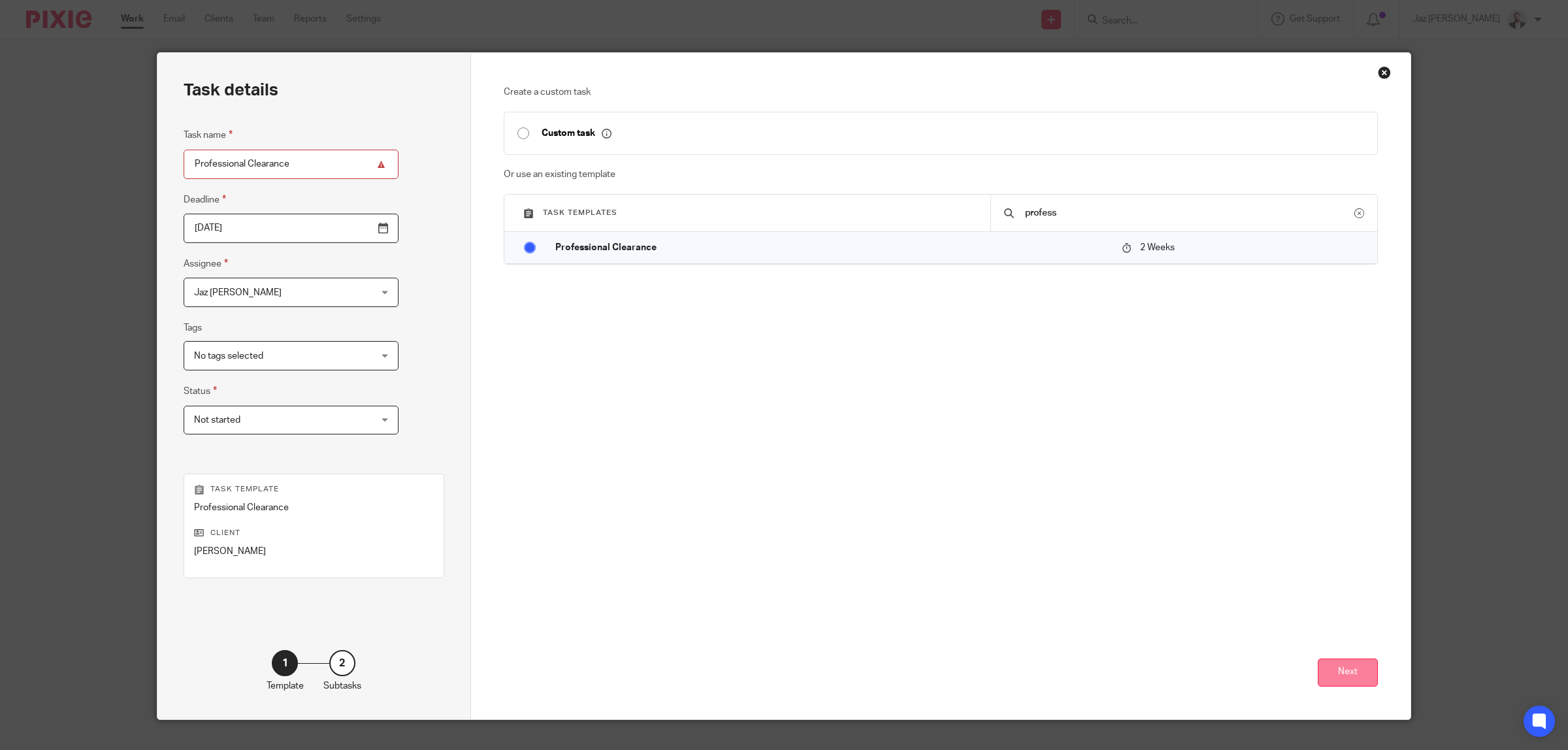
click at [1341, 683] on button "Next" at bounding box center [1348, 672] width 60 height 28
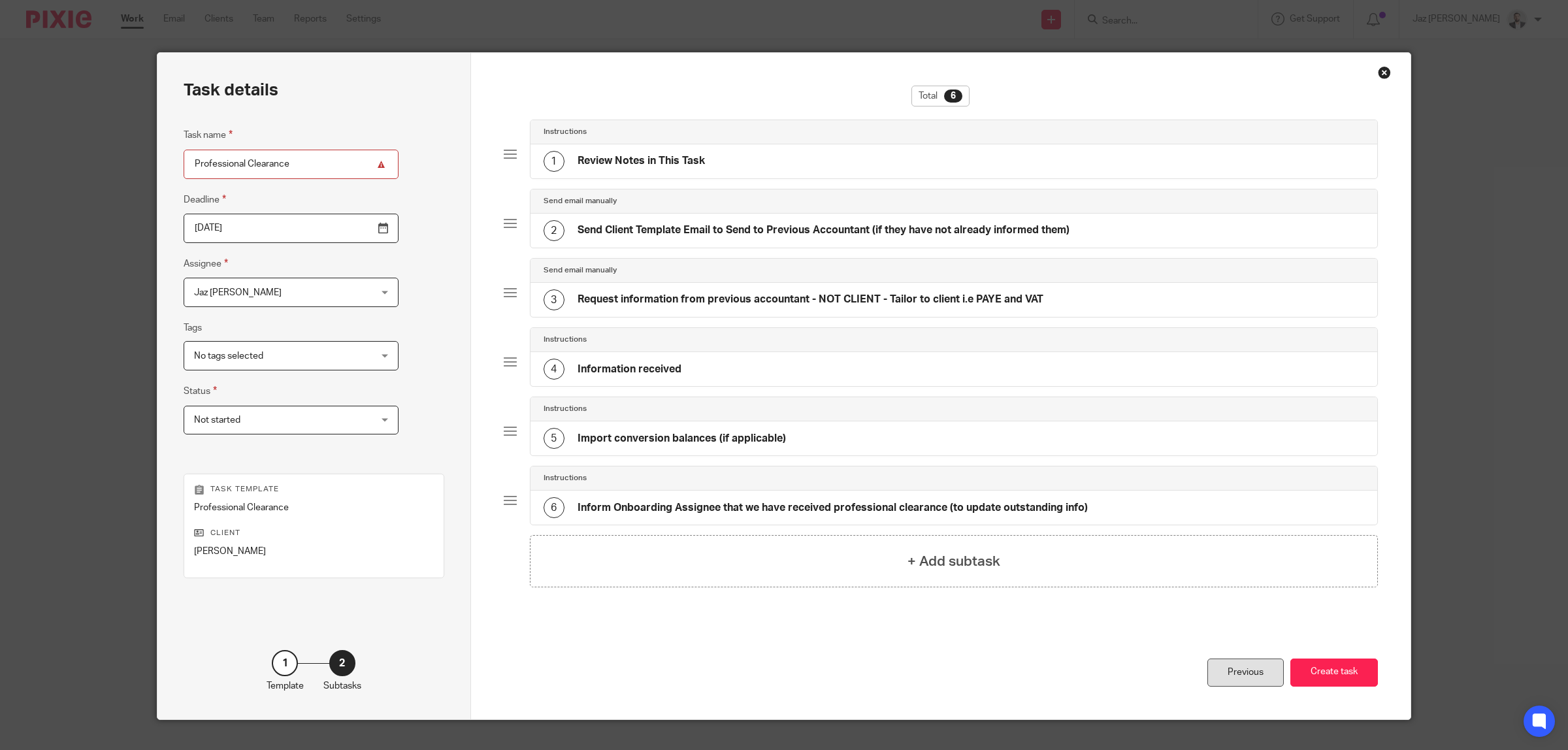
scroll to position [23, 0]
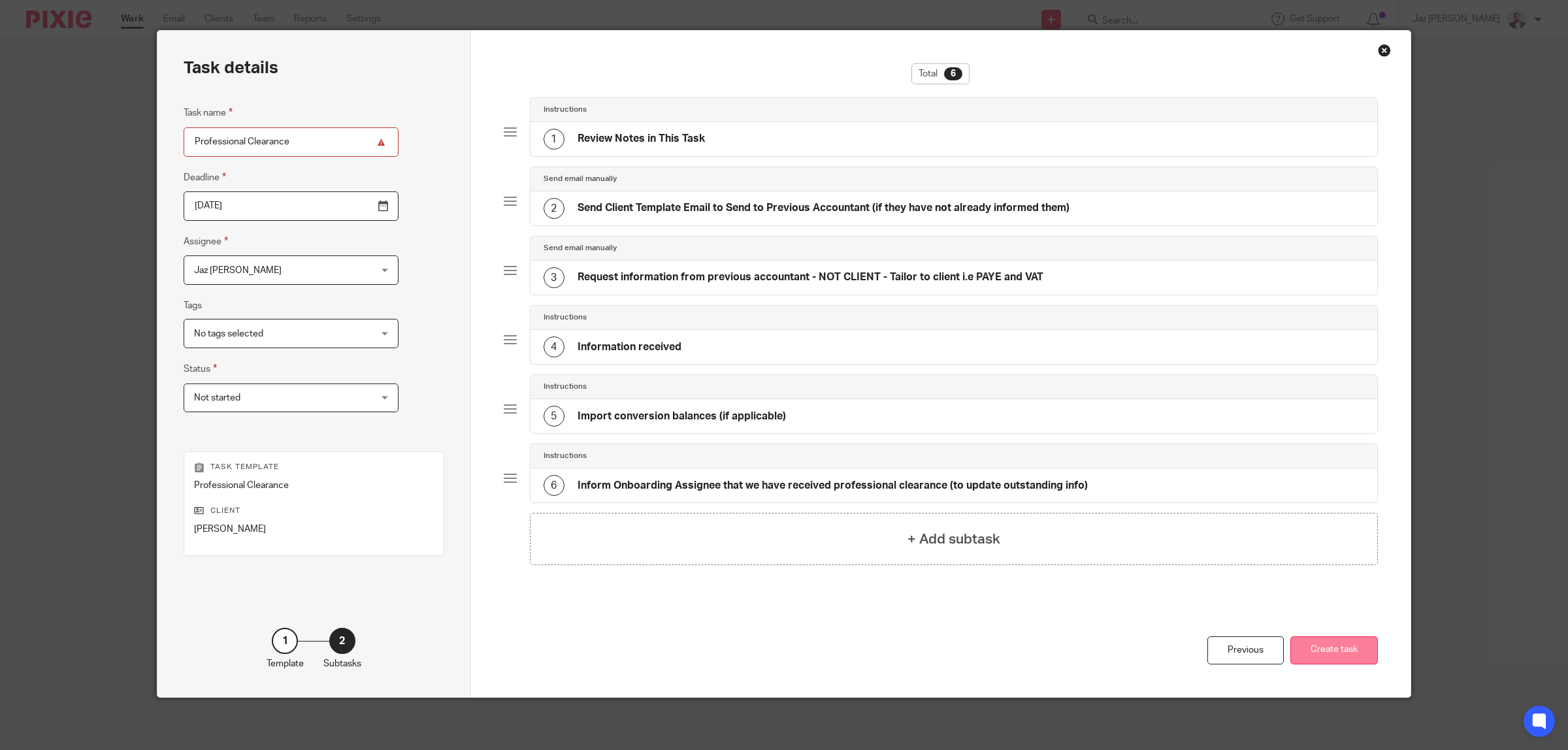
click at [1321, 654] on button "Create task" at bounding box center [1334, 650] width 88 height 28
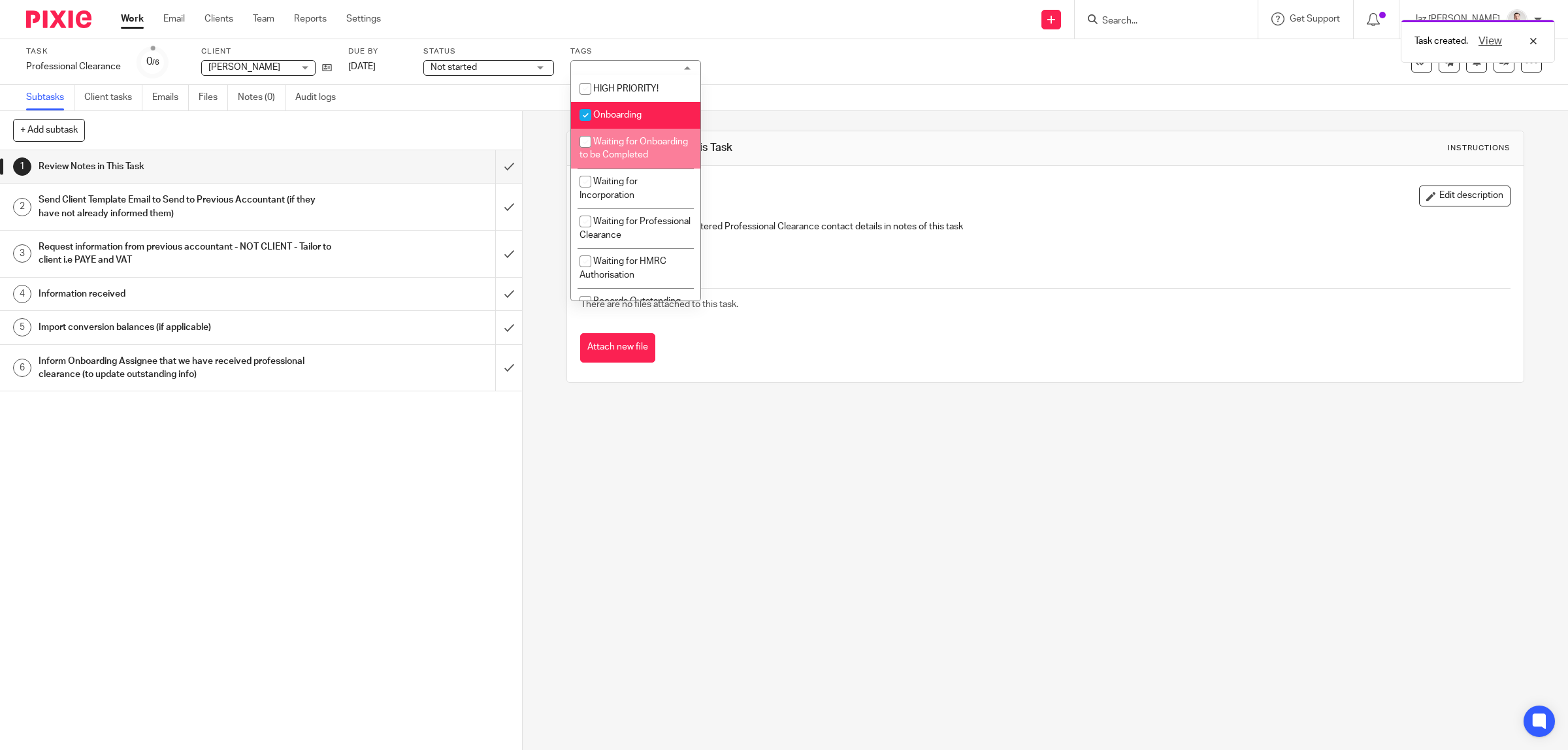
click at [645, 145] on li "Waiting for Onboarding to be Completed" at bounding box center [636, 148] width 129 height 40
checkbox input "true"
click at [639, 116] on span "Onboarding" at bounding box center [618, 115] width 48 height 9
checkbox input "false"
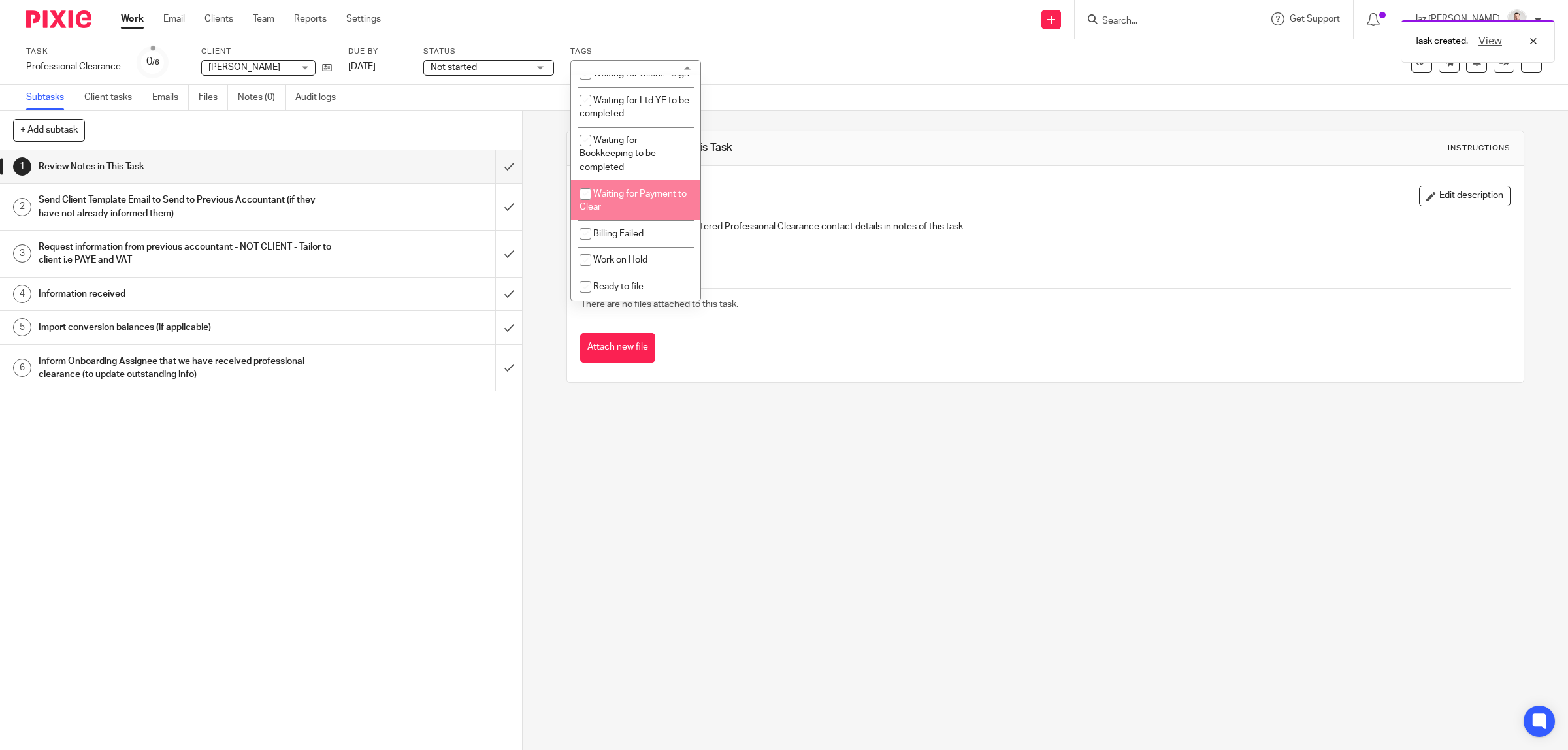
scroll to position [830, 0]
click at [842, 76] on div "Task Professional Clearance Save Professional Clearance 0 /6 Client [PERSON_NAM…" at bounding box center [657, 62] width 1263 height 32
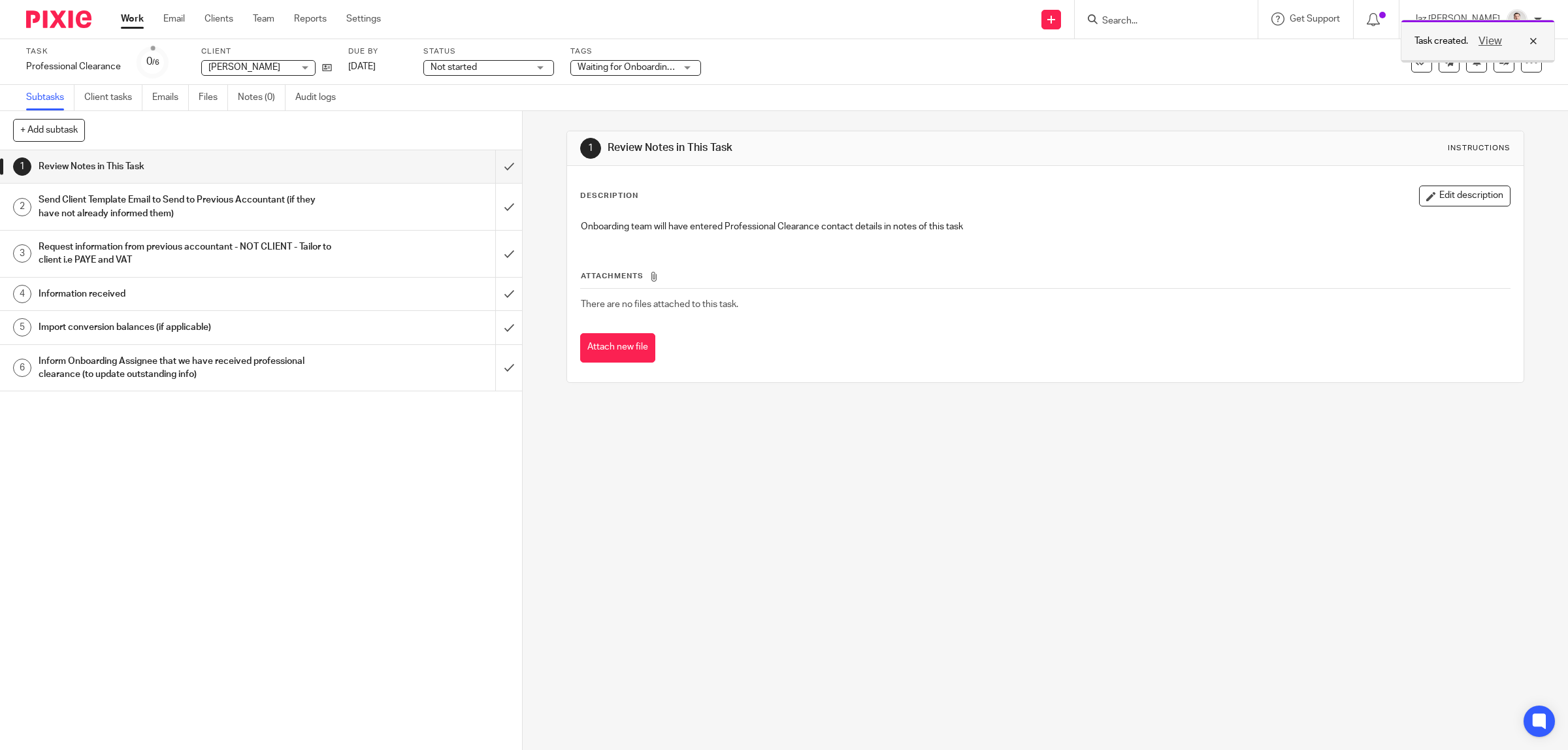
click at [1532, 41] on div "View" at bounding box center [1504, 41] width 73 height 15
click at [1466, 66] on button at bounding box center [1476, 62] width 21 height 21
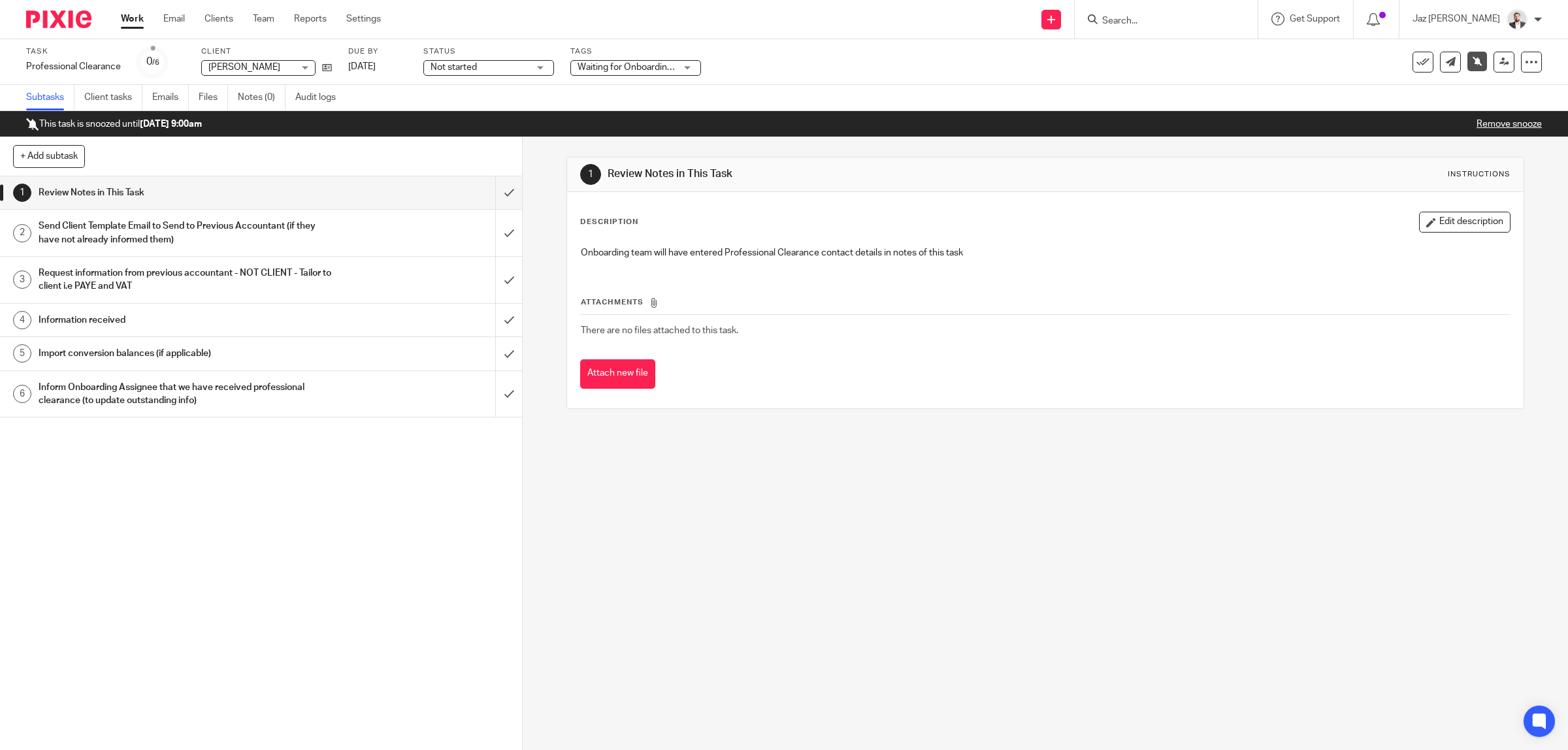
click at [614, 73] on div "Waiting for Onboarding to be Completed" at bounding box center [636, 68] width 131 height 15
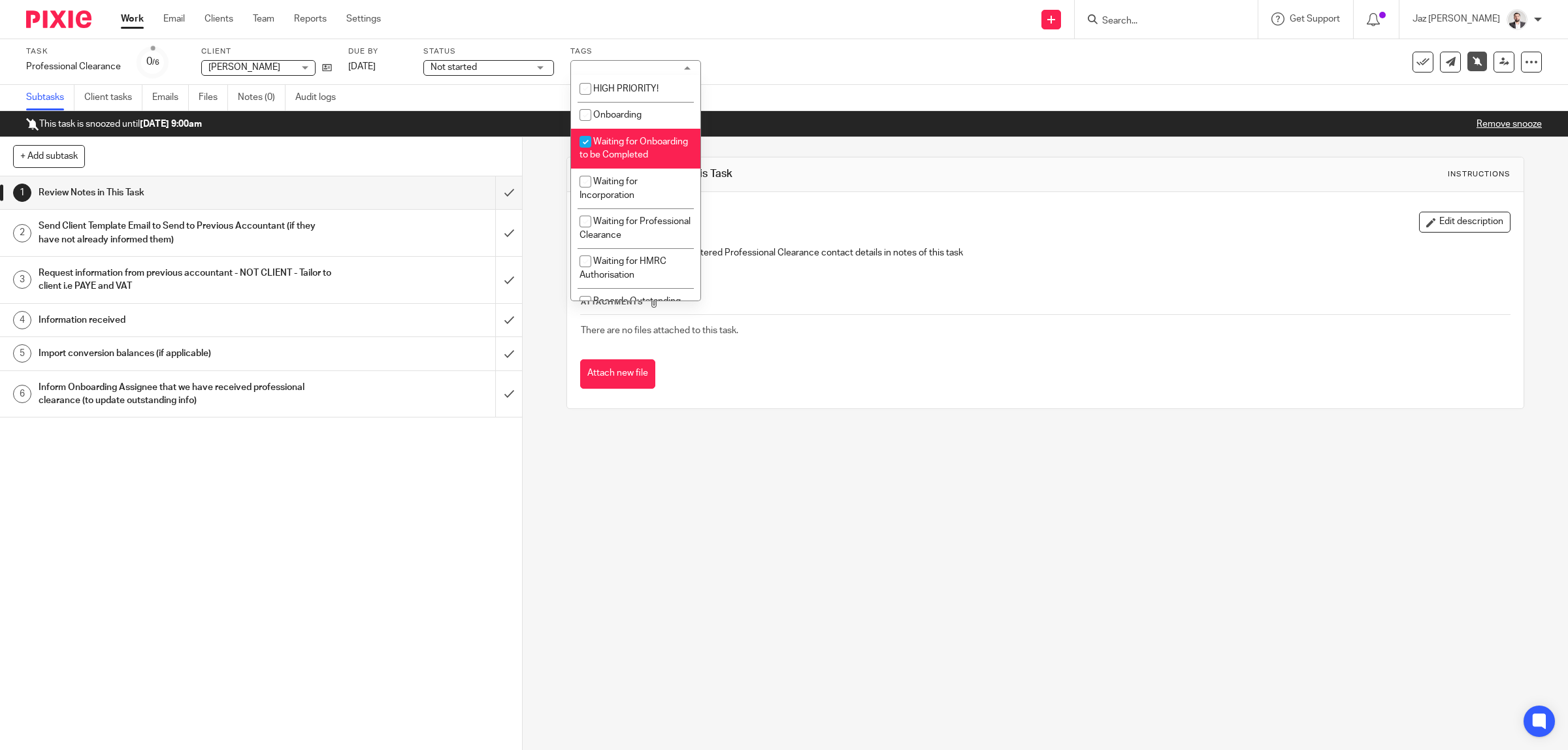
click at [787, 59] on div "Task Professional Clearance Save Professional Clearance 0 /6 Client [PERSON_NAM…" at bounding box center [657, 62] width 1263 height 32
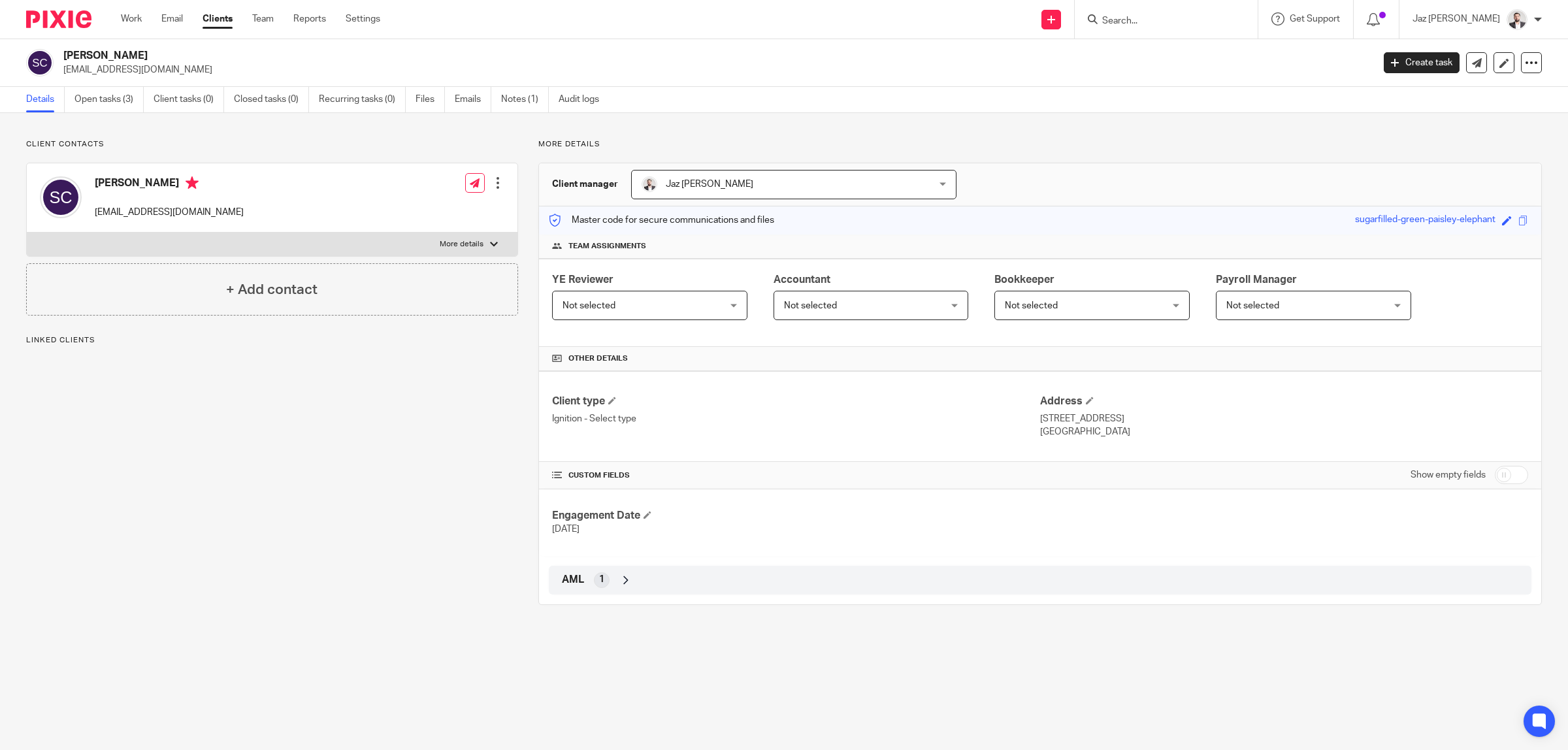
click at [649, 305] on span "Not selected" at bounding box center [636, 305] width 147 height 27
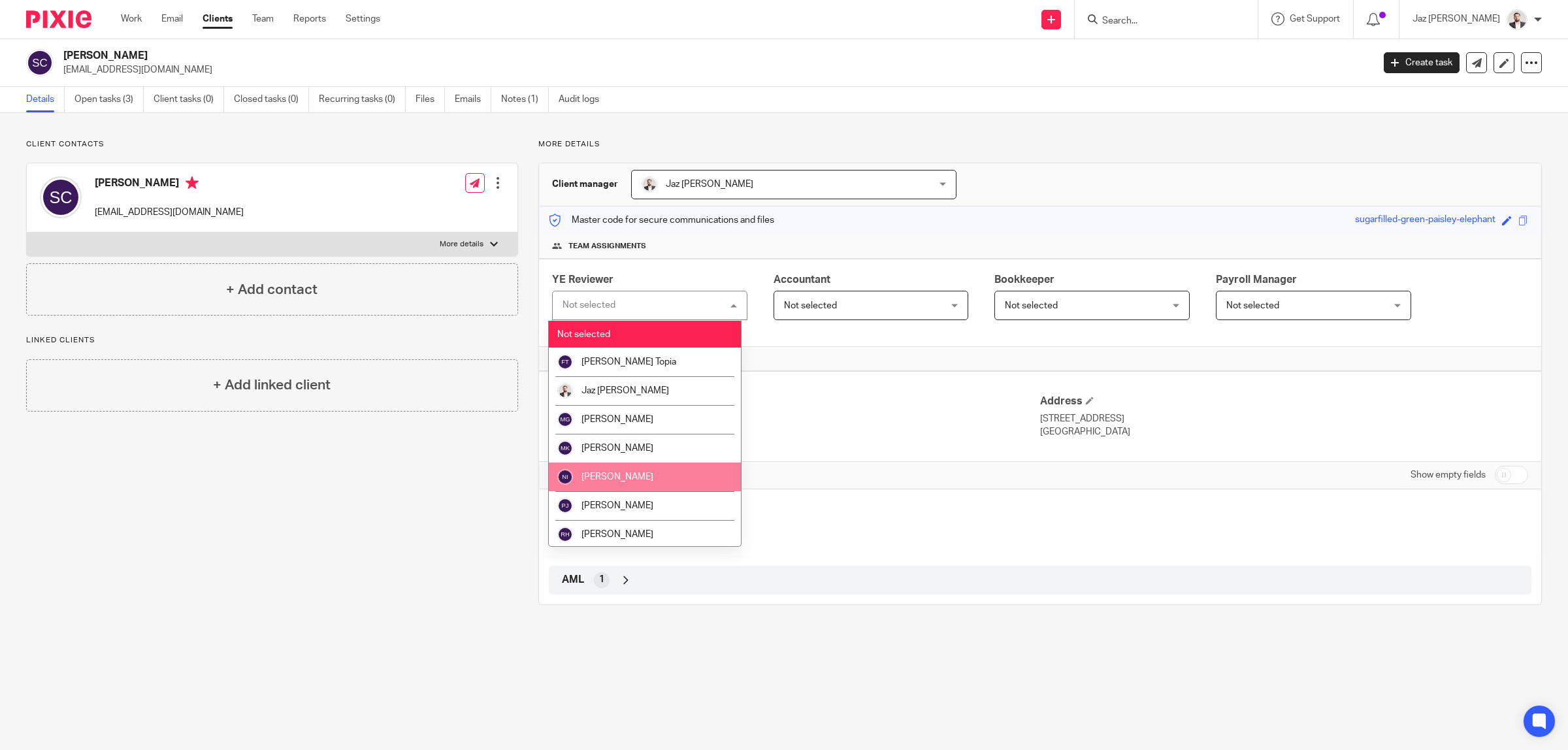
click at [651, 477] on li "[PERSON_NAME]" at bounding box center [645, 477] width 192 height 29
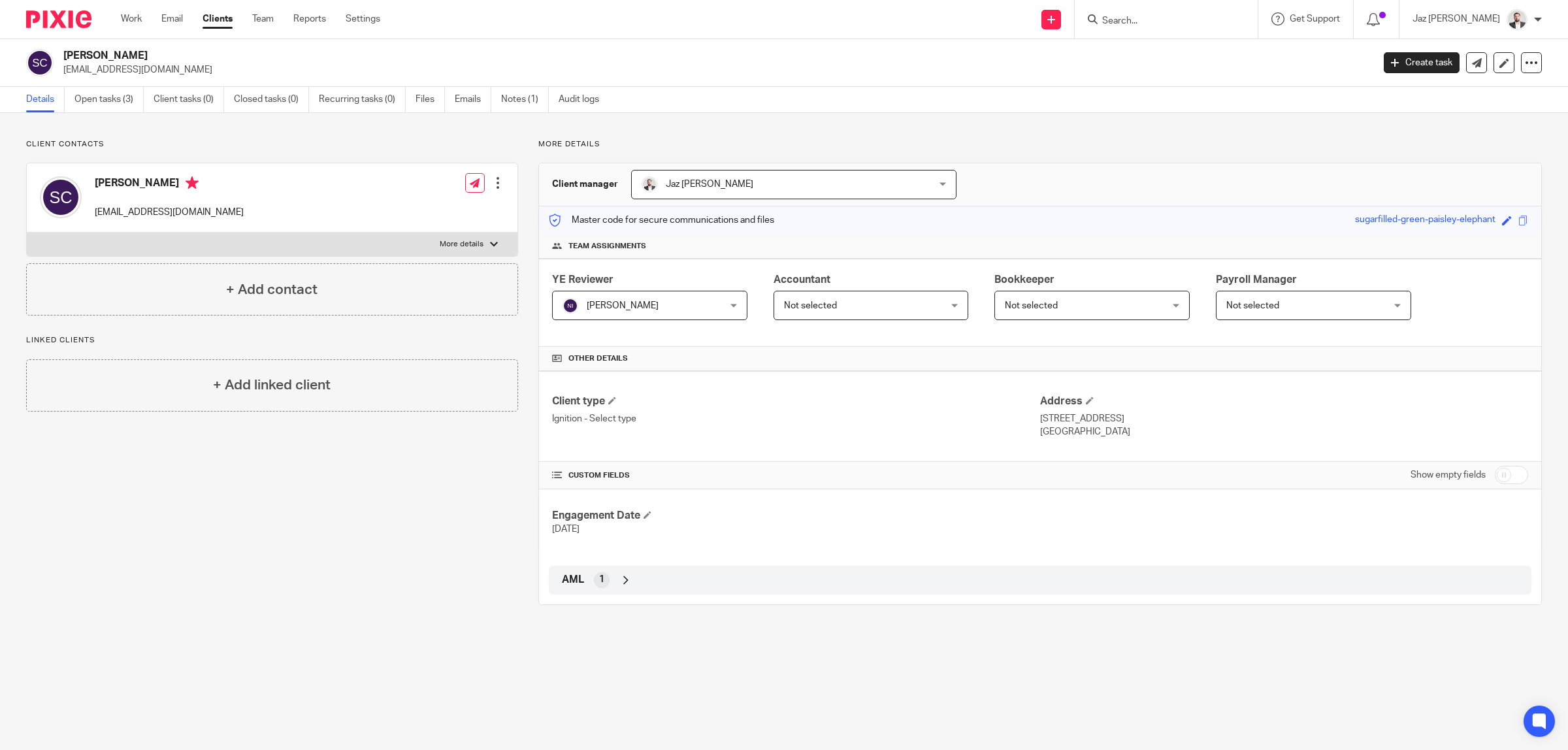
click at [710, 314] on span "Not selected" at bounding box center [636, 305] width 147 height 27
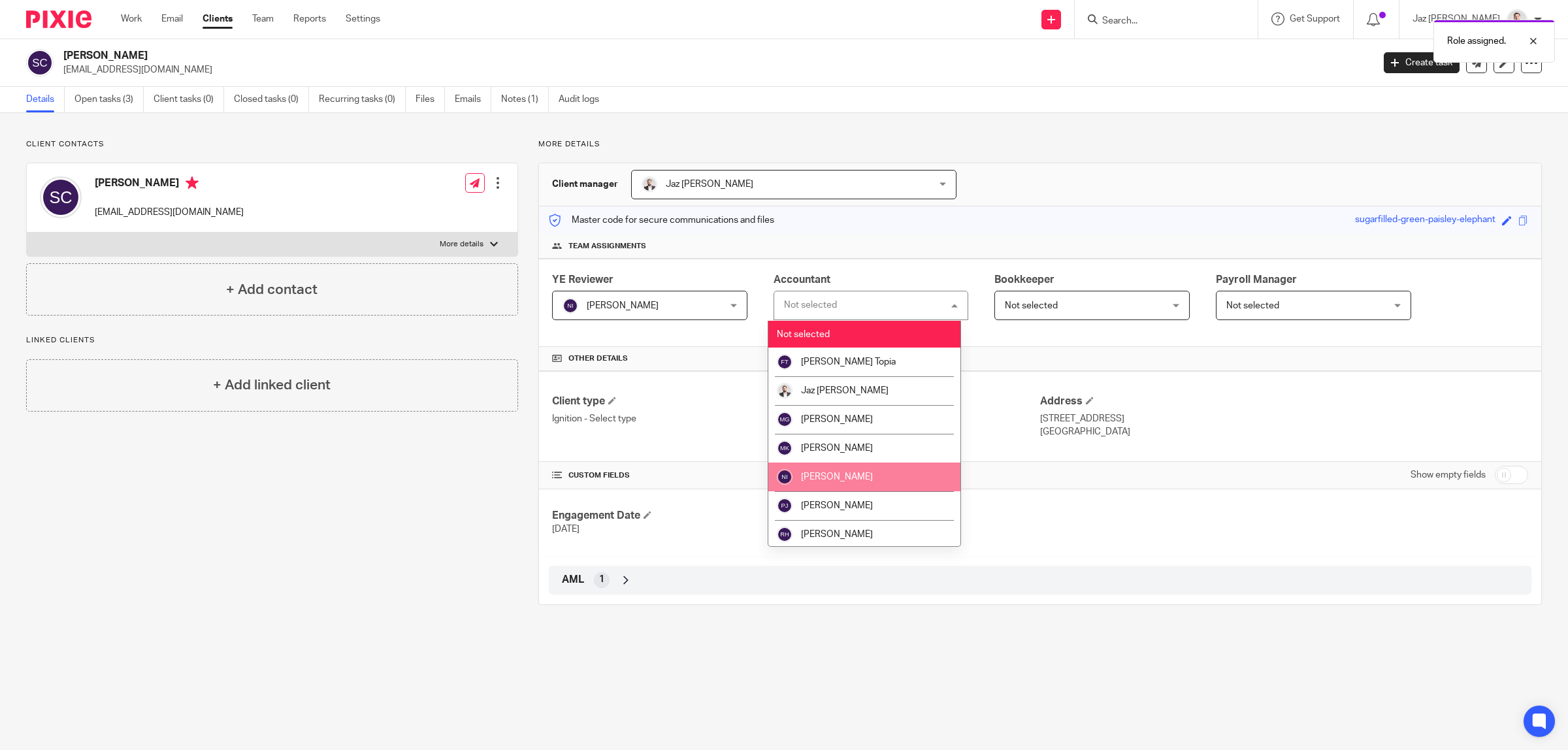
click at [826, 467] on li "[PERSON_NAME]" at bounding box center [864, 477] width 192 height 29
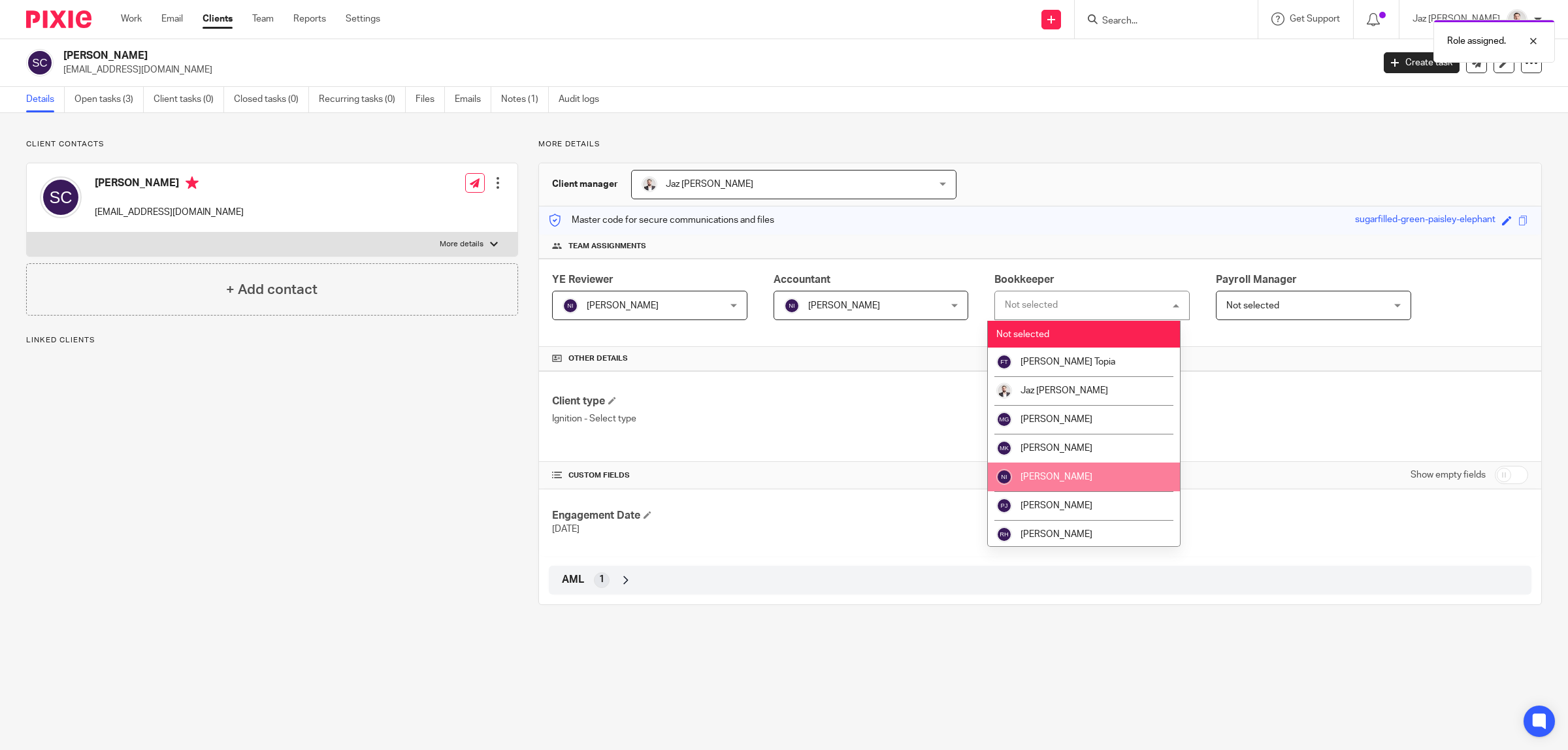
click at [1018, 478] on li "[PERSON_NAME]" at bounding box center [1084, 477] width 192 height 29
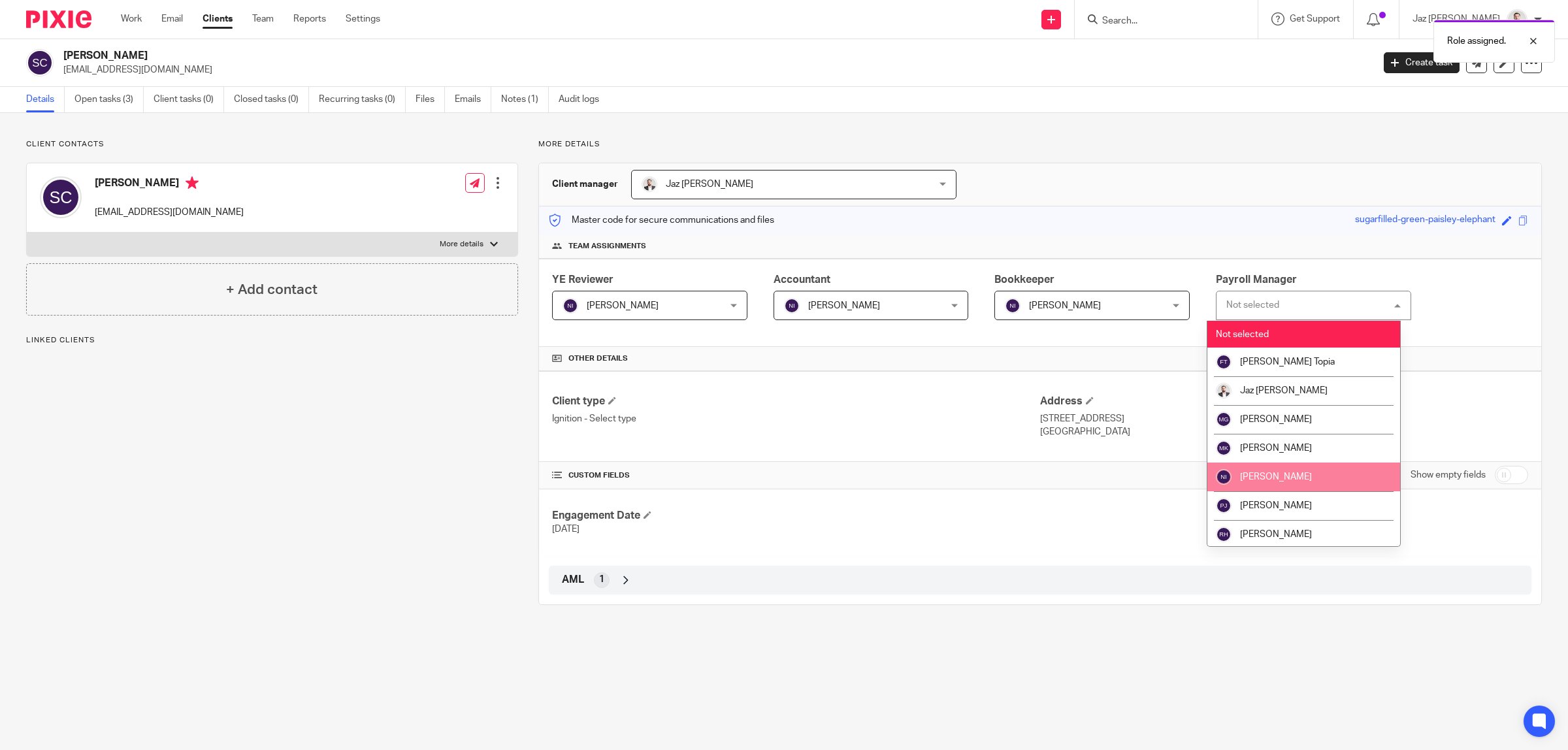
click at [1266, 478] on span "[PERSON_NAME]" at bounding box center [1276, 477] width 72 height 9
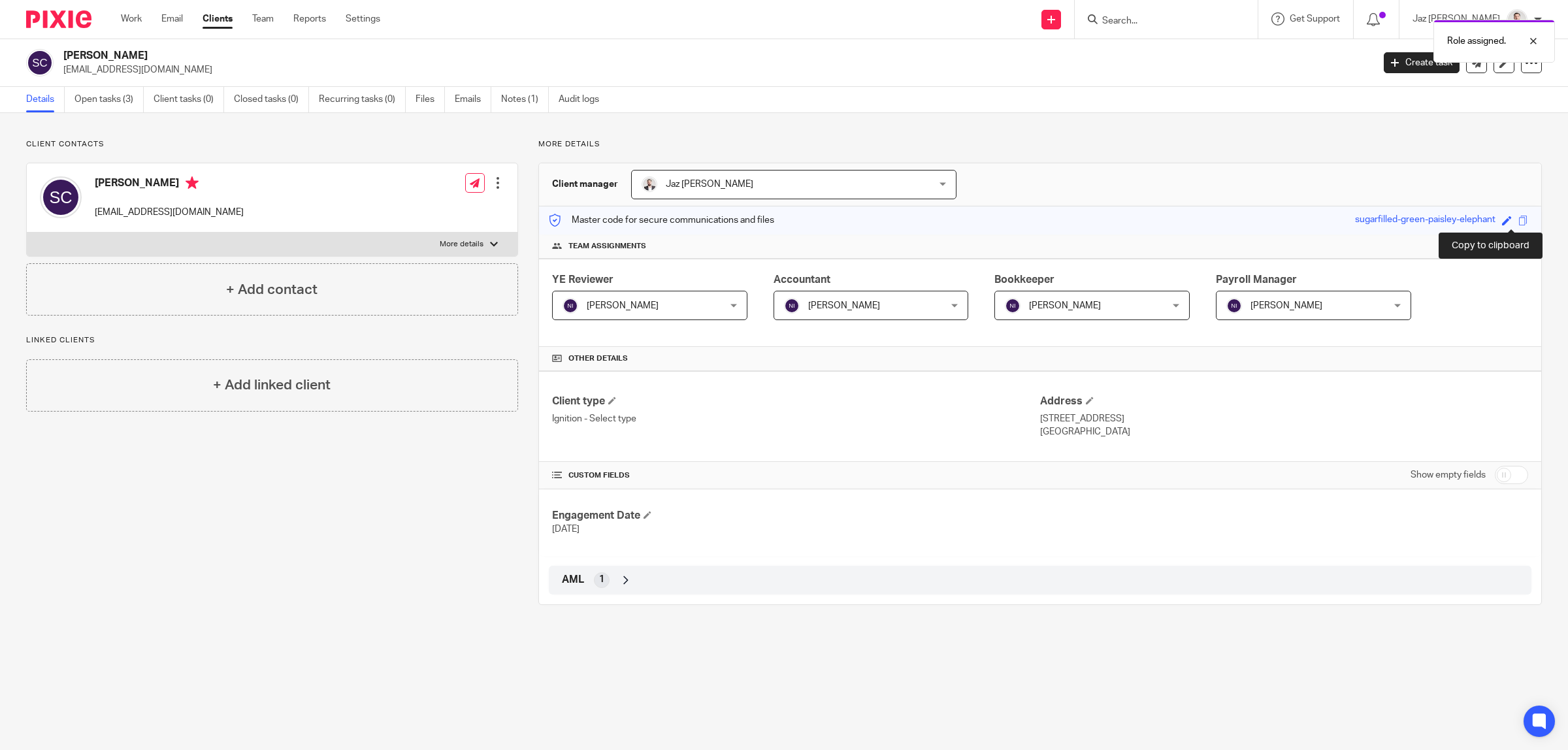
click at [1518, 223] on span at bounding box center [1523, 221] width 10 height 10
click at [1533, 92] on div at bounding box center [1524, 90] width 36 height 15
click at [1529, 42] on div at bounding box center [1524, 41] width 36 height 15
click at [1500, 66] on icon at bounding box center [1504, 63] width 10 height 10
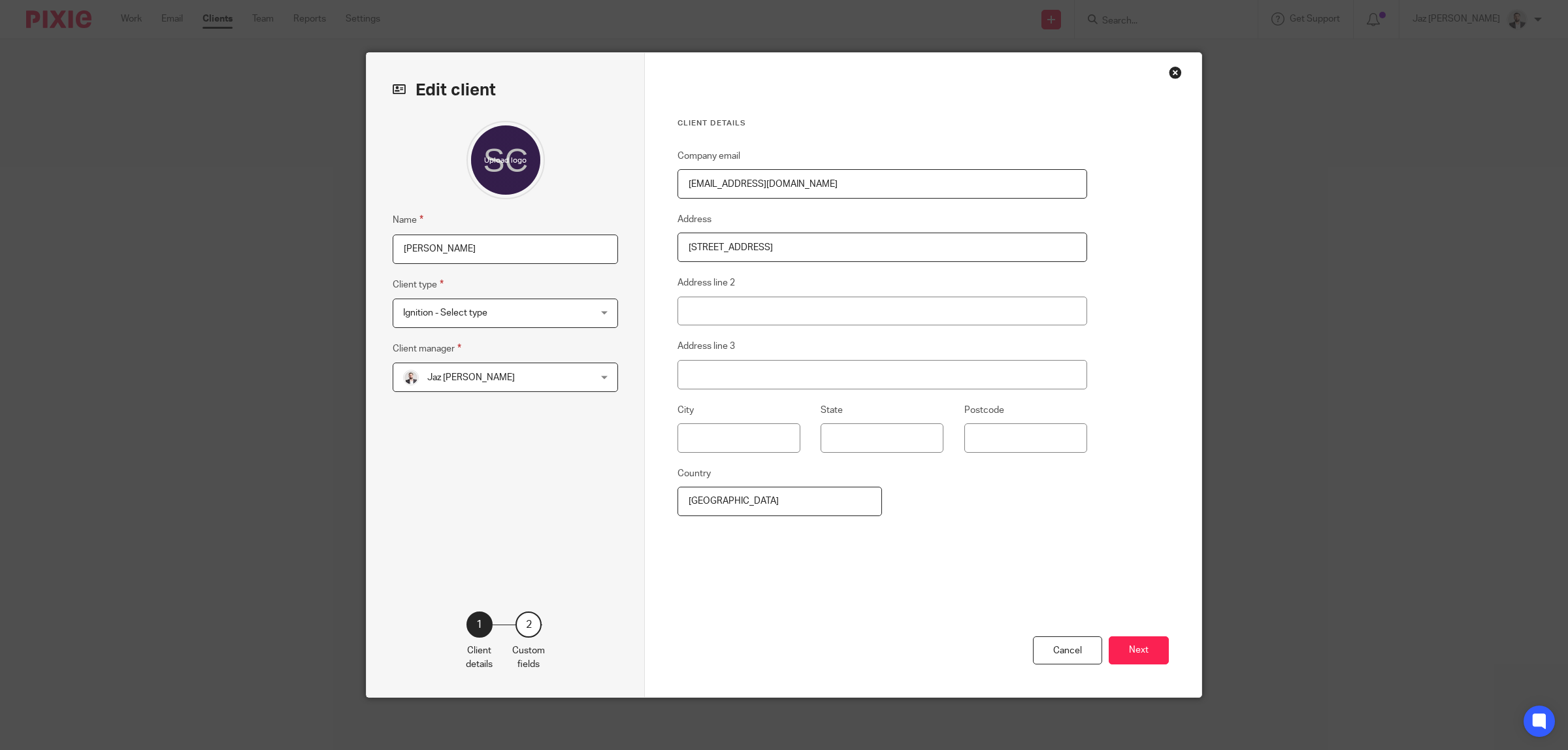
click at [482, 324] on span "Ignition - Select type" at bounding box center [488, 312] width 171 height 27
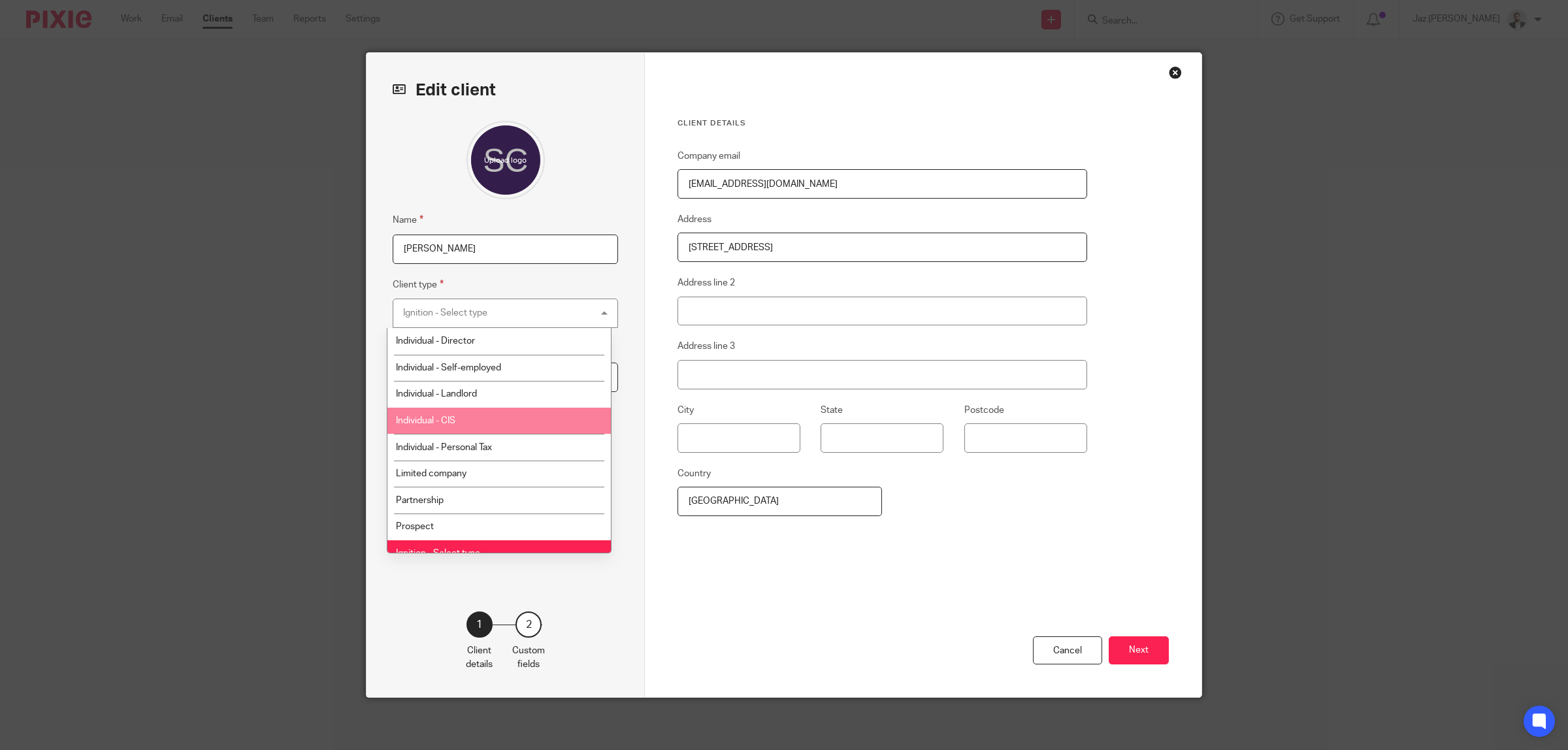
click at [492, 424] on li "Individual - CIS" at bounding box center [500, 421] width 224 height 27
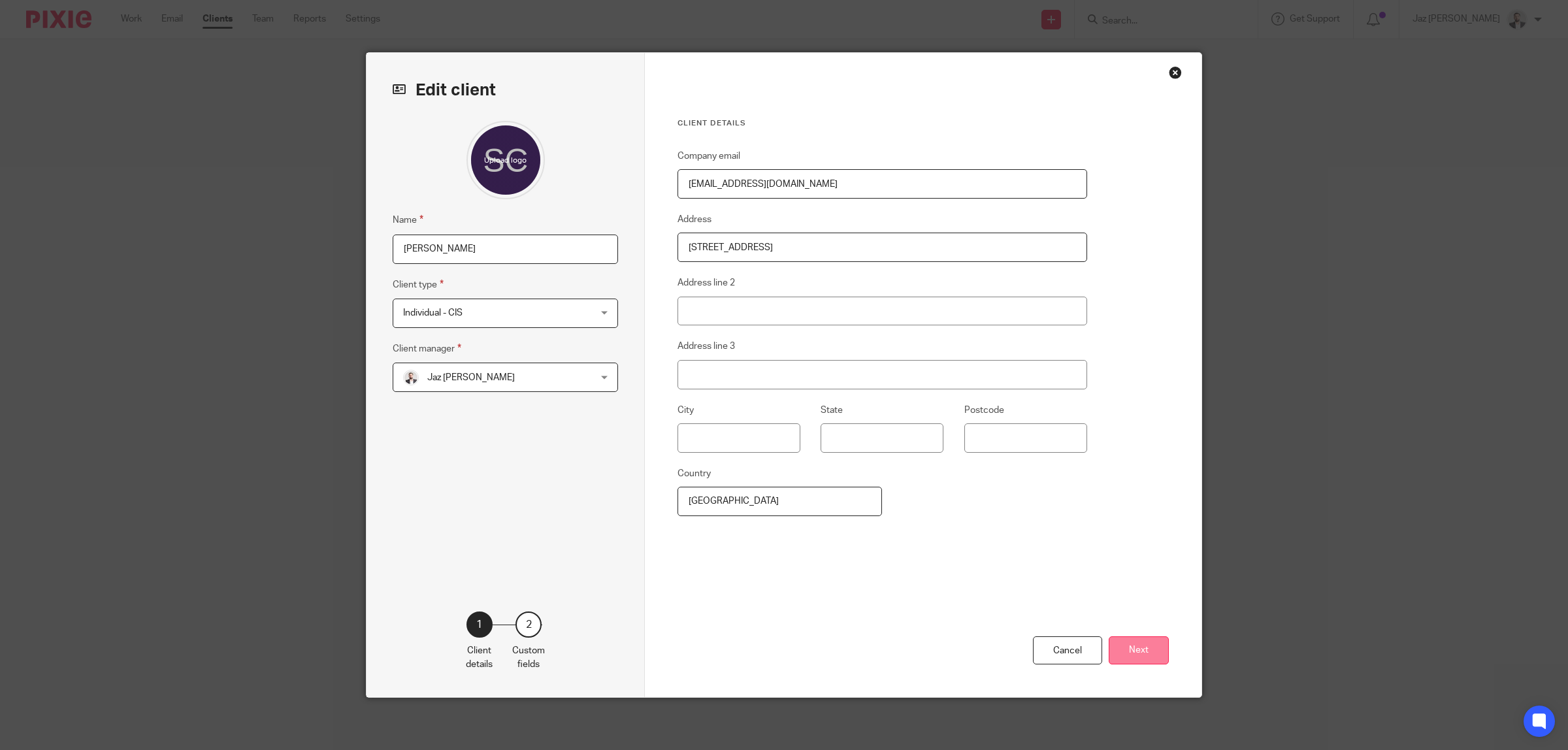
click at [1122, 651] on button "Next" at bounding box center [1139, 650] width 60 height 28
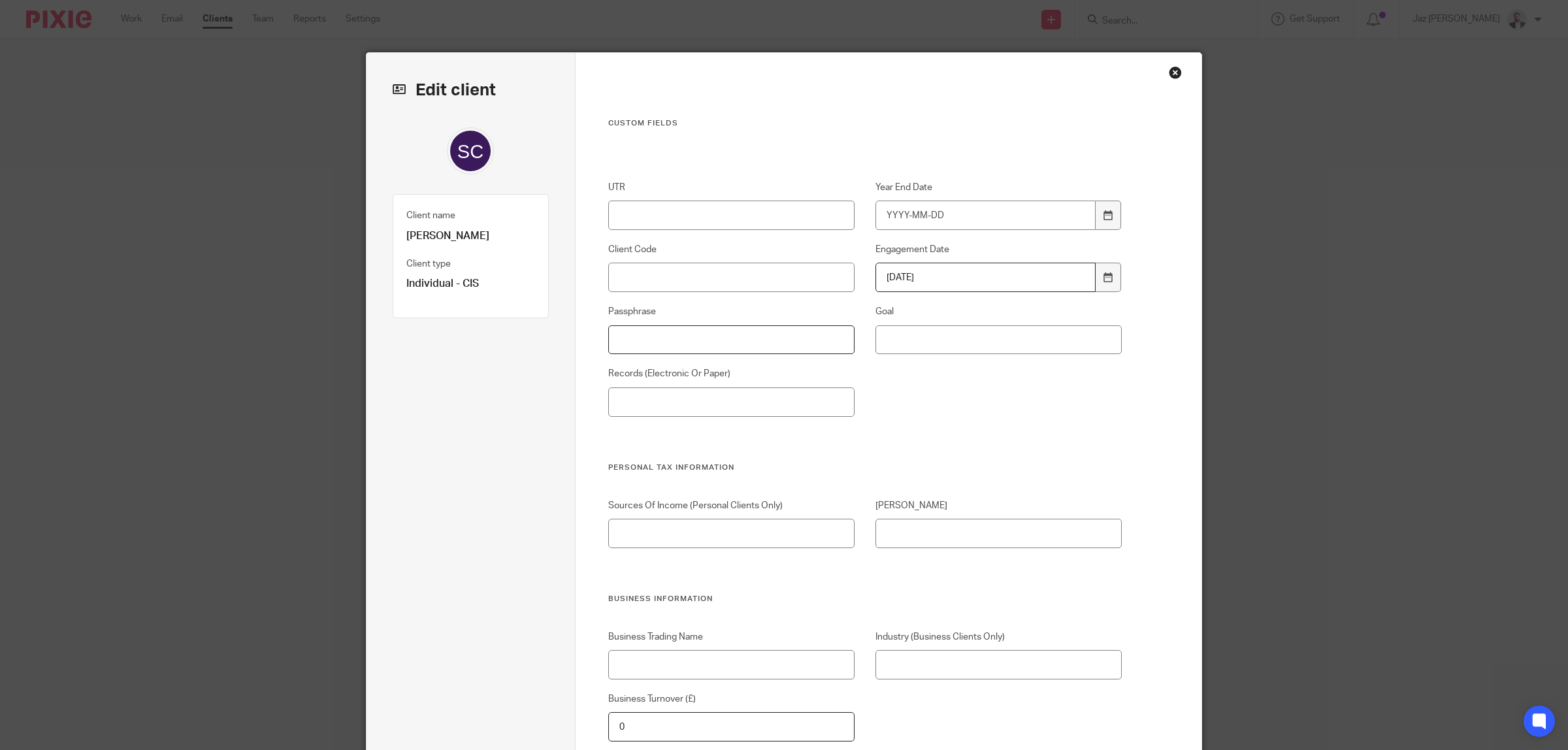
click at [638, 348] on input "Passphrase" at bounding box center [732, 340] width 247 height 29
paste input "sugarfilled-green-paisley-elephant"
type input "sugarfilled-green-paisley-elephant"
click at [638, 394] on input "Records (Electronic Or Paper)" at bounding box center [732, 402] width 247 height 29
type input "Electronic"
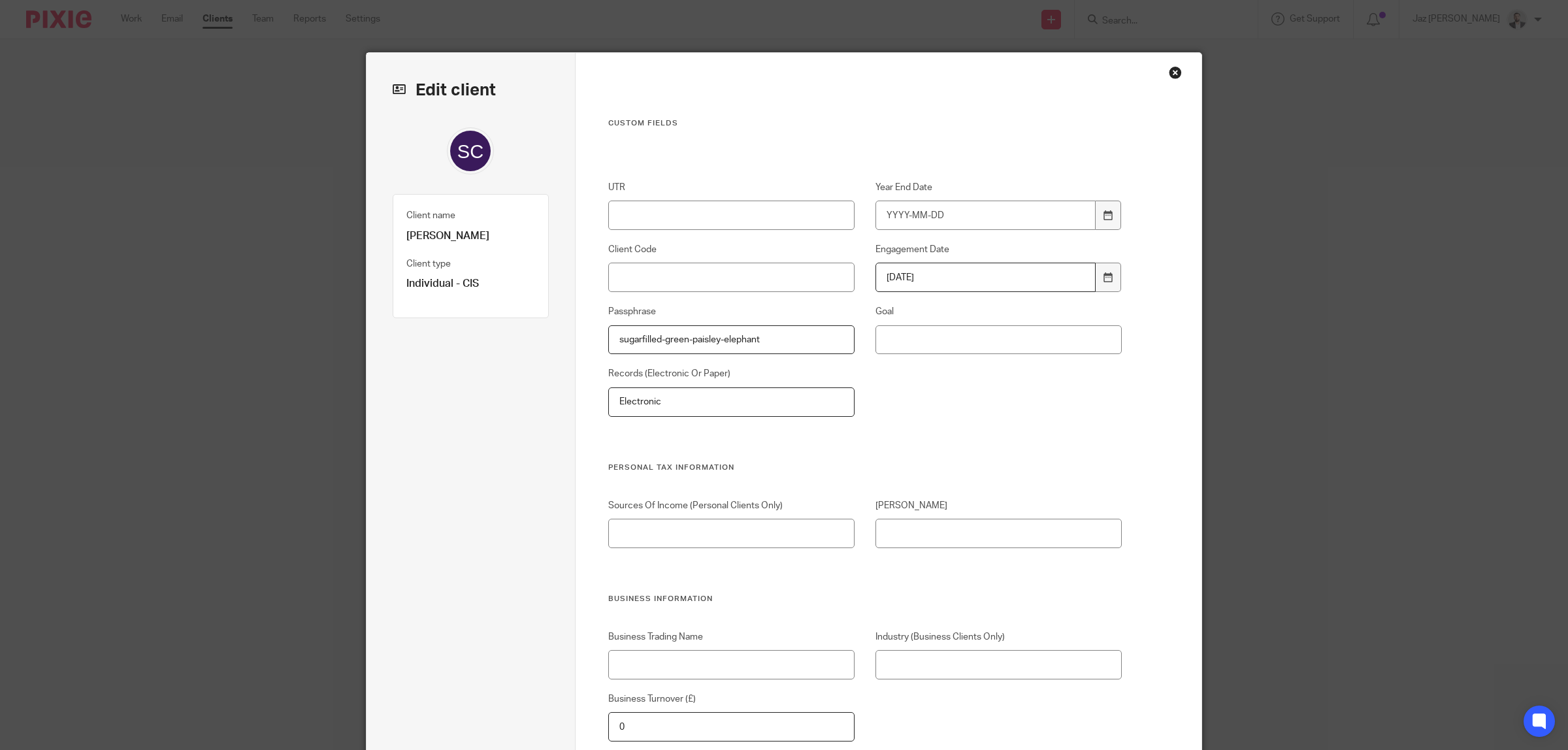
click at [969, 415] on div "UTR Year End Date Client Code Engagement Date 2025-08-13 Passphrase sugarfilled…" at bounding box center [854, 321] width 535 height 281
click at [661, 533] on input "Sources Of Income (Personal Clients Only)" at bounding box center [732, 534] width 247 height 29
type input "Self Employment (CIS) and 50% Rental Income 1 Property"
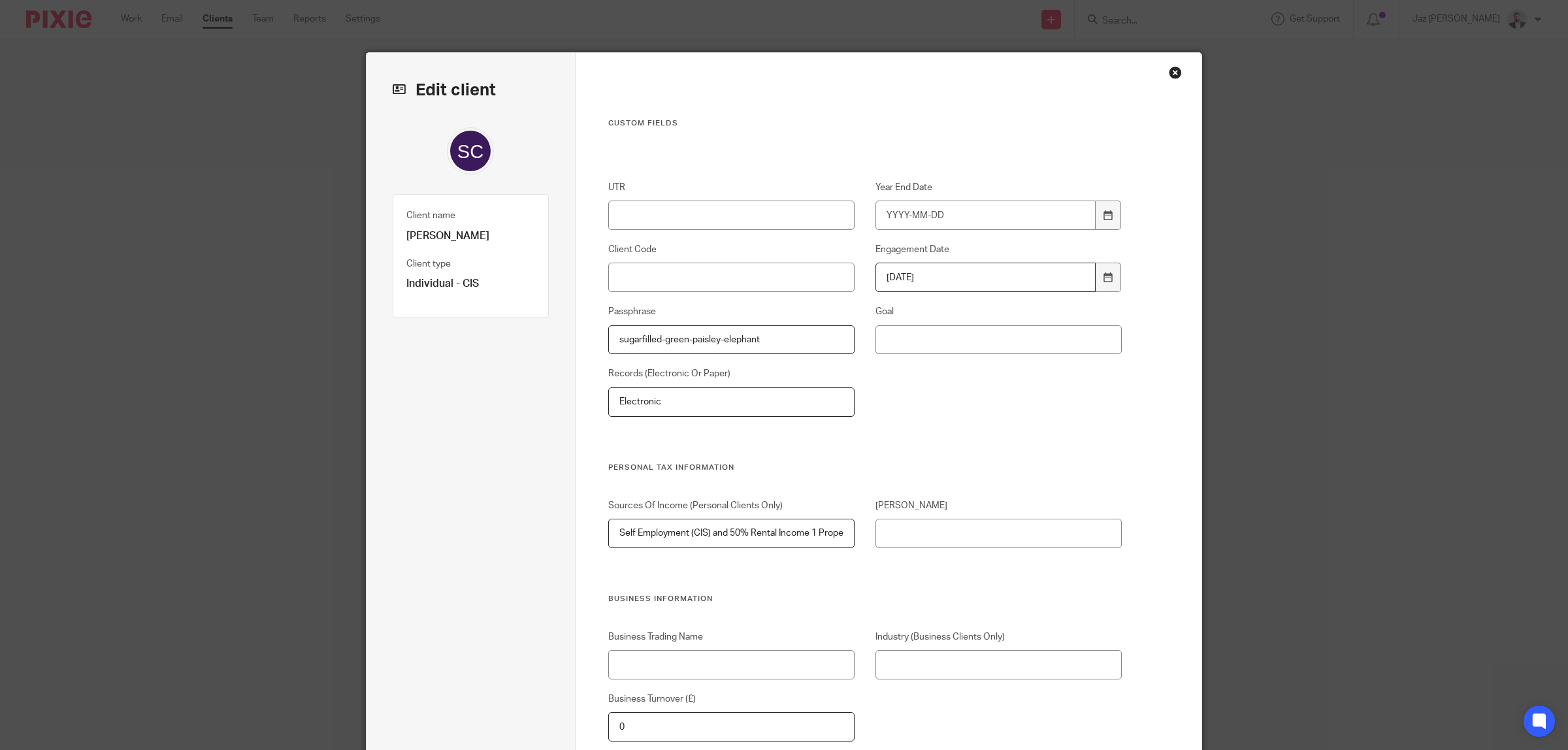
click at [991, 444] on div "UTR Year End Date Client Code Engagement Date 2025-08-13 Passphrase sugarfilled…" at bounding box center [854, 321] width 535 height 281
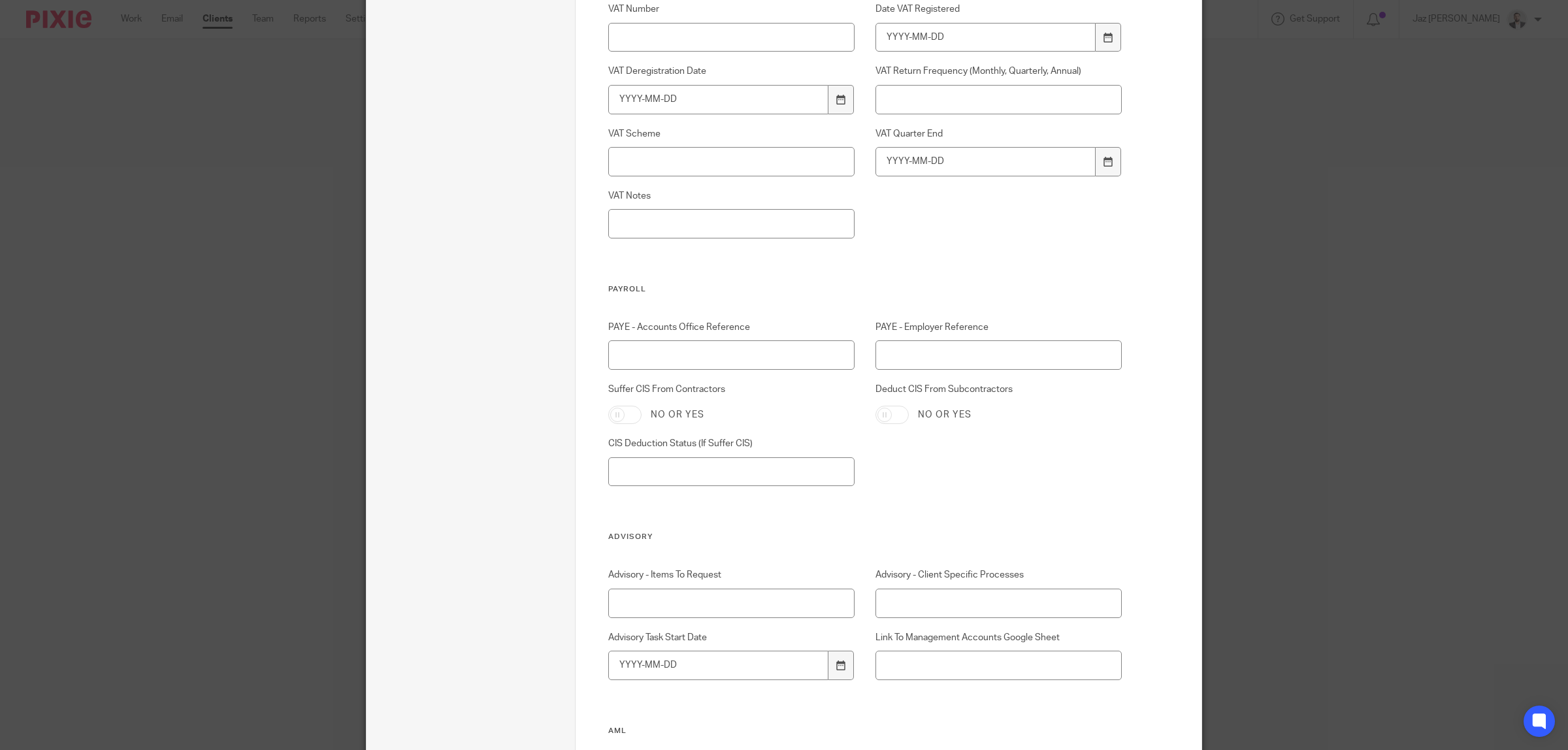
scroll to position [1751, 0]
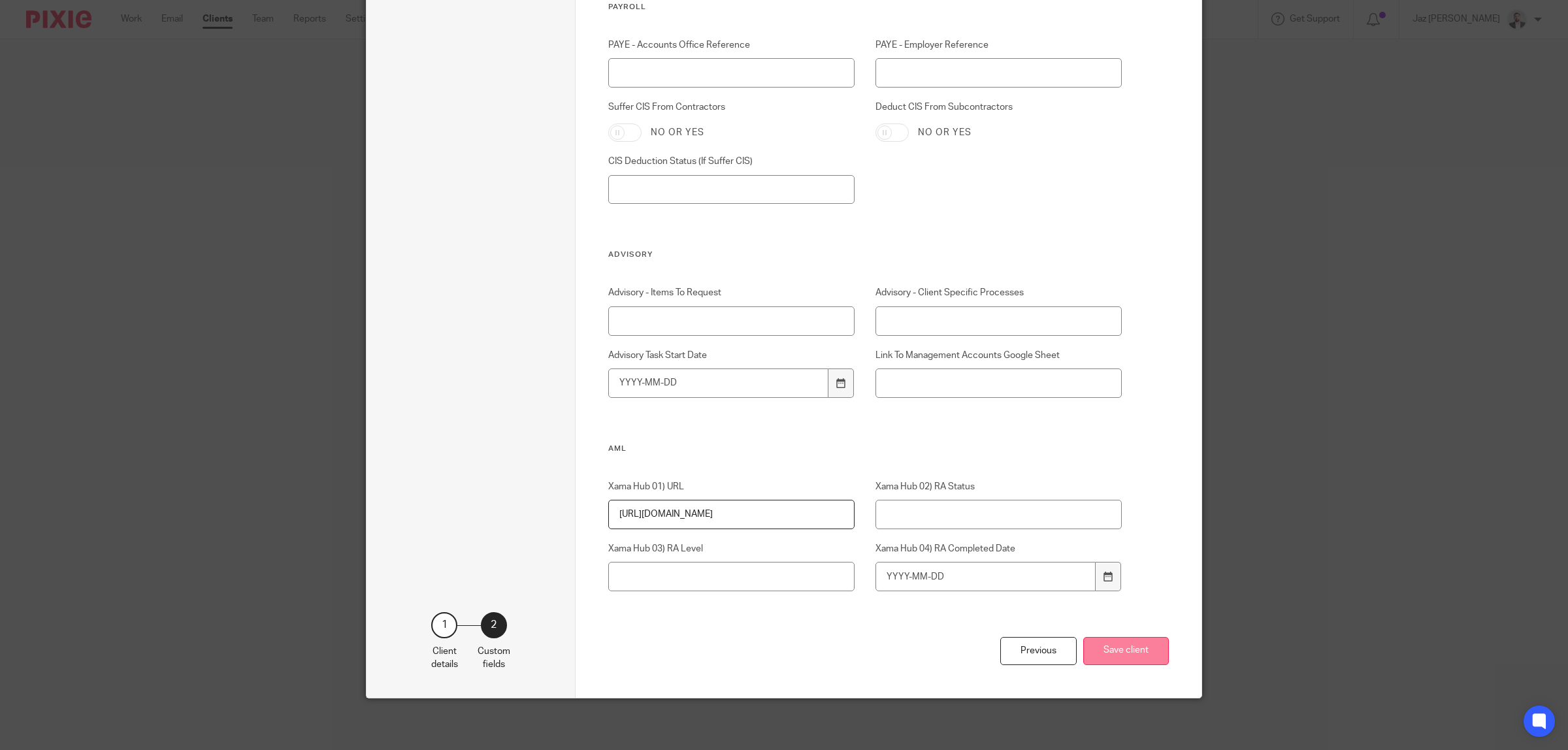
click at [1108, 647] on button "Save client" at bounding box center [1126, 651] width 86 height 28
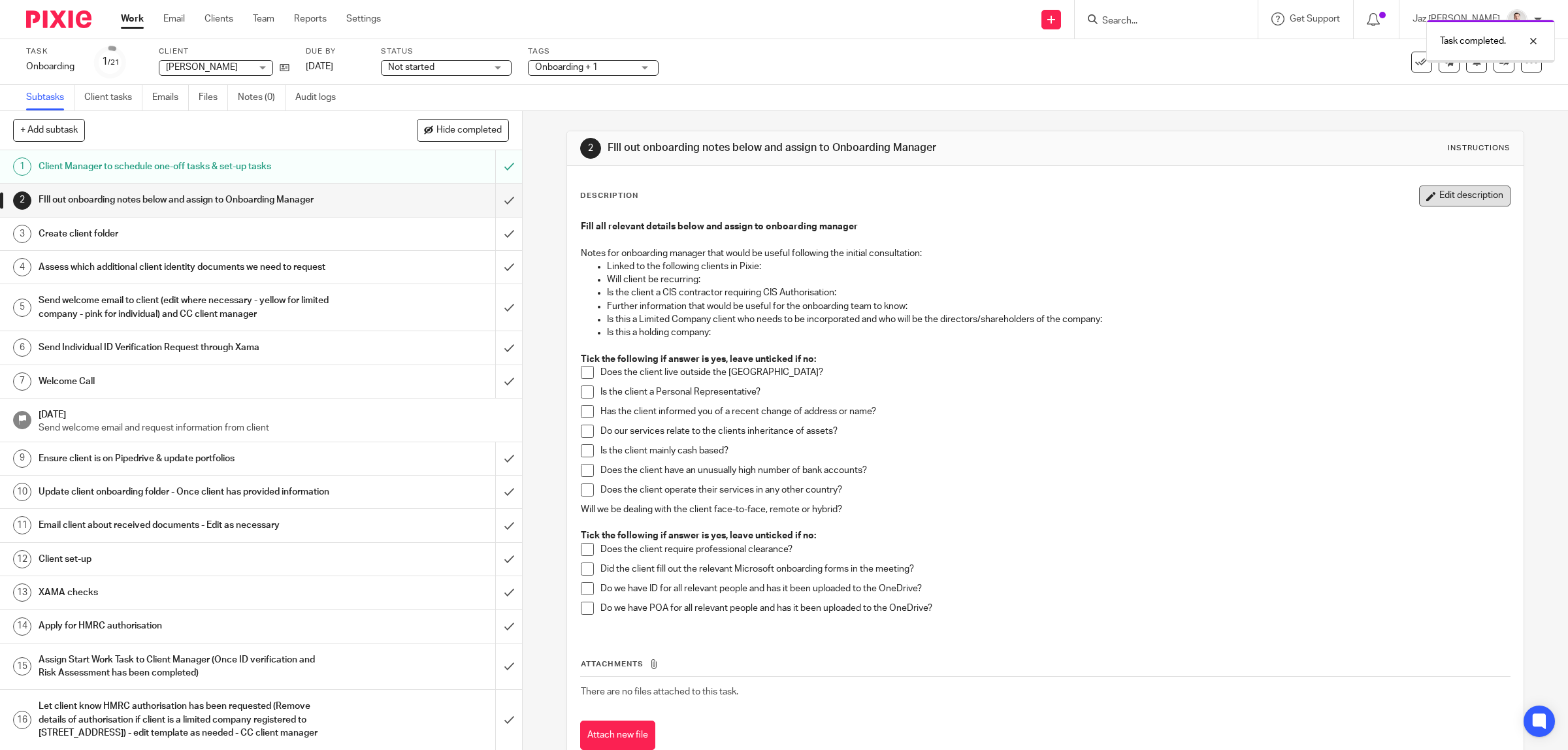
click at [1426, 197] on icon "button" at bounding box center [1431, 196] width 10 height 10
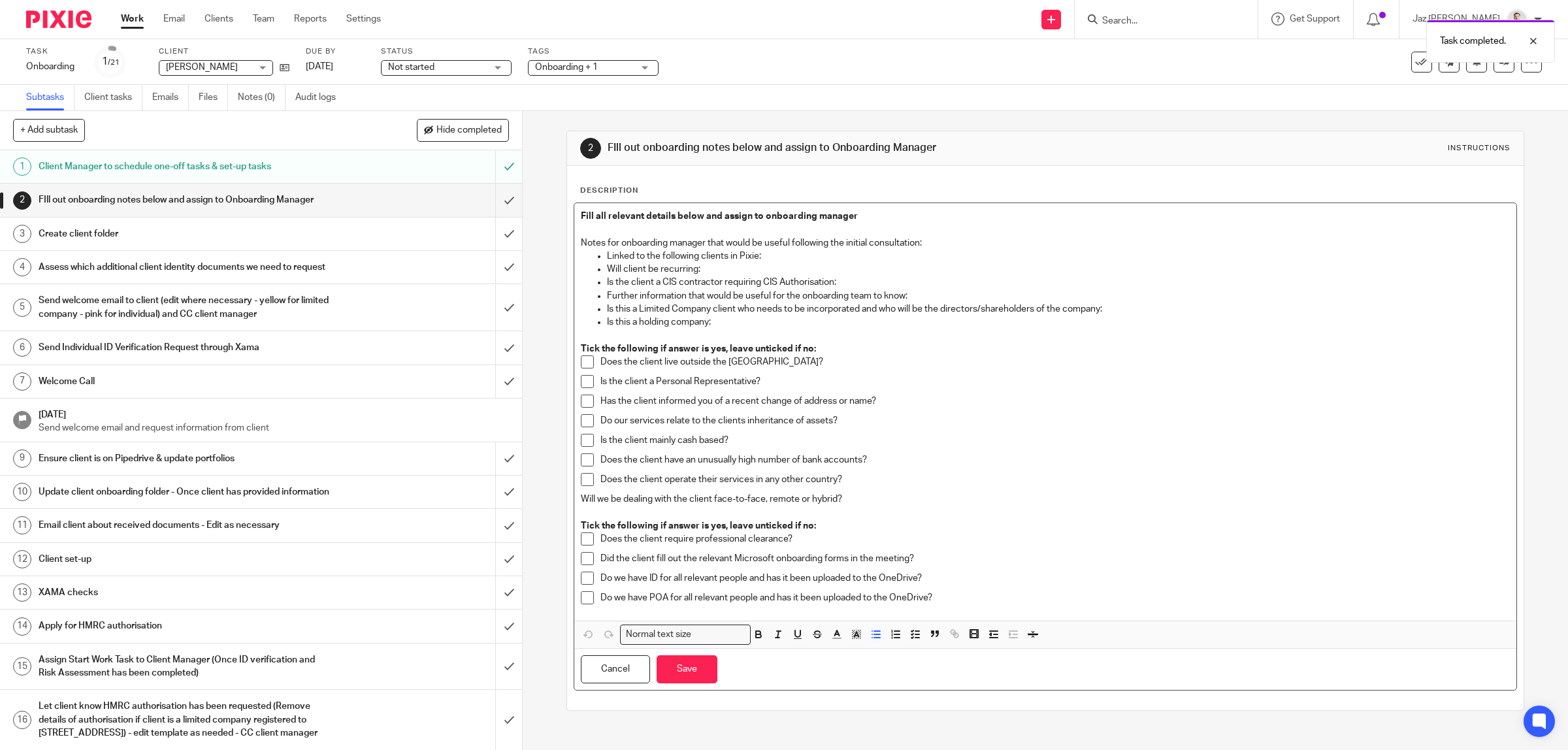
click at [773, 261] on p "Linked to the following clients in Pixie:" at bounding box center [1058, 255] width 903 height 13
click at [759, 267] on p "Will client be recurring:" at bounding box center [1058, 269] width 903 height 13
click at [861, 278] on p "Is the client a CIS contractor requiring CIS Authorisation:" at bounding box center [1058, 282] width 903 height 13
click at [934, 297] on p "Further information that would be useful for the onboarding team to know:" at bounding box center [1058, 296] width 903 height 13
click at [811, 320] on p "Is this a holding company:" at bounding box center [1058, 322] width 903 height 13
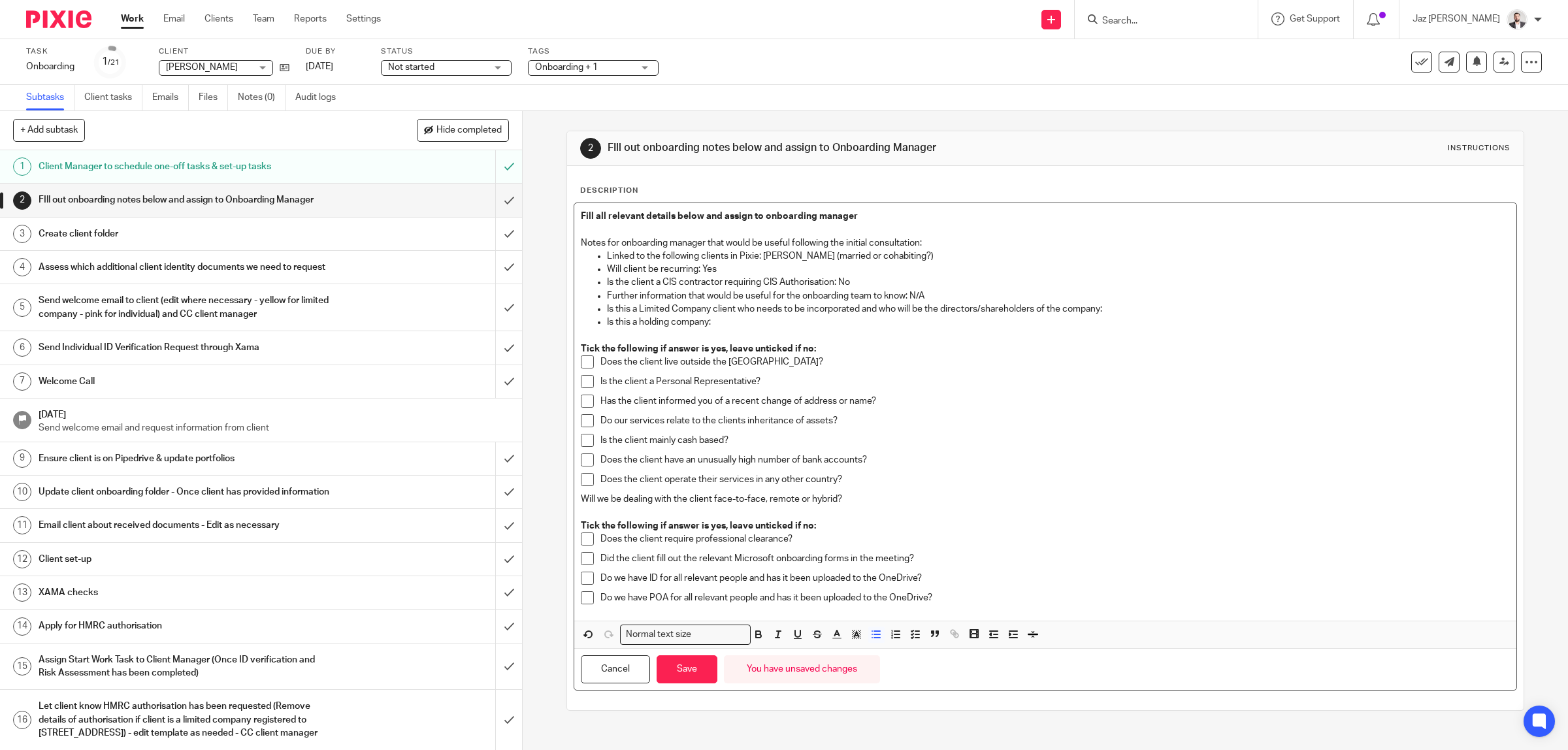
click at [1113, 306] on p "Is this a Limited Company client who needs to be incorporated and who will be t…" at bounding box center [1058, 308] width 903 height 13
click at [736, 321] on p "Is this a holding company:" at bounding box center [1058, 322] width 903 height 13
click at [860, 492] on div "Does the client operate their services in any other country?" at bounding box center [1055, 482] width 910 height 19
click at [866, 501] on p "Will we be dealing with the client face-to-face, remote or hybrid?" at bounding box center [1046, 499] width 930 height 13
click at [582, 540] on span at bounding box center [587, 538] width 13 height 13
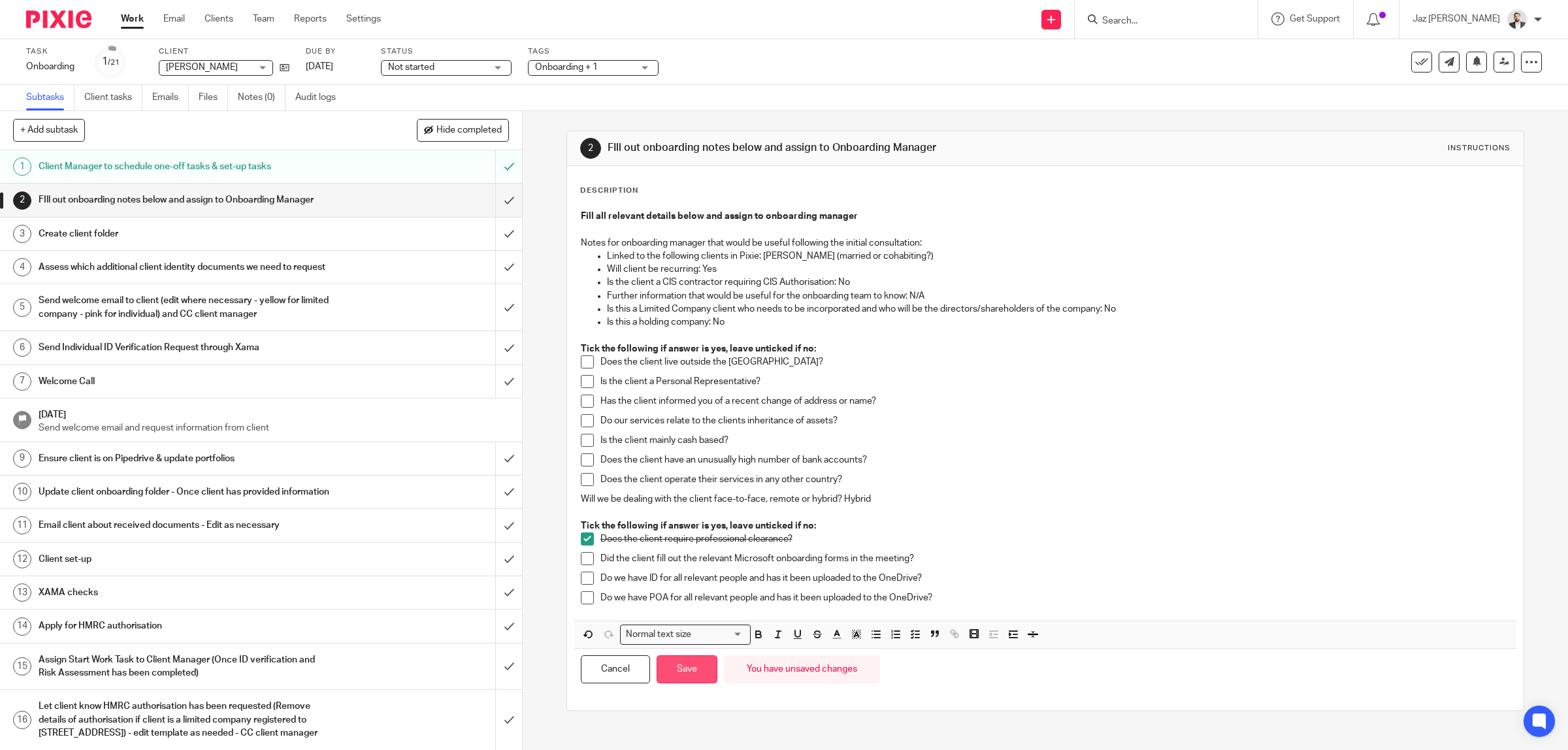
click at [683, 665] on button "Save" at bounding box center [687, 669] width 61 height 28
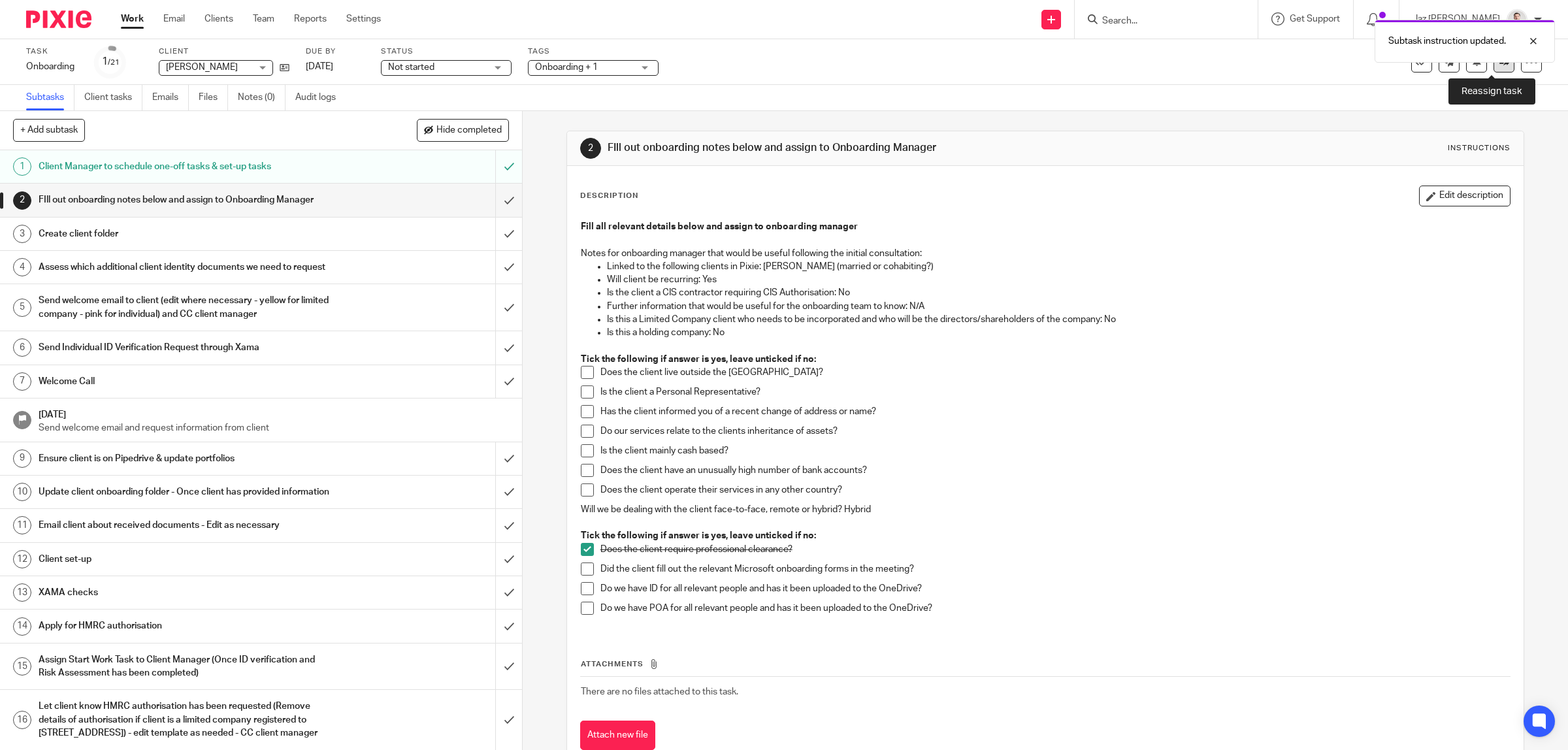
click at [1494, 69] on link at bounding box center [1504, 62] width 21 height 21
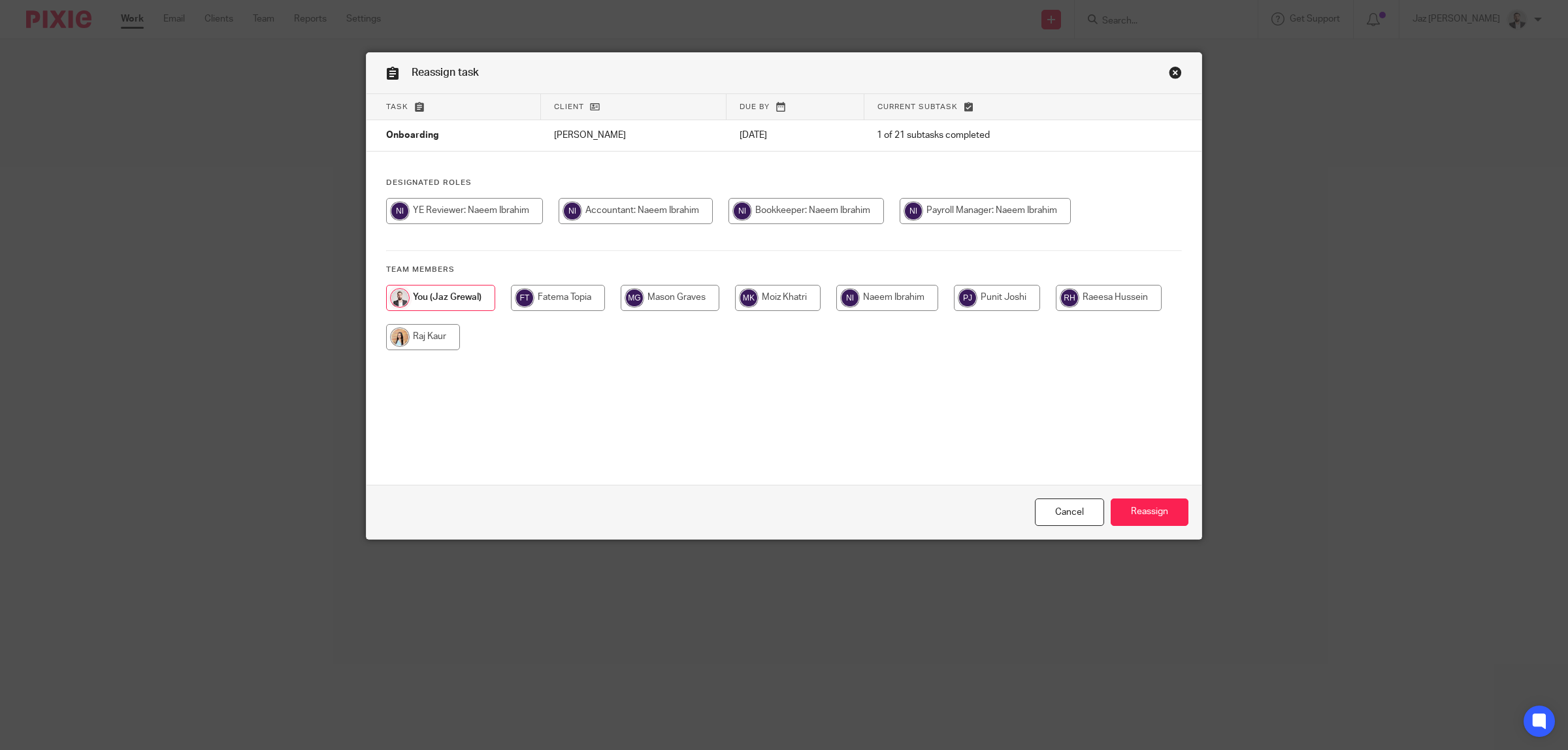
click at [435, 333] on input "radio" at bounding box center [423, 336] width 74 height 26
radio input "true"
click at [1139, 510] on input "Reassign" at bounding box center [1150, 512] width 78 height 28
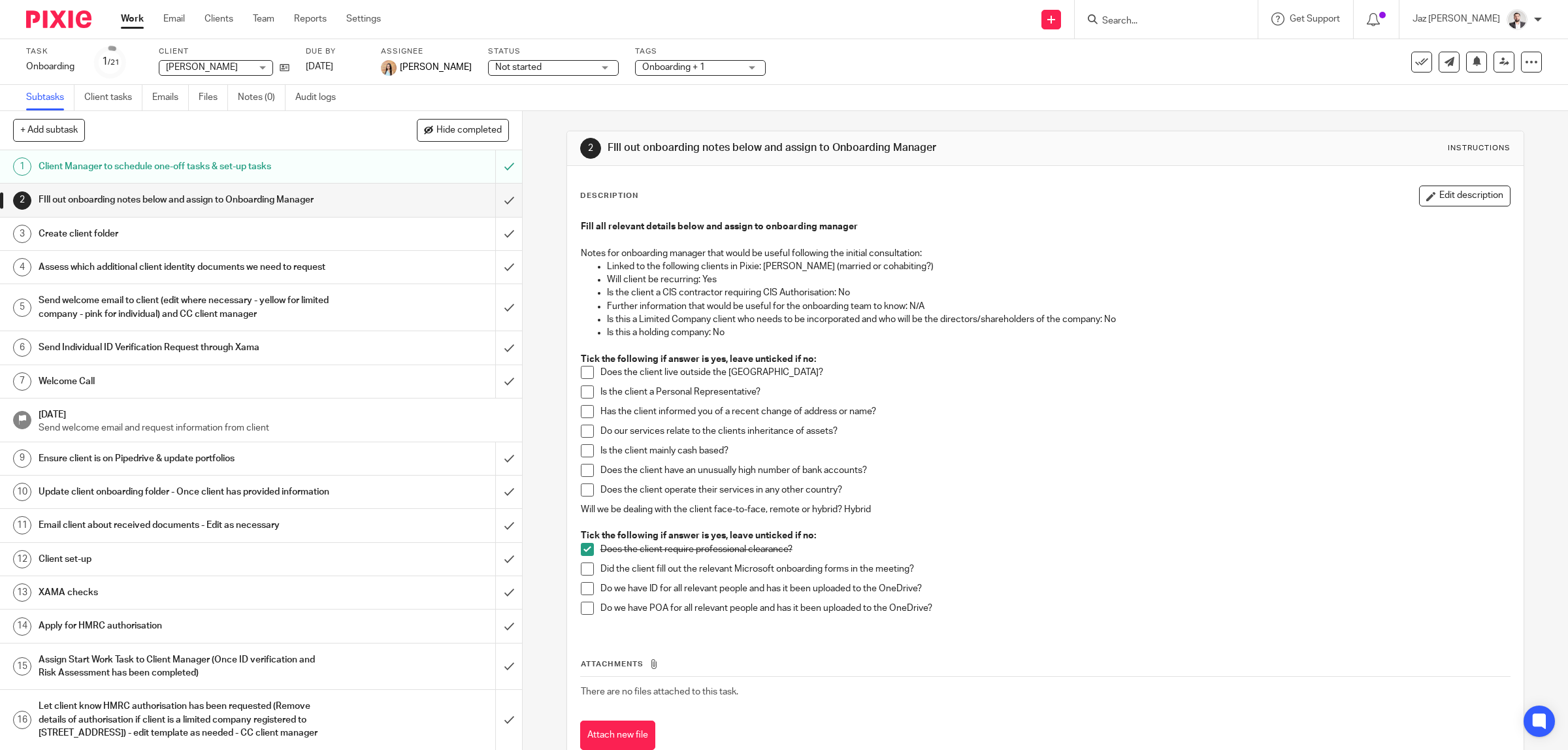
click at [139, 17] on link "Work" at bounding box center [132, 19] width 23 height 13
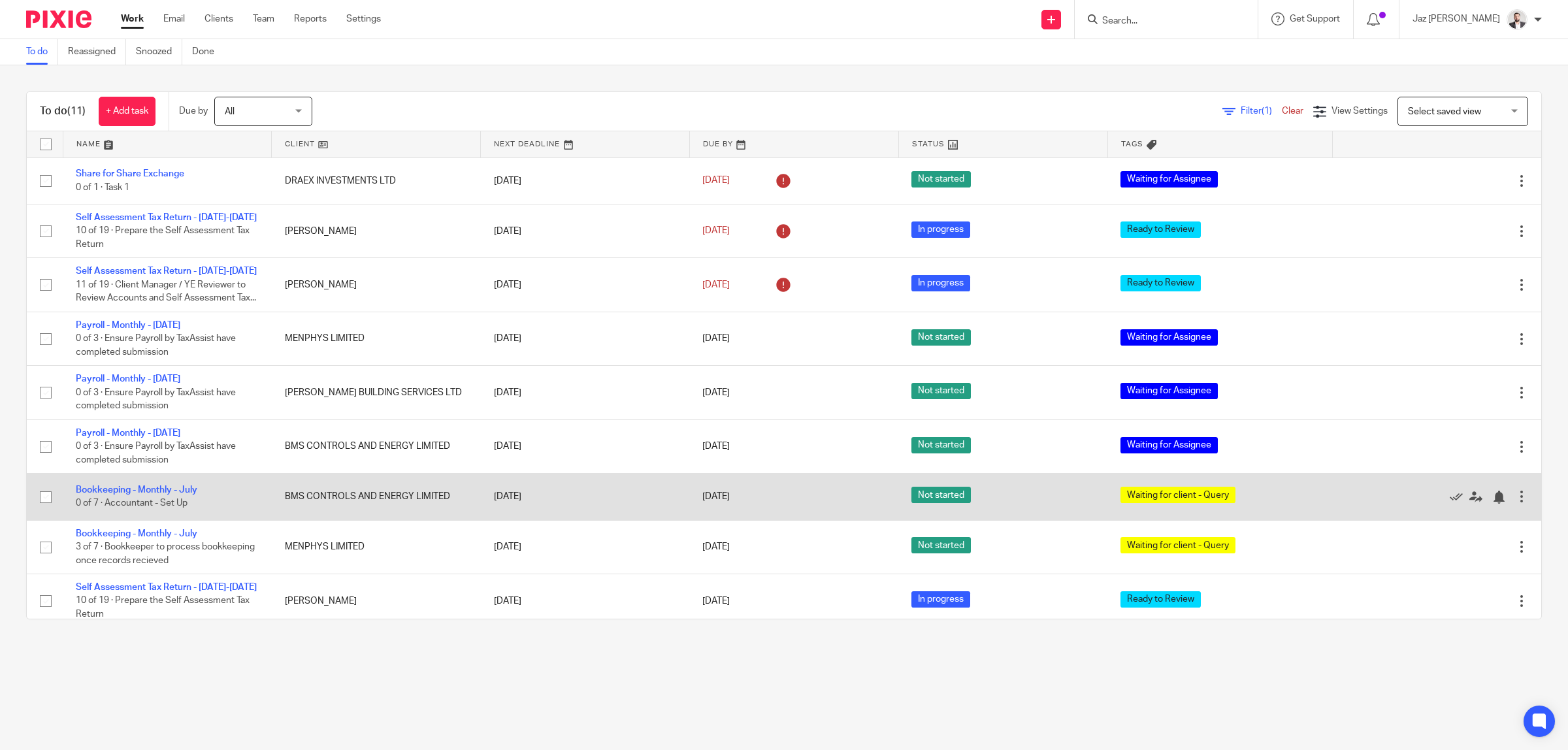
scroll to position [121, 0]
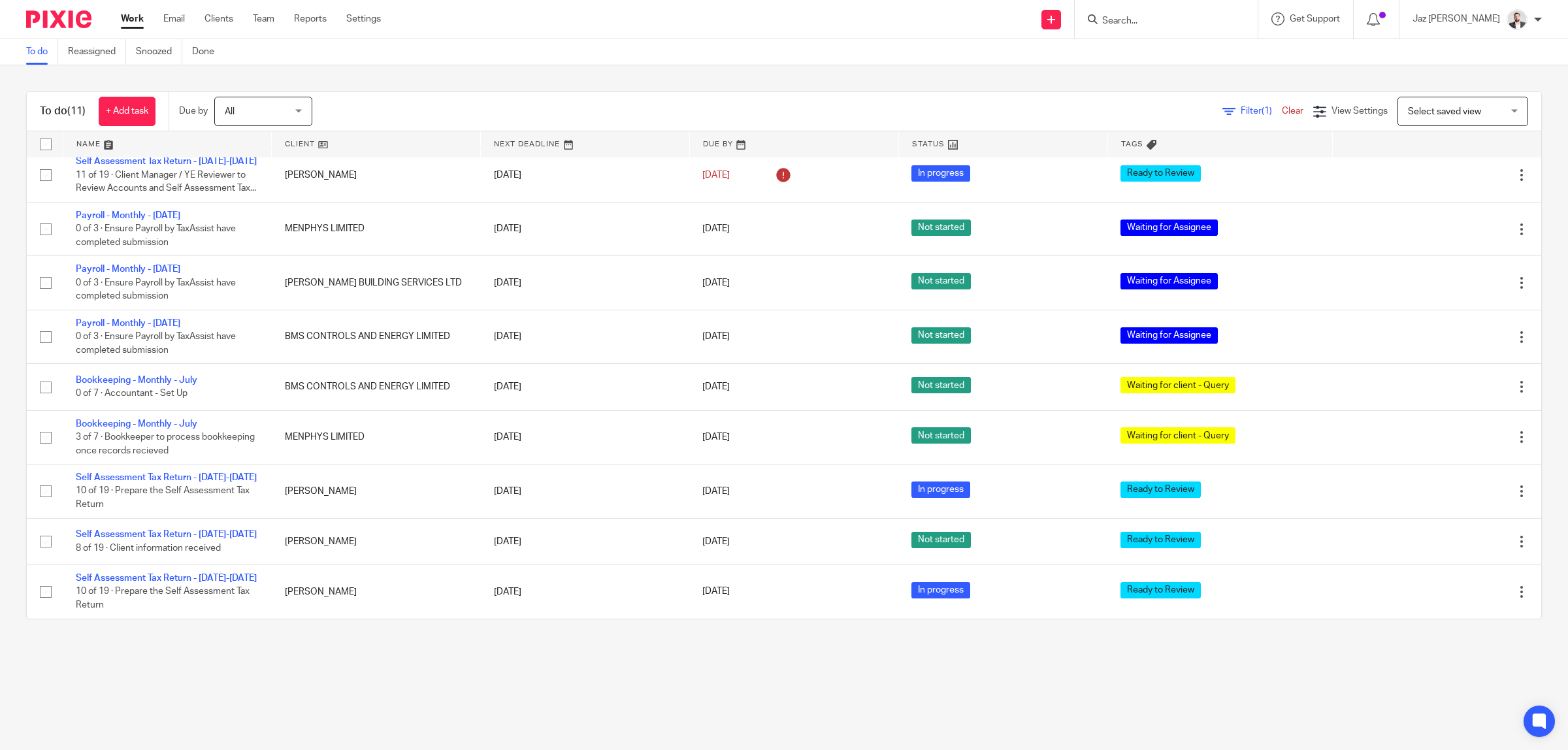
click at [382, 657] on main "To do Reassigned Snoozed Done To do (11) + Add task Due by All All Today Tomorr…" at bounding box center [784, 375] width 1568 height 750
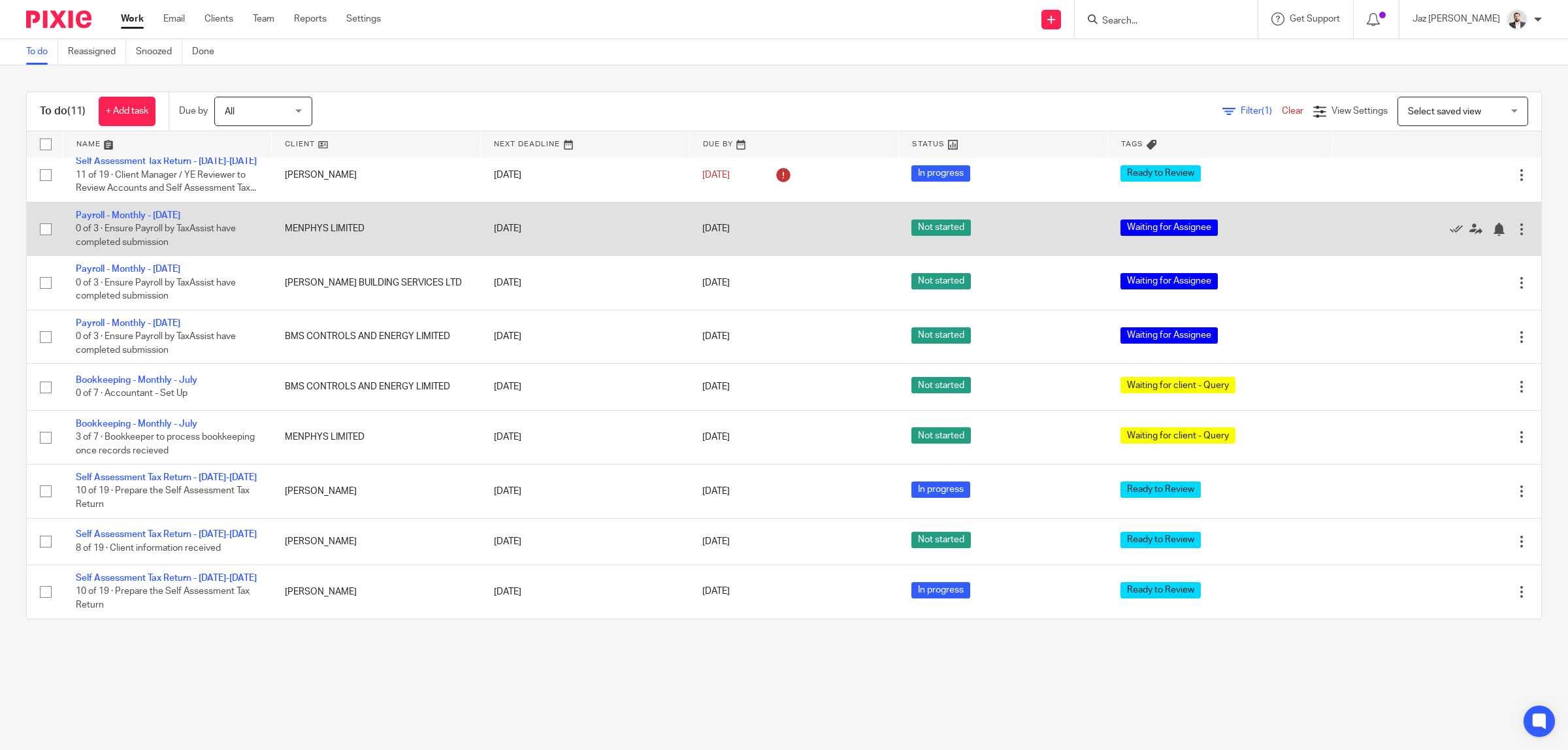
scroll to position [0, 0]
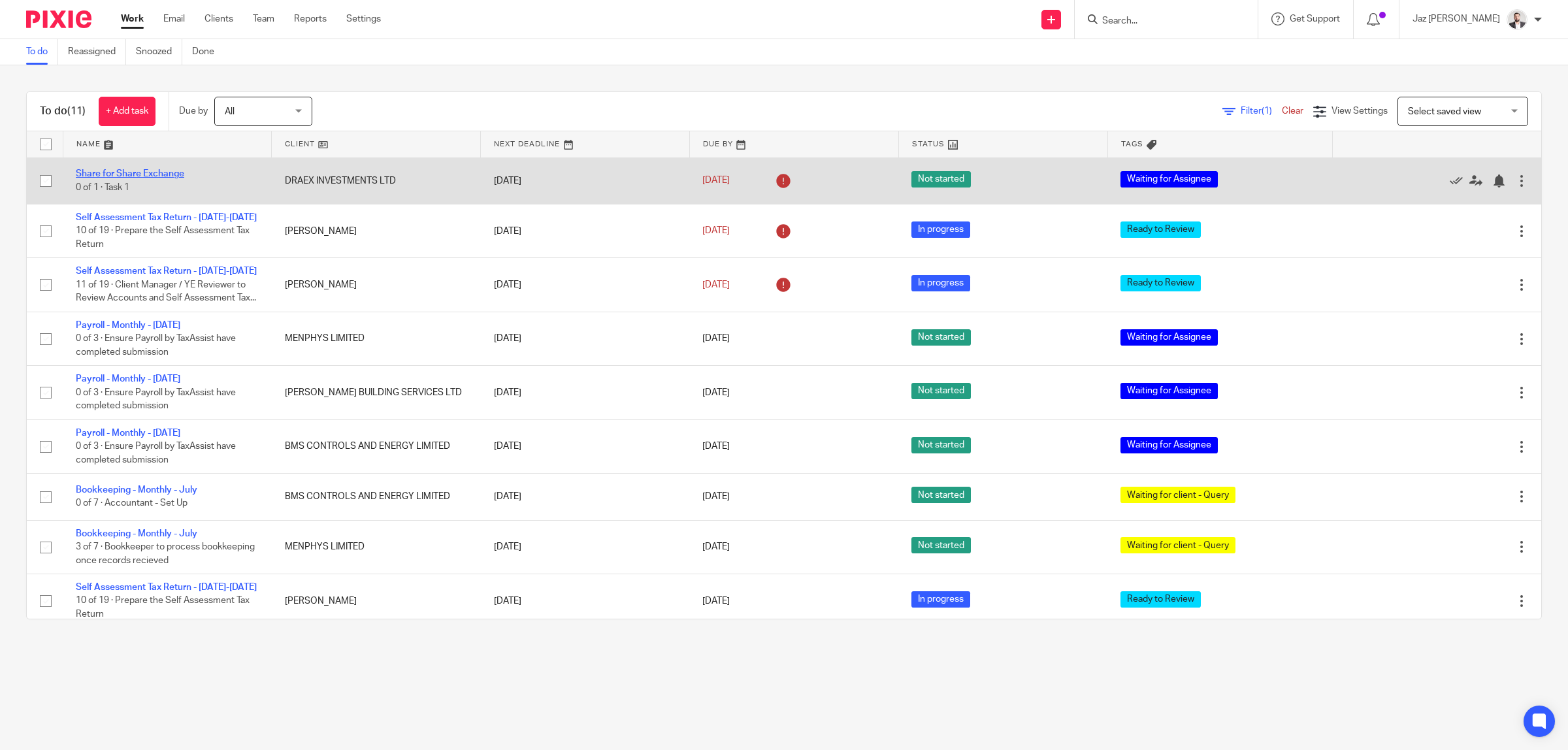
click at [161, 173] on link "Share for Share Exchange" at bounding box center [130, 174] width 109 height 9
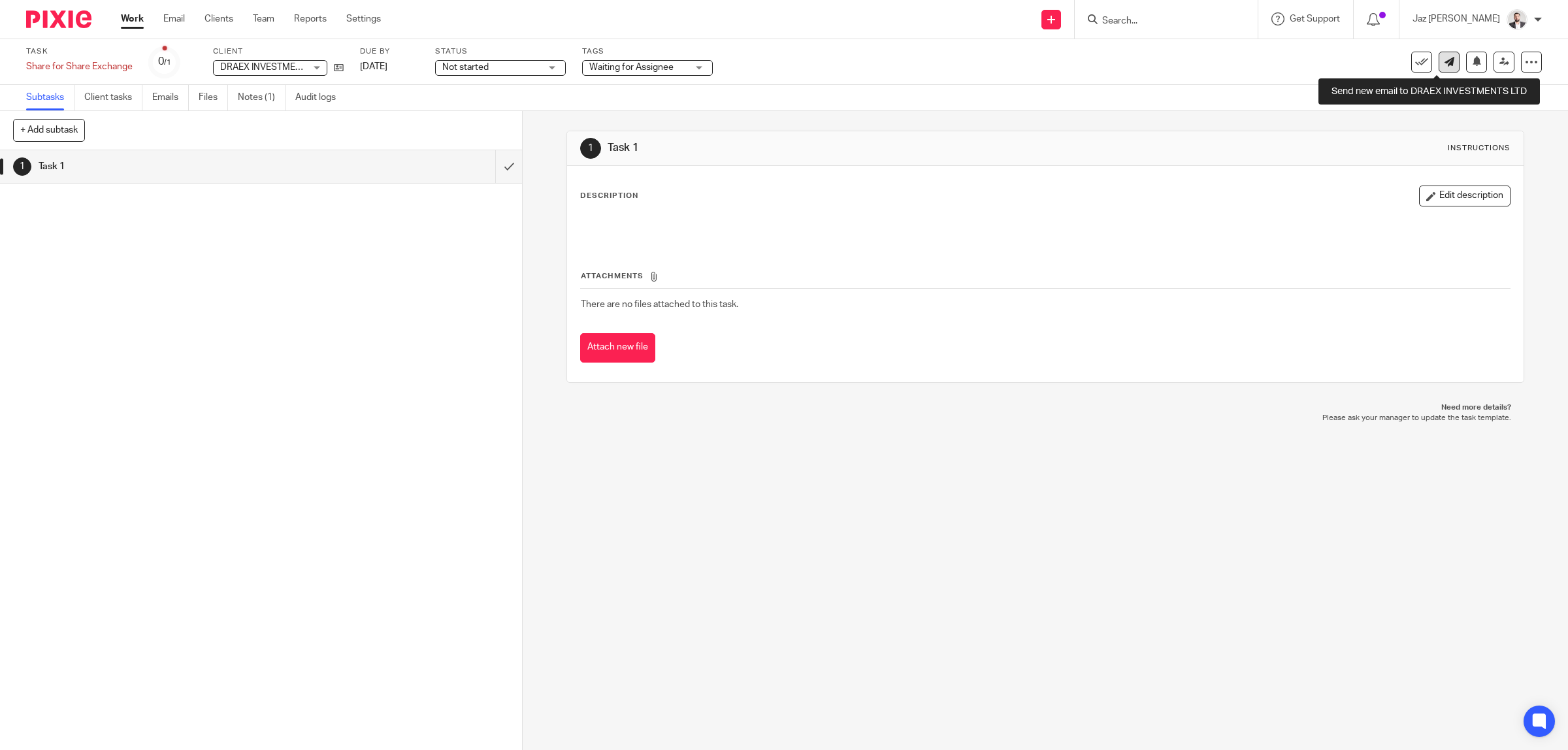
click at [1445, 62] on icon at bounding box center [1449, 62] width 10 height 10
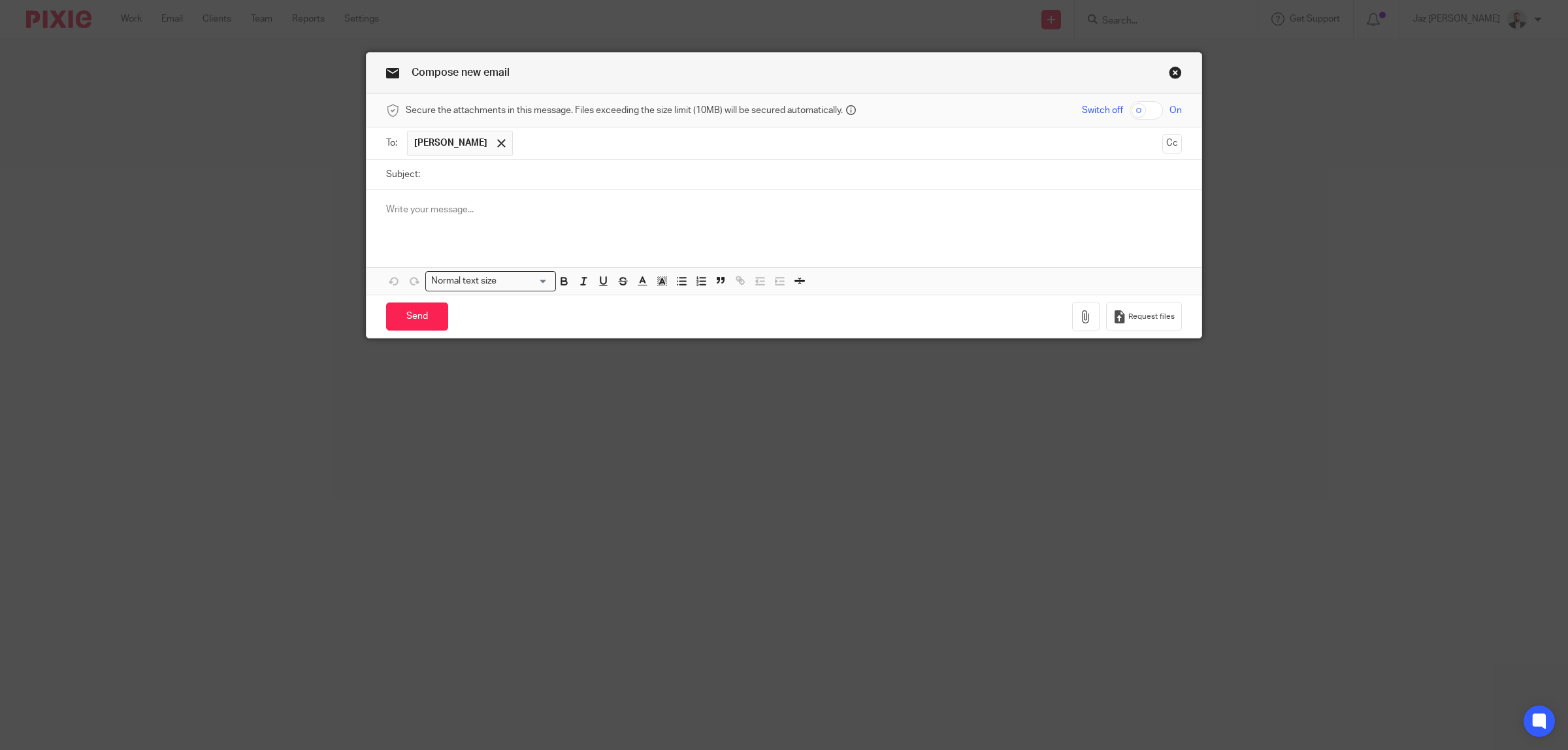
click at [674, 184] on input "Subject:" at bounding box center [804, 175] width 755 height 29
paste input "Completion of Share-for-Share Exchange"
type input "Completion of Share-for-Share Exchange"
click at [563, 218] on div at bounding box center [784, 216] width 835 height 51
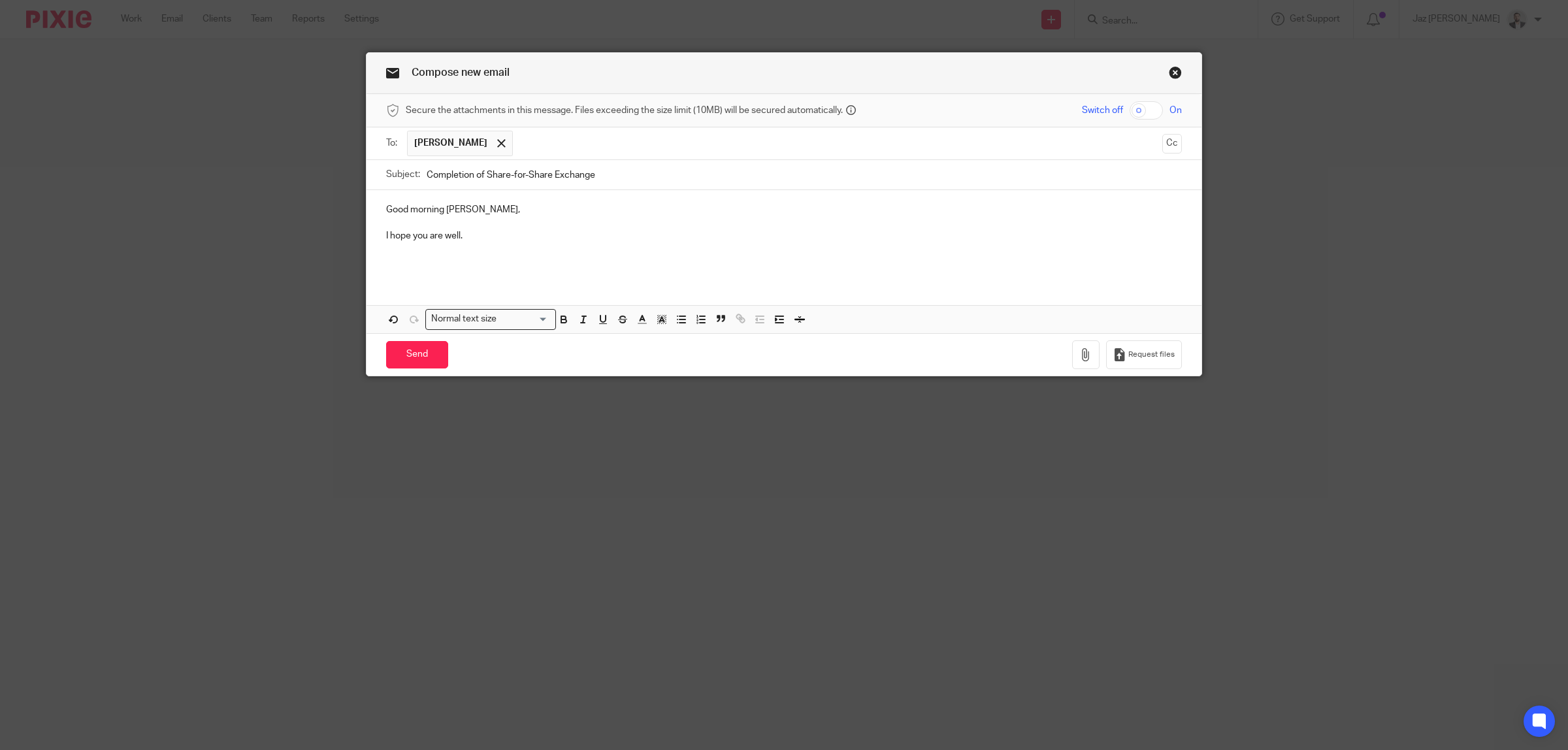
click at [597, 271] on div "Good morning Danielle, I hope you are well." at bounding box center [784, 235] width 835 height 89
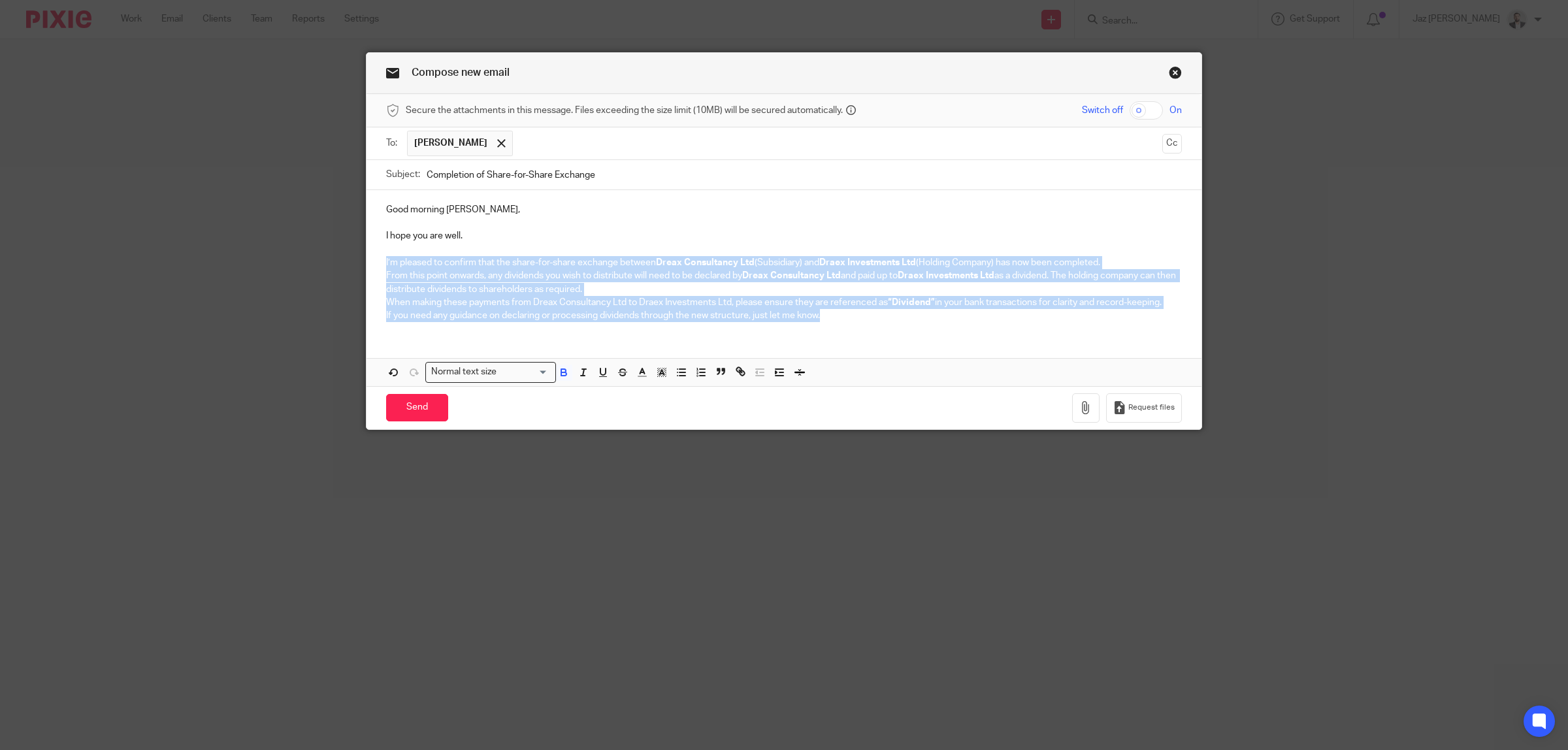
drag, startPoint x: 529, startPoint y: 289, endPoint x: 350, endPoint y: 269, distance: 180.1
click at [350, 269] on div "Compose new email Secure the attachments in this message. Files exceeding the s…" at bounding box center [784, 375] width 1568 height 750
click at [596, 275] on p "From this point onwards, any dividends you wish to distribute will need to be d…" at bounding box center [784, 282] width 796 height 27
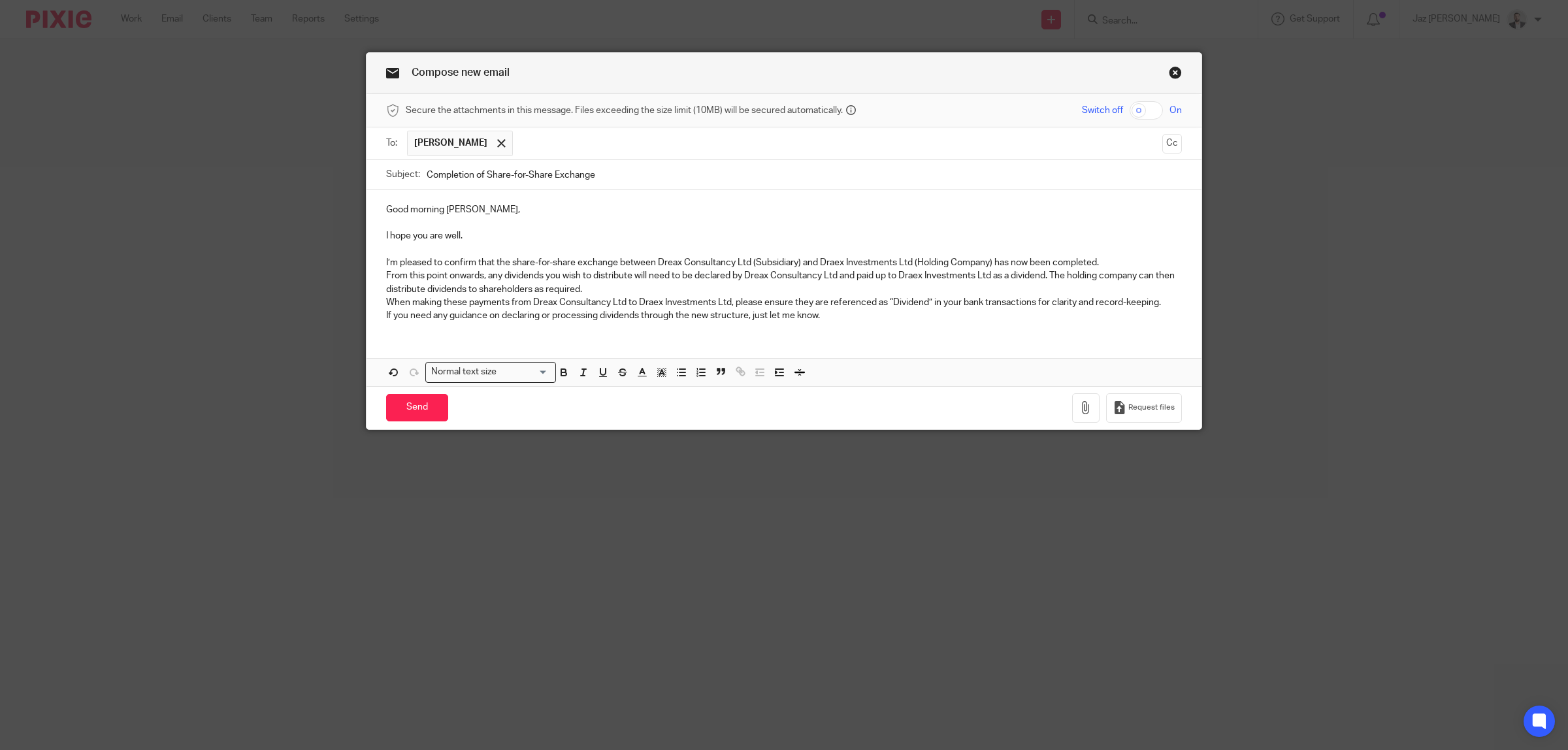
click at [1115, 262] on p "I’m pleased to confirm that the share-for-share exchange between Dreax Consulta…" at bounding box center [784, 262] width 796 height 13
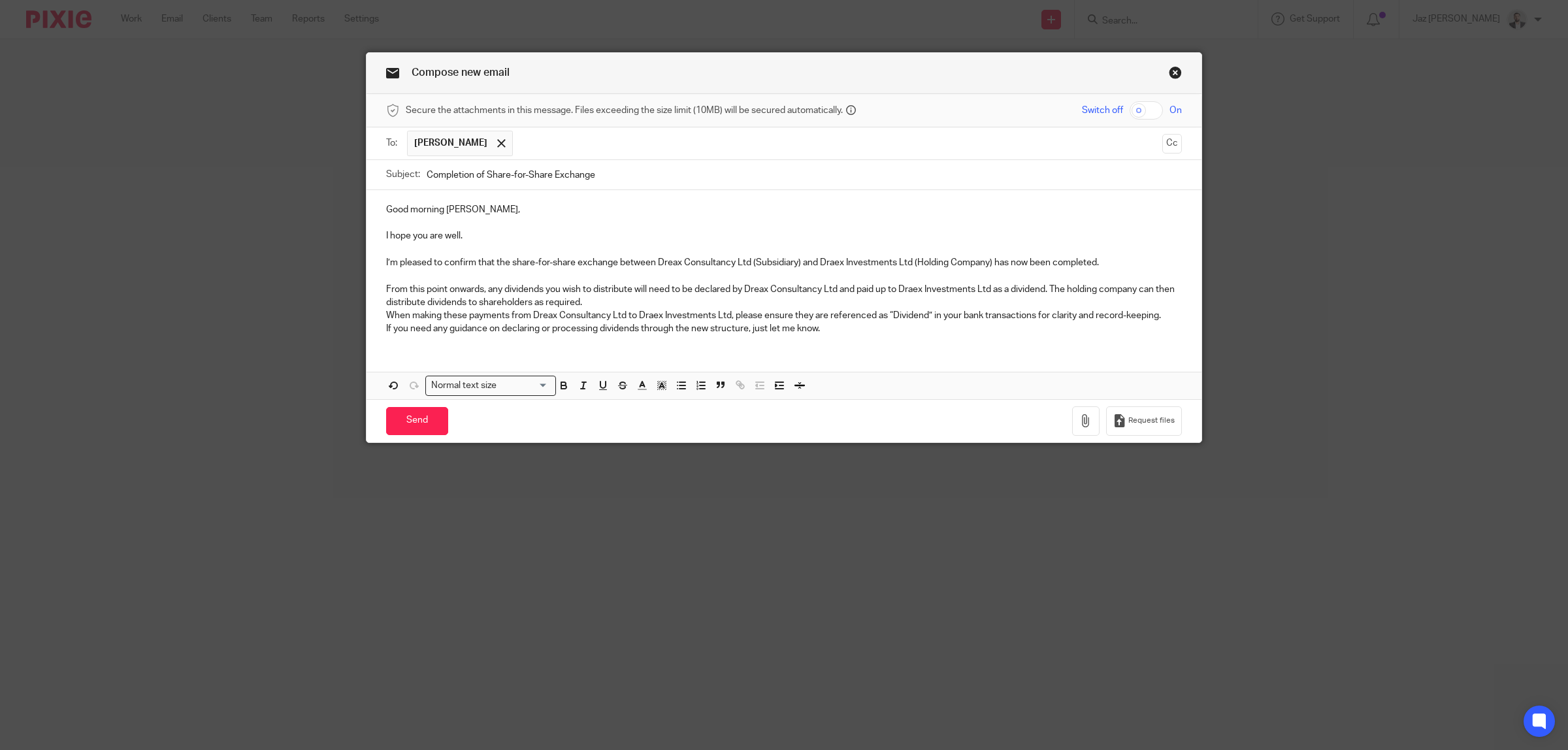
click at [608, 299] on p "From this point onwards, any dividends you wish to distribute will need to be d…" at bounding box center [784, 296] width 796 height 27
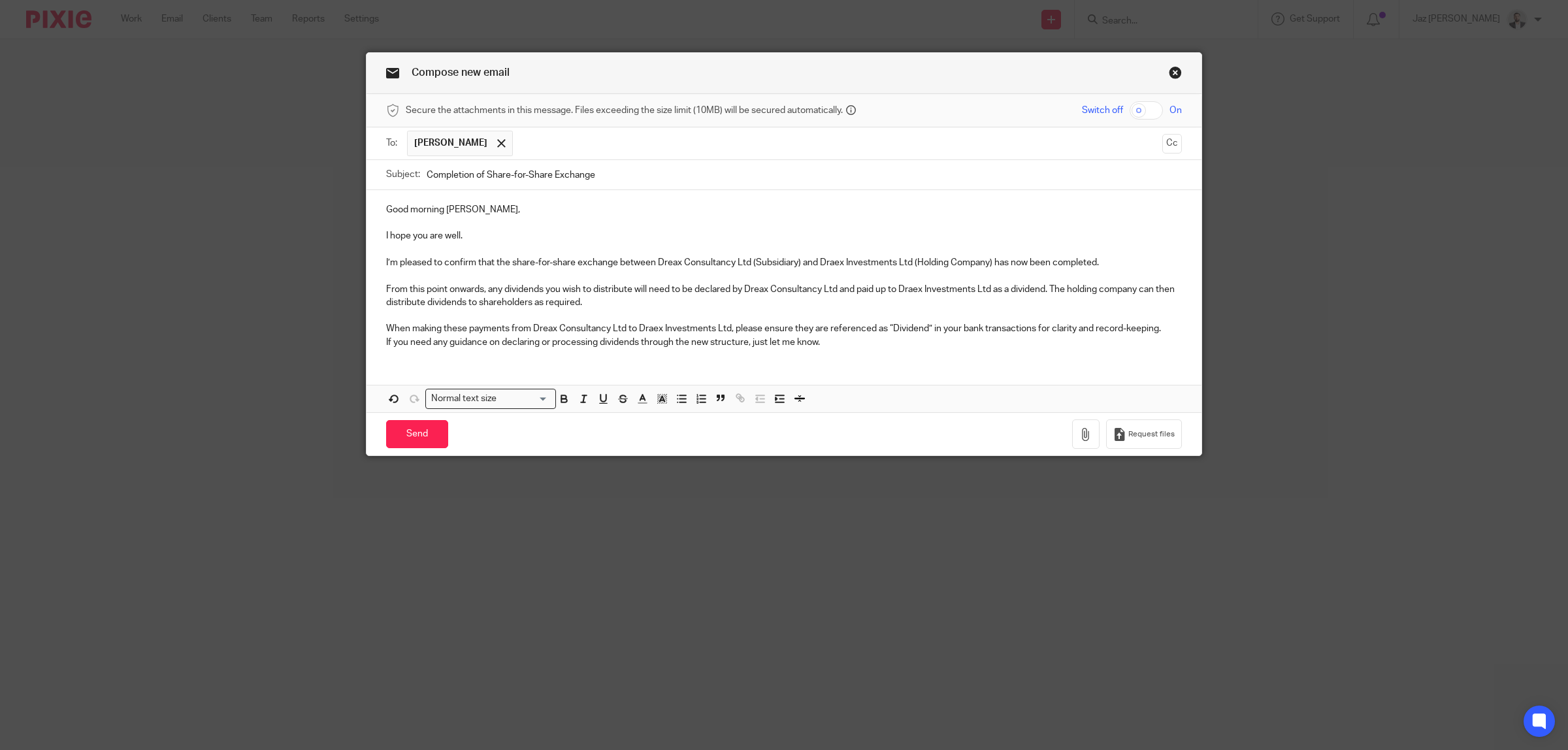
click at [903, 340] on p "If you need any guidance on declaring or processing dividends through the new s…" at bounding box center [784, 342] width 796 height 13
click at [372, 344] on div "Good morning Danielle, I hope you are well. I’m pleased to confirm that the sha…" at bounding box center [784, 274] width 835 height 168
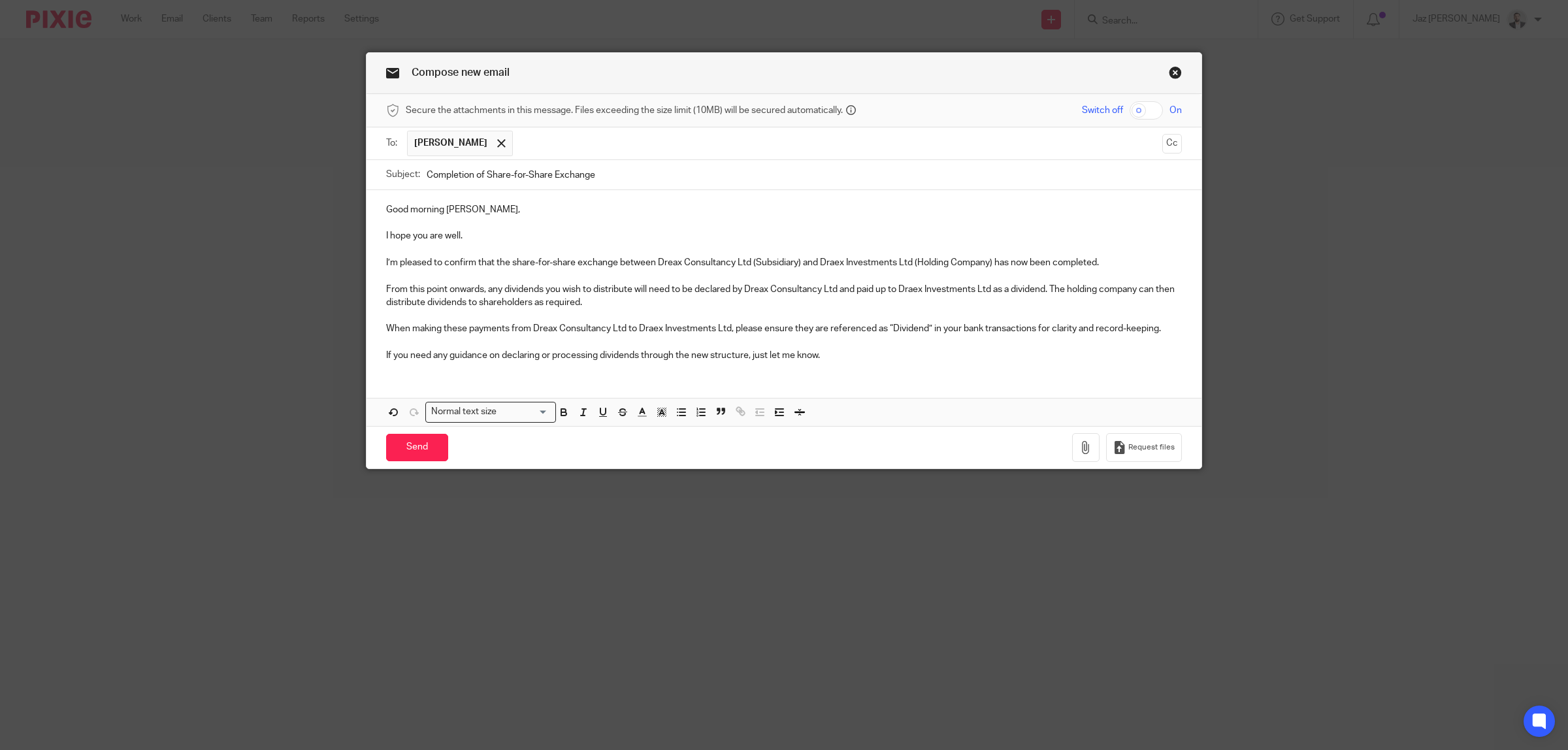
click at [496, 231] on p "I hope you are well." at bounding box center [784, 235] width 796 height 13
click at [435, 252] on p at bounding box center [784, 249] width 796 height 13
click at [681, 271] on div "Good morning Danielle, I hope you are well. I’m pleased to confirm that the sha…" at bounding box center [784, 281] width 835 height 182
click at [602, 304] on p "From this point onwards, any dividends you wish to distribute will need to be d…" at bounding box center [784, 296] width 796 height 27
click at [573, 317] on p at bounding box center [784, 315] width 796 height 13
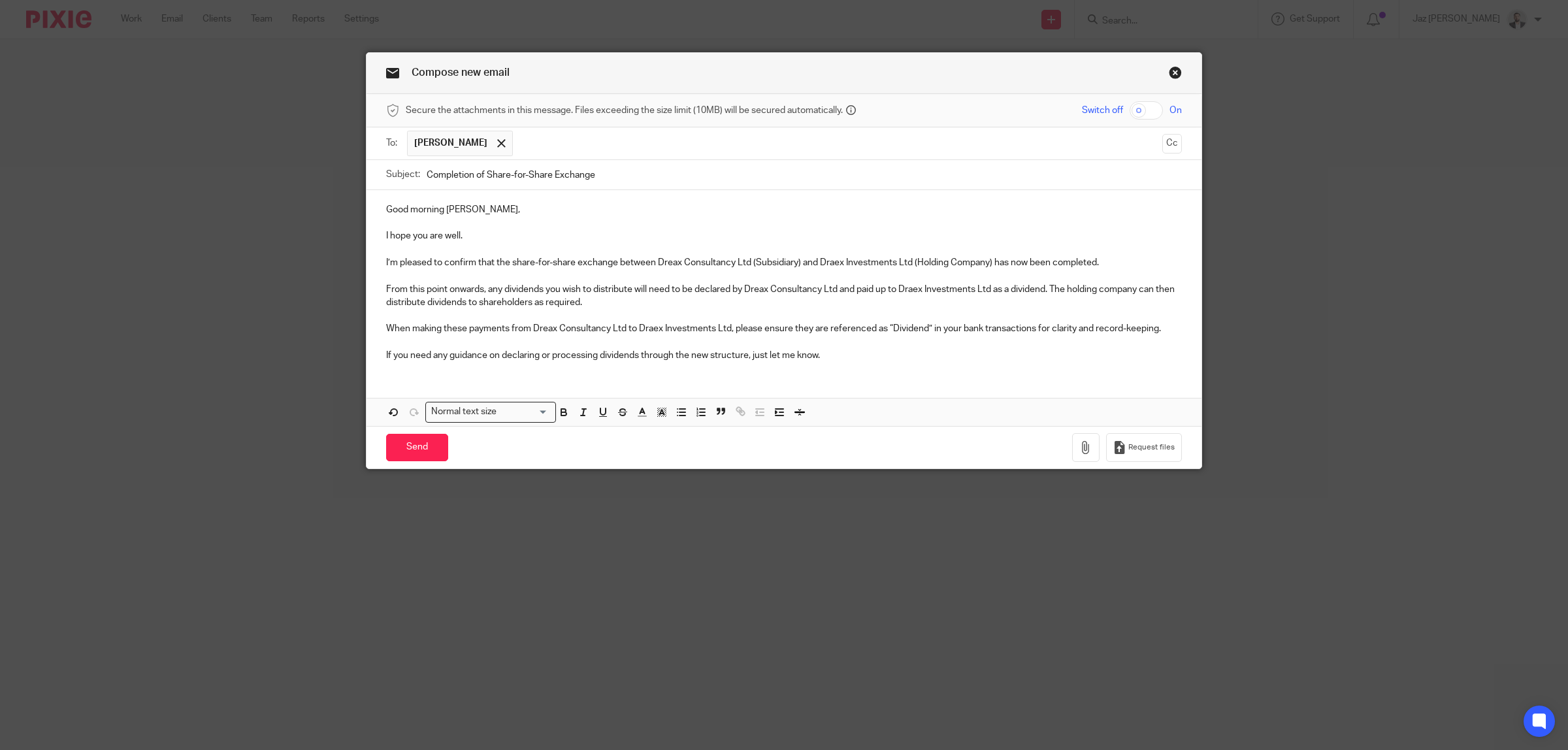
click at [614, 304] on p "From this point onwards, any dividends you wish to distribute will need to be d…" at bounding box center [784, 296] width 796 height 27
click at [518, 304] on p "From this point onwards, any dividends you wish to distribute will need to be d…" at bounding box center [784, 296] width 796 height 27
click at [595, 302] on p "From this point onwards, any dividends you wish to distribute will need to be d…" at bounding box center [784, 296] width 796 height 27
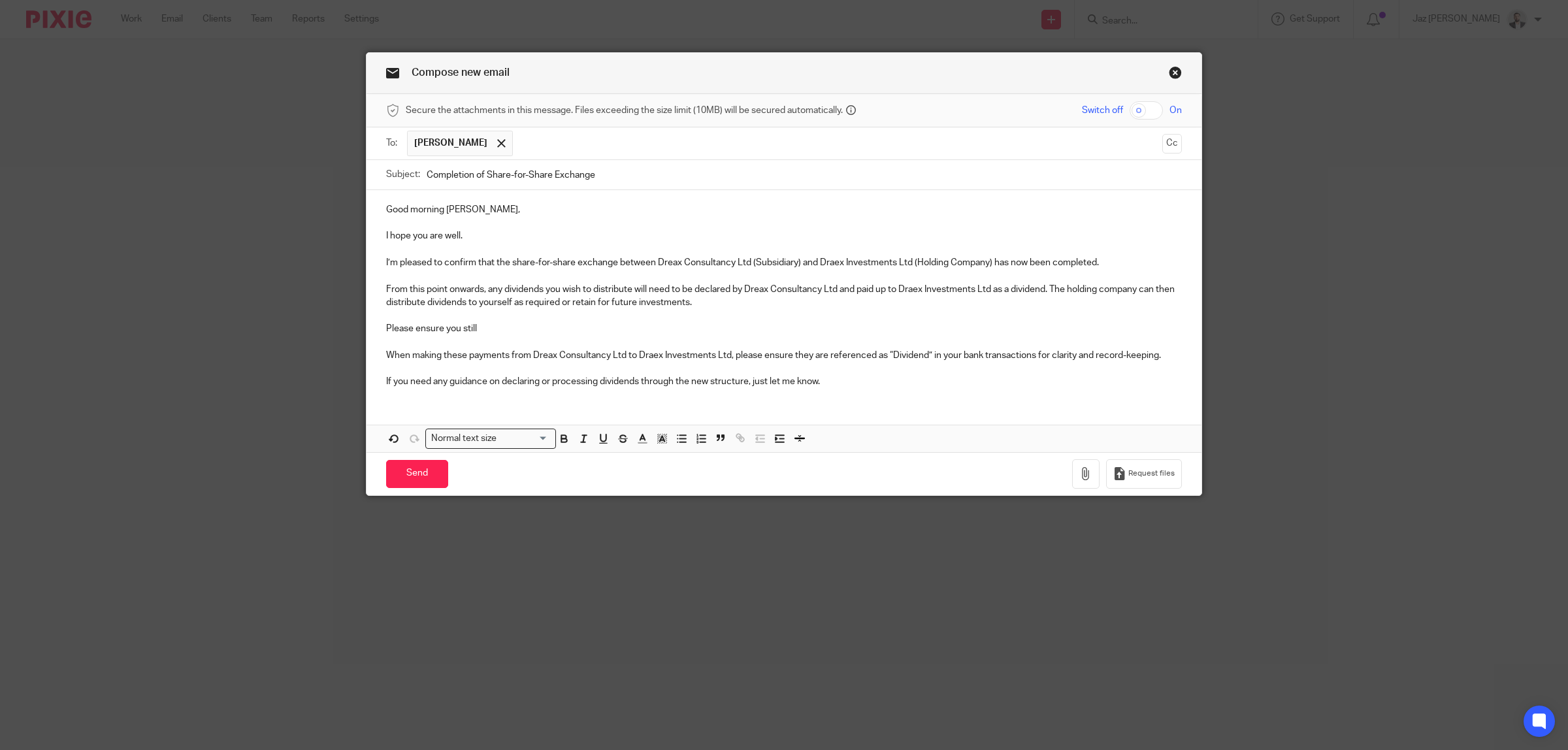
click at [516, 234] on p "I hope you are well." at bounding box center [784, 235] width 796 height 13
click at [511, 210] on p "Good morning Danielle," at bounding box center [784, 209] width 796 height 13
click at [486, 231] on p "I hope you are well." at bounding box center [784, 235] width 796 height 13
click at [480, 250] on p at bounding box center [784, 249] width 796 height 13
click at [852, 277] on div "Good morning Danielle, I hope you are well. I’m pleased to confirm that the sha…" at bounding box center [784, 294] width 835 height 208
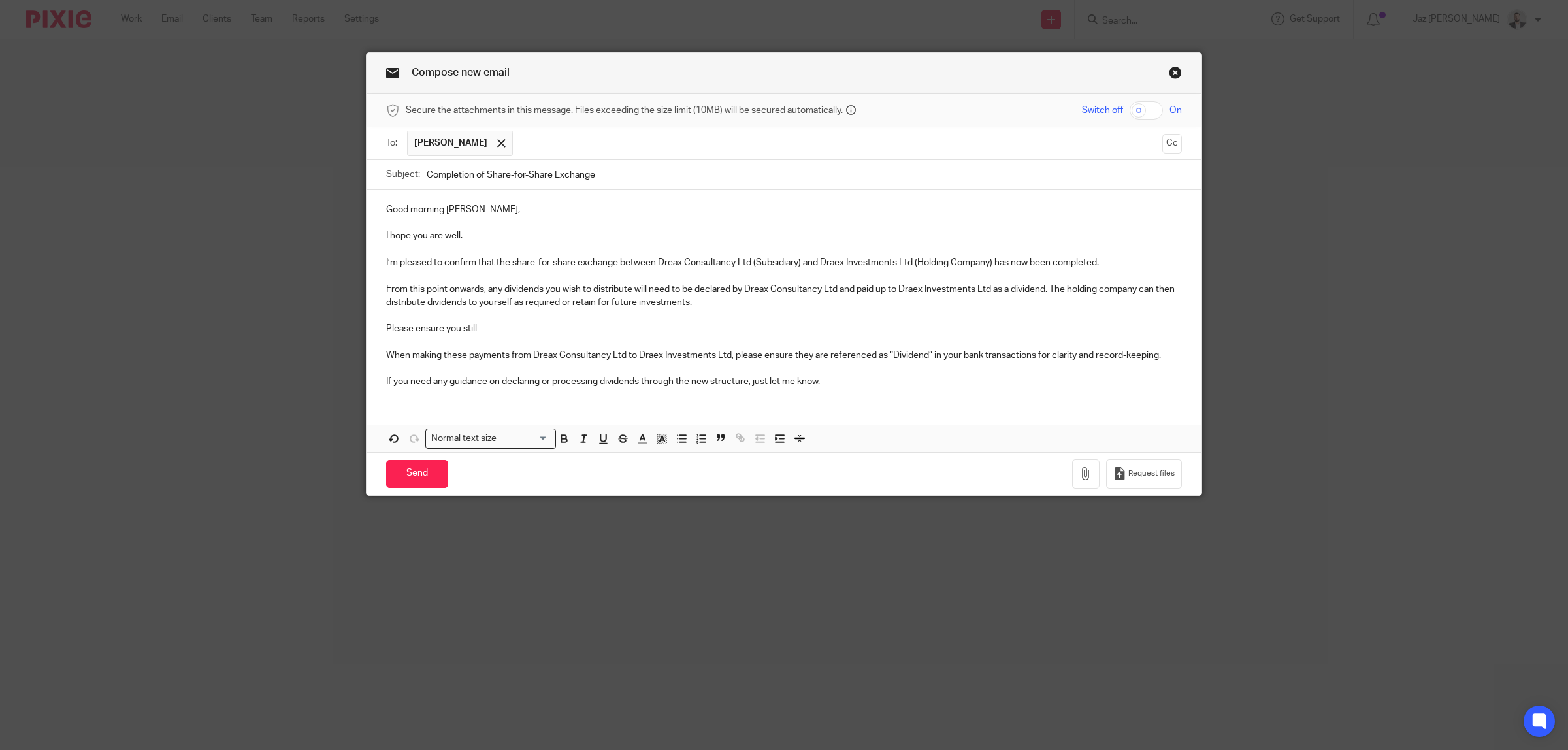
click at [757, 307] on p "From this point onwards, any dividends you wish to distribute will need to be d…" at bounding box center [784, 296] width 796 height 27
click at [518, 312] on p at bounding box center [784, 315] width 796 height 13
click at [737, 299] on p "From this point onwards, any dividends you wish to distribute will need to be d…" at bounding box center [784, 296] width 796 height 27
click at [516, 320] on p at bounding box center [784, 315] width 796 height 13
click at [734, 302] on p "From this point onwards, any dividends you wish to distribute will need to be d…" at bounding box center [784, 296] width 796 height 27
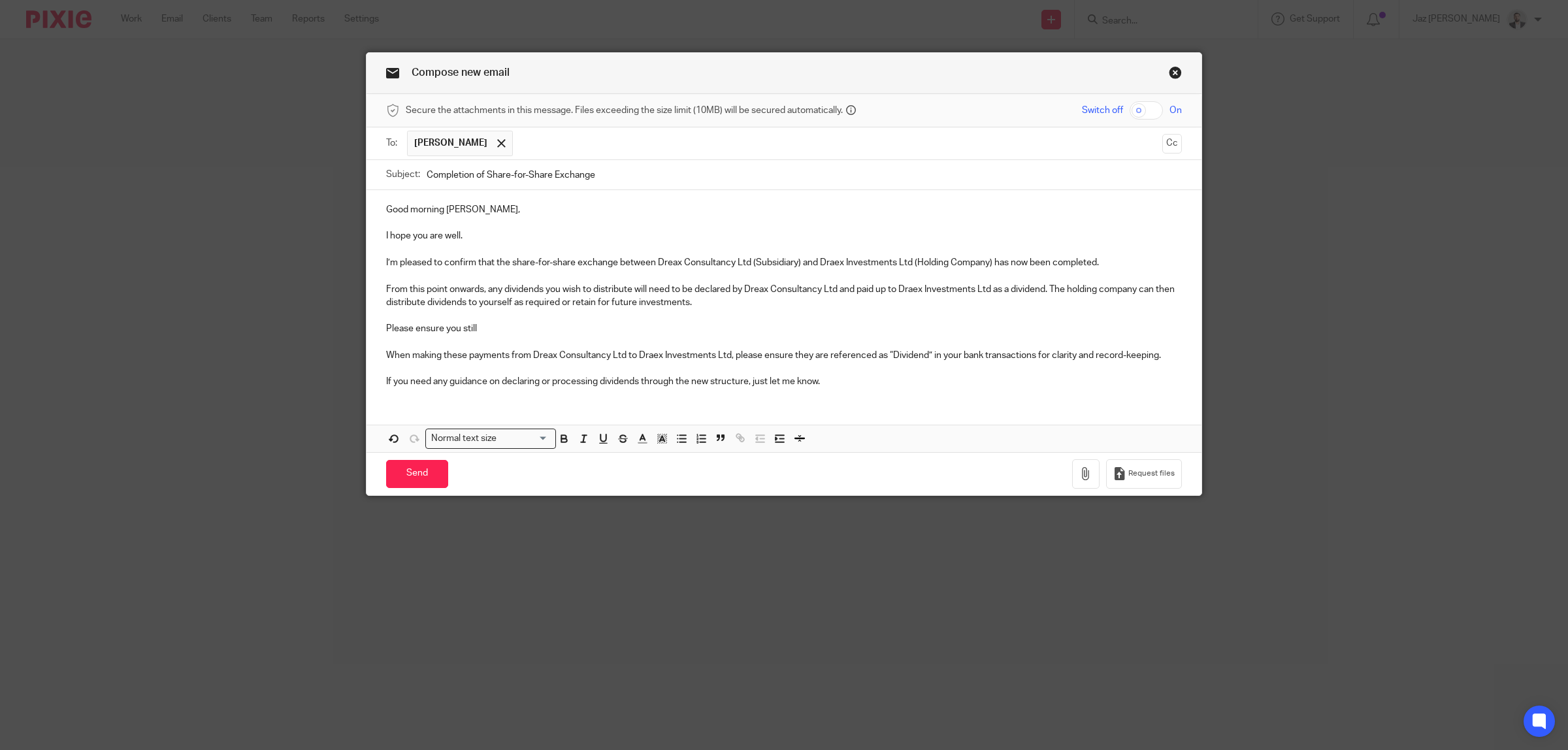
drag, startPoint x: 540, startPoint y: 335, endPoint x: 551, endPoint y: 335, distance: 11.0
click at [543, 335] on p "Please ensure you still" at bounding box center [784, 328] width 796 height 13
click at [563, 370] on p at bounding box center [784, 368] width 796 height 13
drag, startPoint x: 850, startPoint y: 385, endPoint x: 873, endPoint y: 387, distance: 23.1
click at [850, 385] on p "If you need any guidance on declaring or processing dividends through the new s…" at bounding box center [784, 381] width 796 height 13
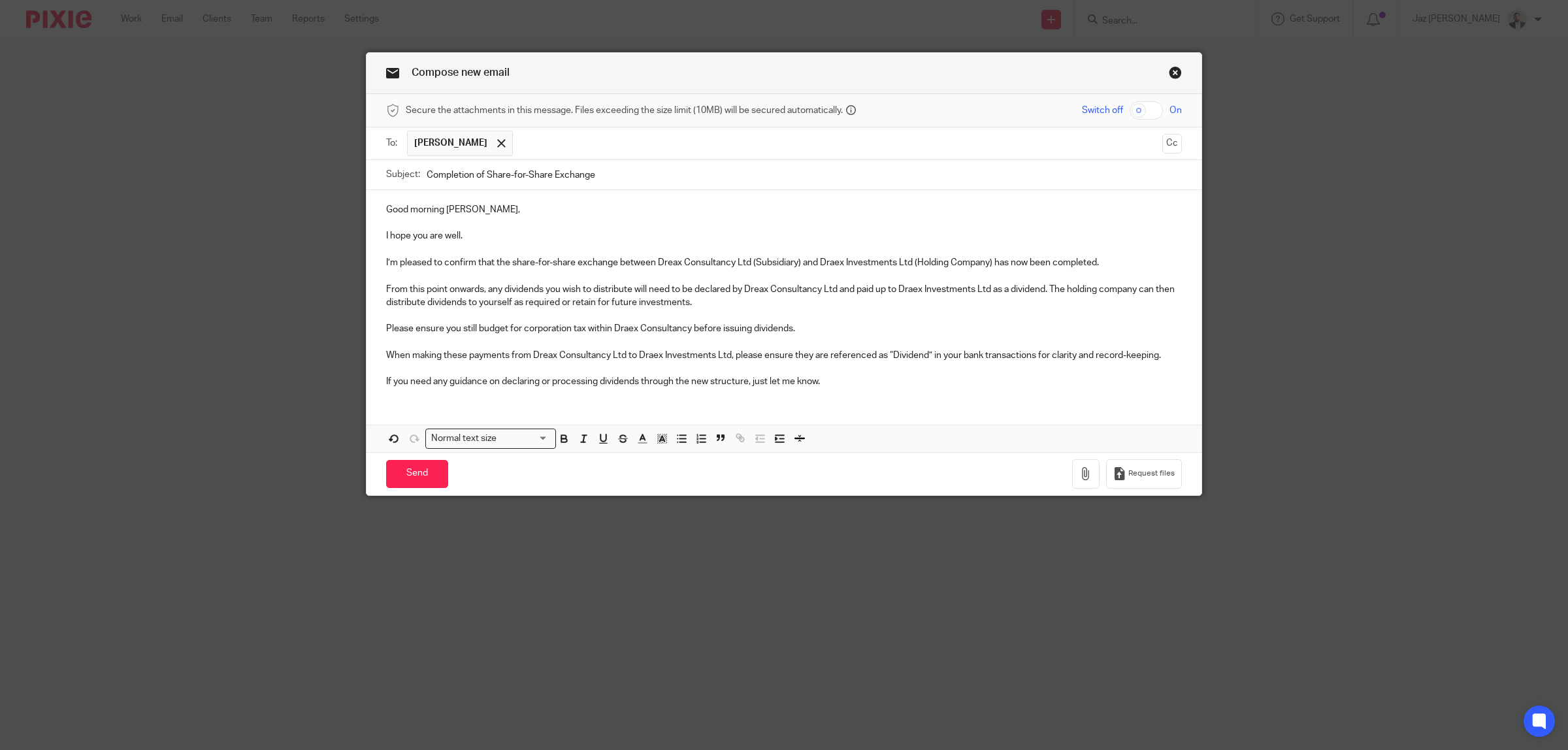
click at [752, 380] on p "If you need any guidance on declaring or processing dividends through the new s…" at bounding box center [784, 381] width 796 height 13
click at [880, 393] on div "Good morning Danielle, I hope you are well. I’m pleased to confirm that the sha…" at bounding box center [784, 294] width 835 height 208
click at [599, 277] on p at bounding box center [784, 275] width 796 height 13
click at [757, 298] on p "From this point onwards, any dividends you wish to distribute will need to be d…" at bounding box center [784, 296] width 796 height 27
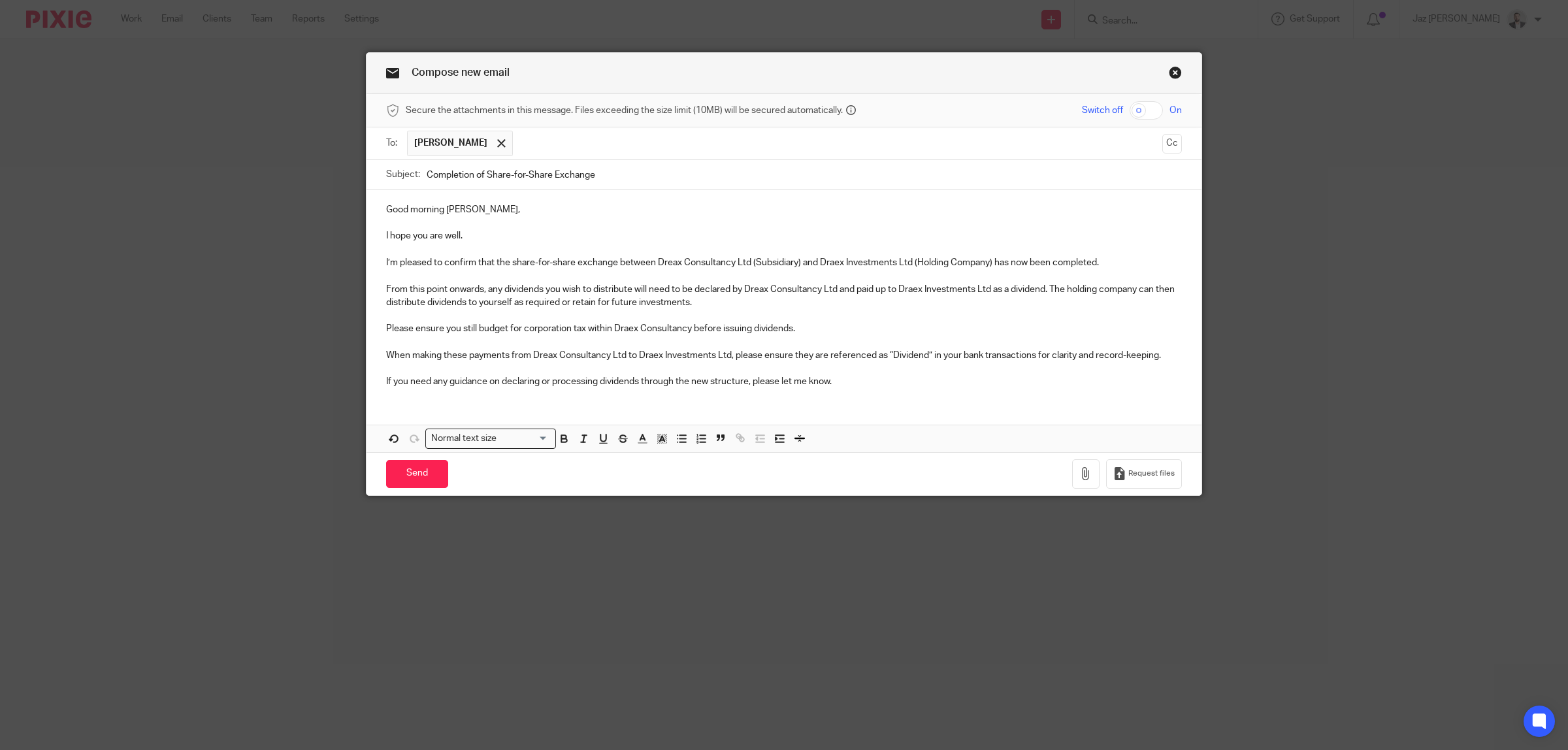
click at [698, 312] on p at bounding box center [784, 315] width 796 height 13
click at [808, 327] on p "Please ensure you still budget for corporation tax within Draex Consultancy bef…" at bounding box center [784, 328] width 796 height 13
click at [750, 304] on p "From this point onwards, any dividends you wish to distribute will need to be d…" at bounding box center [784, 296] width 796 height 27
click at [726, 320] on p at bounding box center [784, 315] width 796 height 13
click at [833, 333] on p "Please ensure you still budget for corporation tax within Draex Consultancy bef…" at bounding box center [784, 328] width 796 height 13
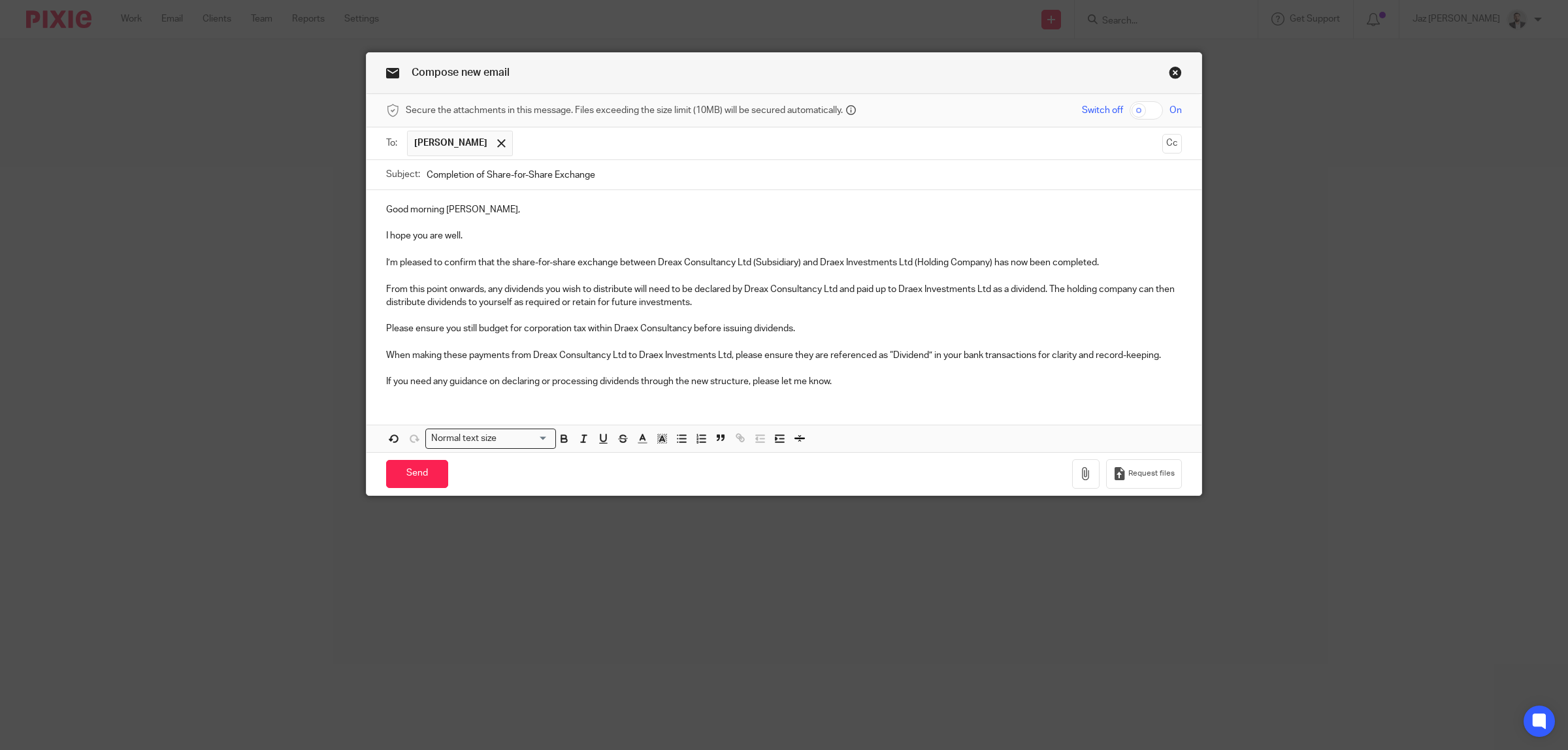
click at [602, 316] on p at bounding box center [784, 315] width 796 height 13
click at [726, 307] on p "From this point onwards, any dividends you wish to distribute will need to be d…" at bounding box center [784, 296] width 796 height 27
click at [708, 322] on p at bounding box center [784, 315] width 796 height 13
click at [814, 334] on p "Please ensure you still budget for corporation tax within Draex Consultancy bef…" at bounding box center [784, 328] width 796 height 13
click at [755, 343] on p at bounding box center [784, 342] width 796 height 13
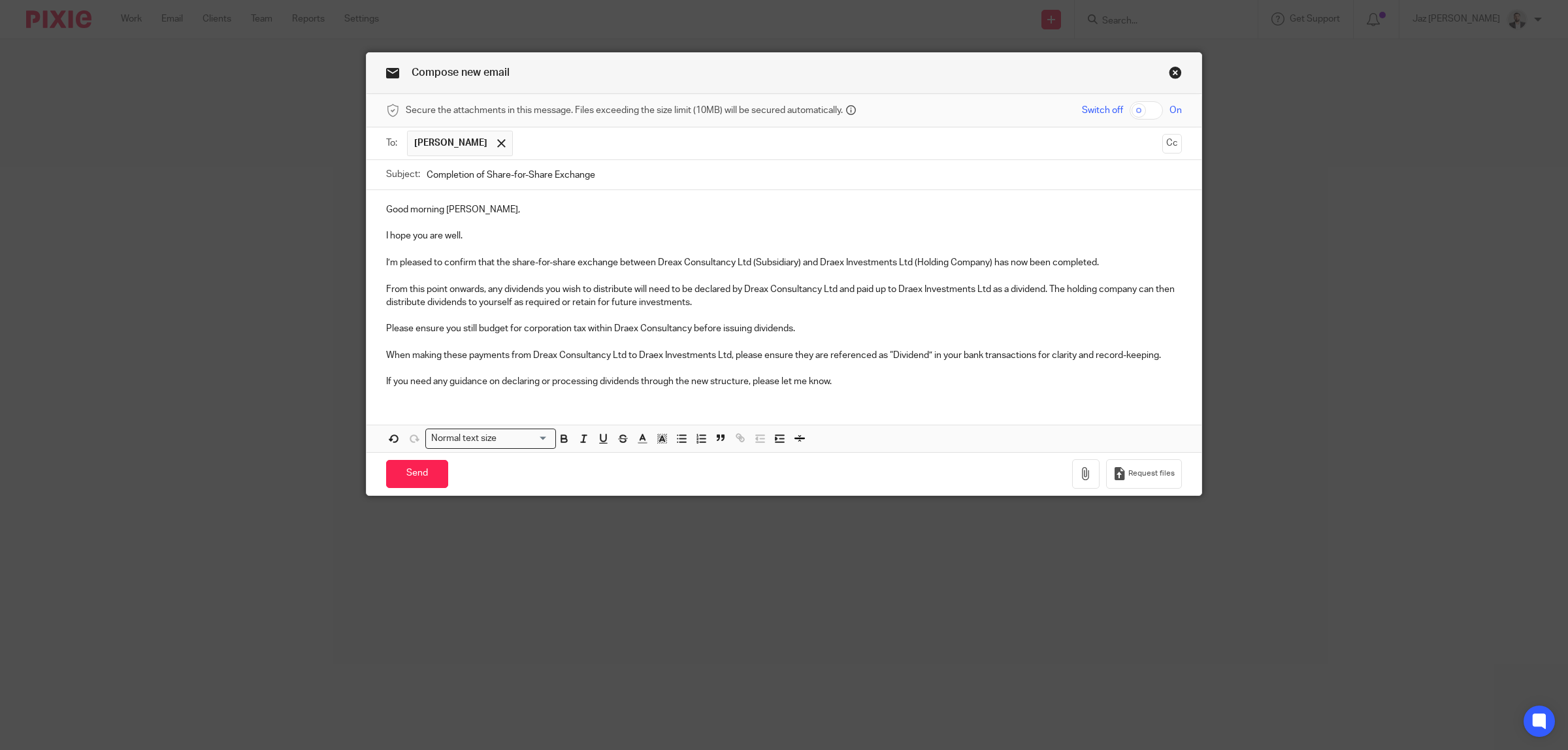
drag, startPoint x: 638, startPoint y: 369, endPoint x: 671, endPoint y: 371, distance: 33.1
click at [646, 369] on p at bounding box center [784, 368] width 796 height 13
click at [853, 384] on p "If you need any guidance on declaring or processing dividends through the new s…" at bounding box center [784, 381] width 796 height 13
click at [575, 304] on p "From this point onwards, any dividends you wish to distribute will need to be d…" at bounding box center [784, 296] width 796 height 27
click at [812, 304] on p "From this point onwards, any dividends you wish to distribute will need to be d…" at bounding box center [784, 296] width 796 height 27
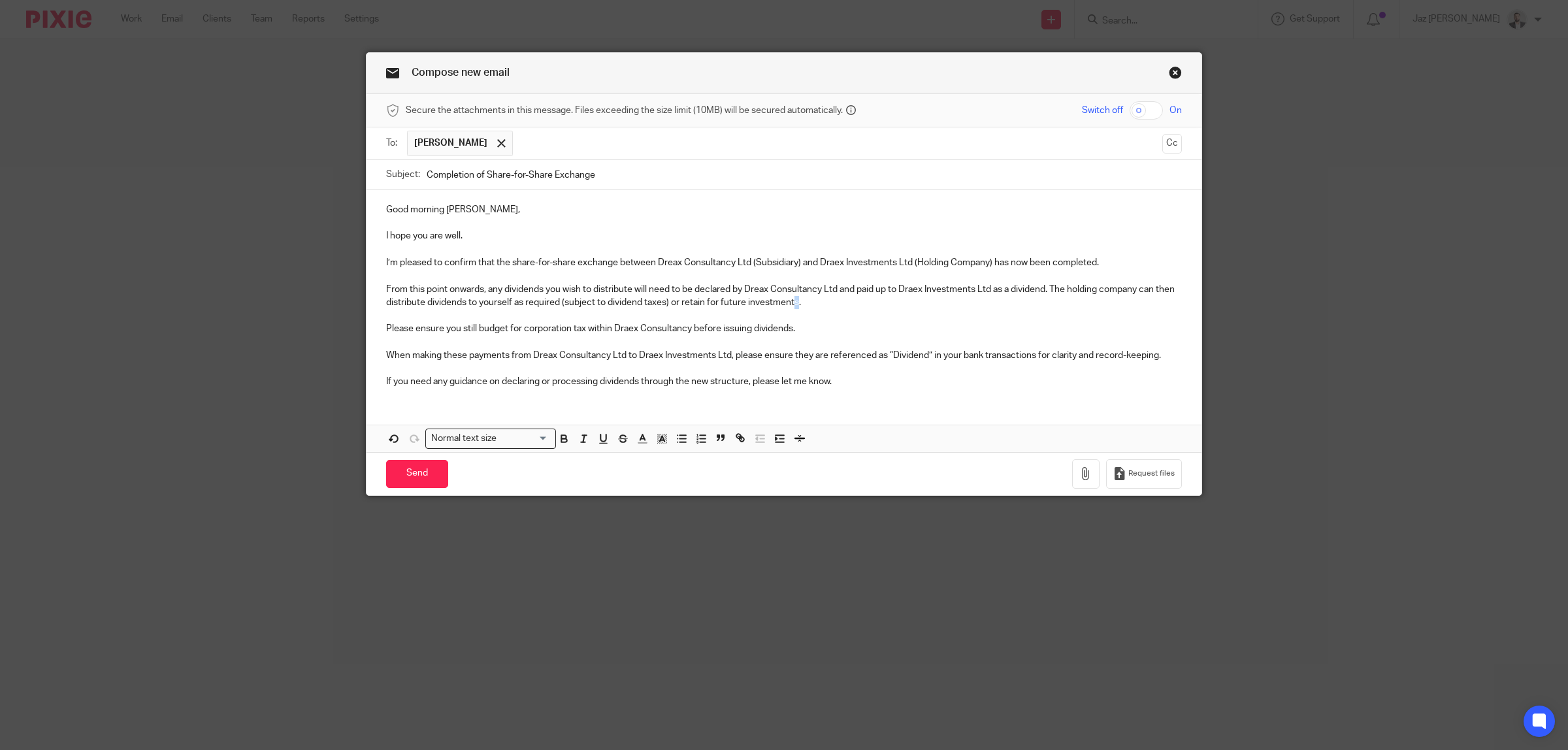
click at [812, 304] on p "From this point onwards, any dividends you wish to distribute will need to be d…" at bounding box center [784, 296] width 796 height 27
click at [814, 333] on p "Please ensure you still budget for corporation tax within Draex Consultancy bef…" at bounding box center [784, 328] width 796 height 13
click at [751, 340] on p at bounding box center [784, 342] width 796 height 13
click at [609, 371] on p at bounding box center [784, 368] width 796 height 13
click at [886, 375] on p at bounding box center [784, 368] width 796 height 13
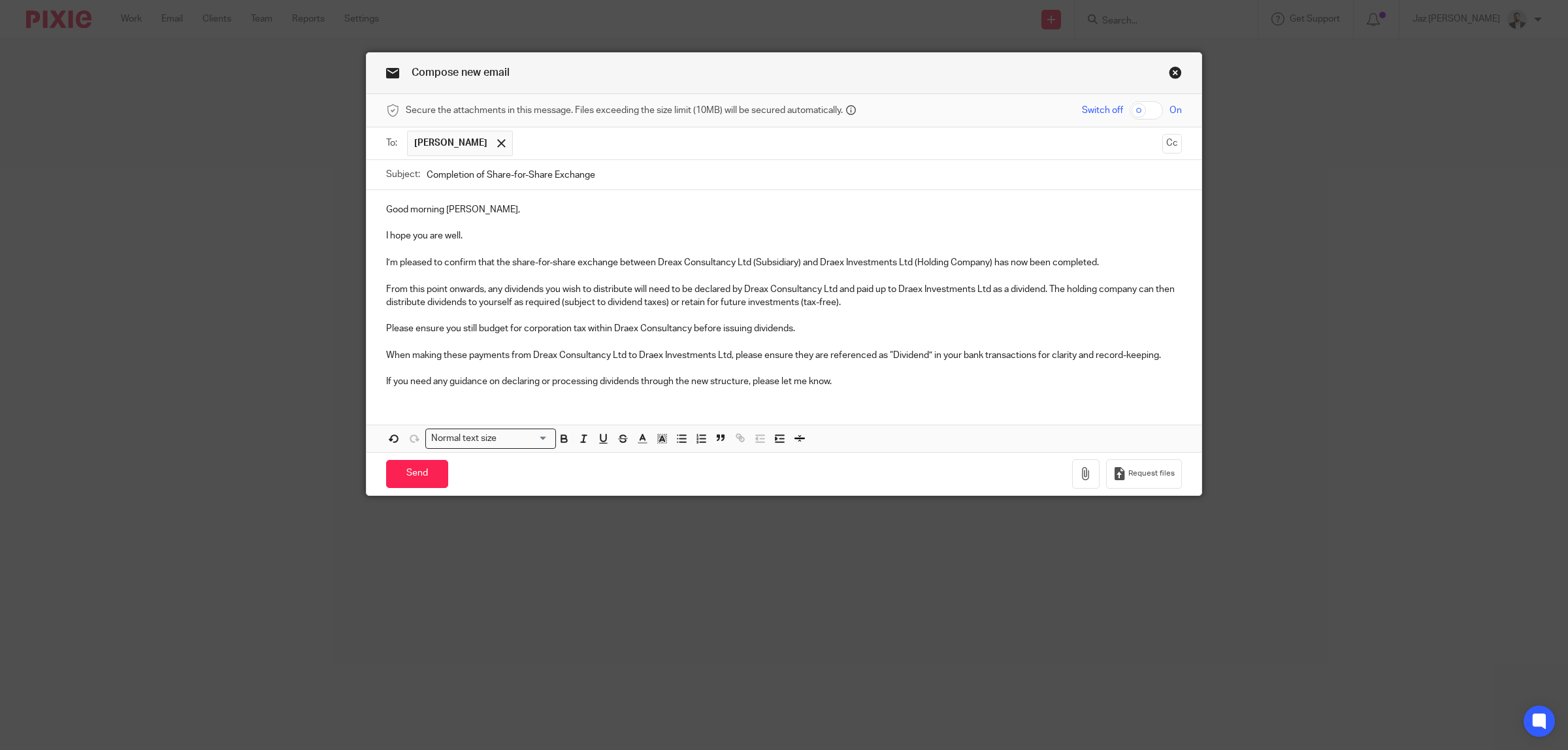
click at [463, 331] on p "Please ensure you still budget for corporation tax within Draex Consultancy bef…" at bounding box center [784, 328] width 796 height 13
click at [683, 337] on div "Good morning Danielle, I hope you are well. I’m pleased to confirm that the sha…" at bounding box center [784, 294] width 835 height 208
click at [742, 337] on p at bounding box center [784, 342] width 796 height 13
click at [791, 332] on p "Please ensure you budget for corporation tax within Draex Consultancy before is…" at bounding box center [784, 328] width 796 height 13
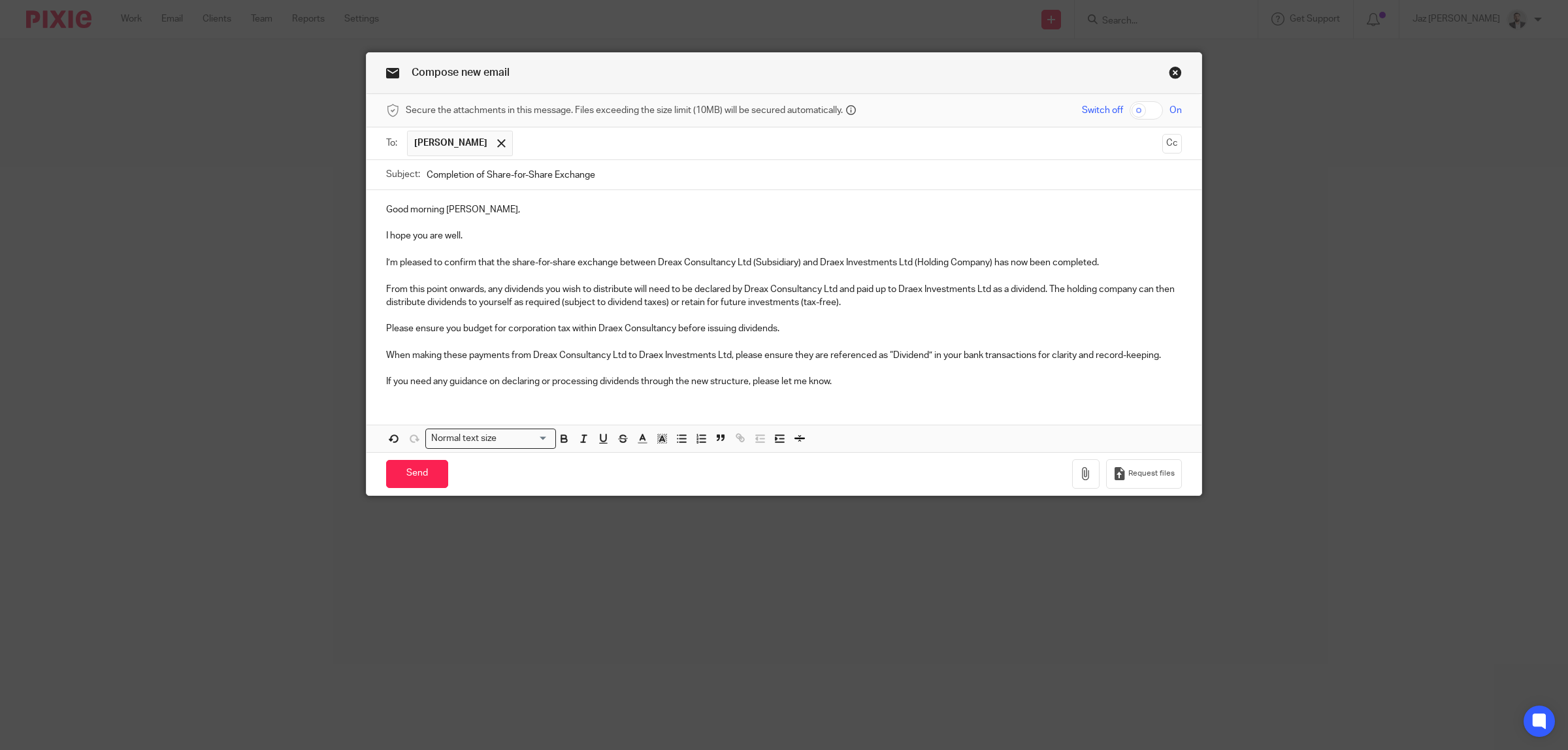
click at [567, 328] on p "Please ensure you budget for corporation tax within Draex Consultancy before is…" at bounding box center [784, 328] width 796 height 13
click at [871, 328] on p "Please ensure you budget for corporation tax (19% to 26.5%) within Draex Consul…" at bounding box center [784, 328] width 796 height 13
click at [778, 346] on p at bounding box center [784, 342] width 796 height 13
click at [549, 369] on p at bounding box center [784, 368] width 796 height 13
click at [871, 386] on p "If you need any guidance on declaring or processing dividends through the new s…" at bounding box center [784, 381] width 796 height 13
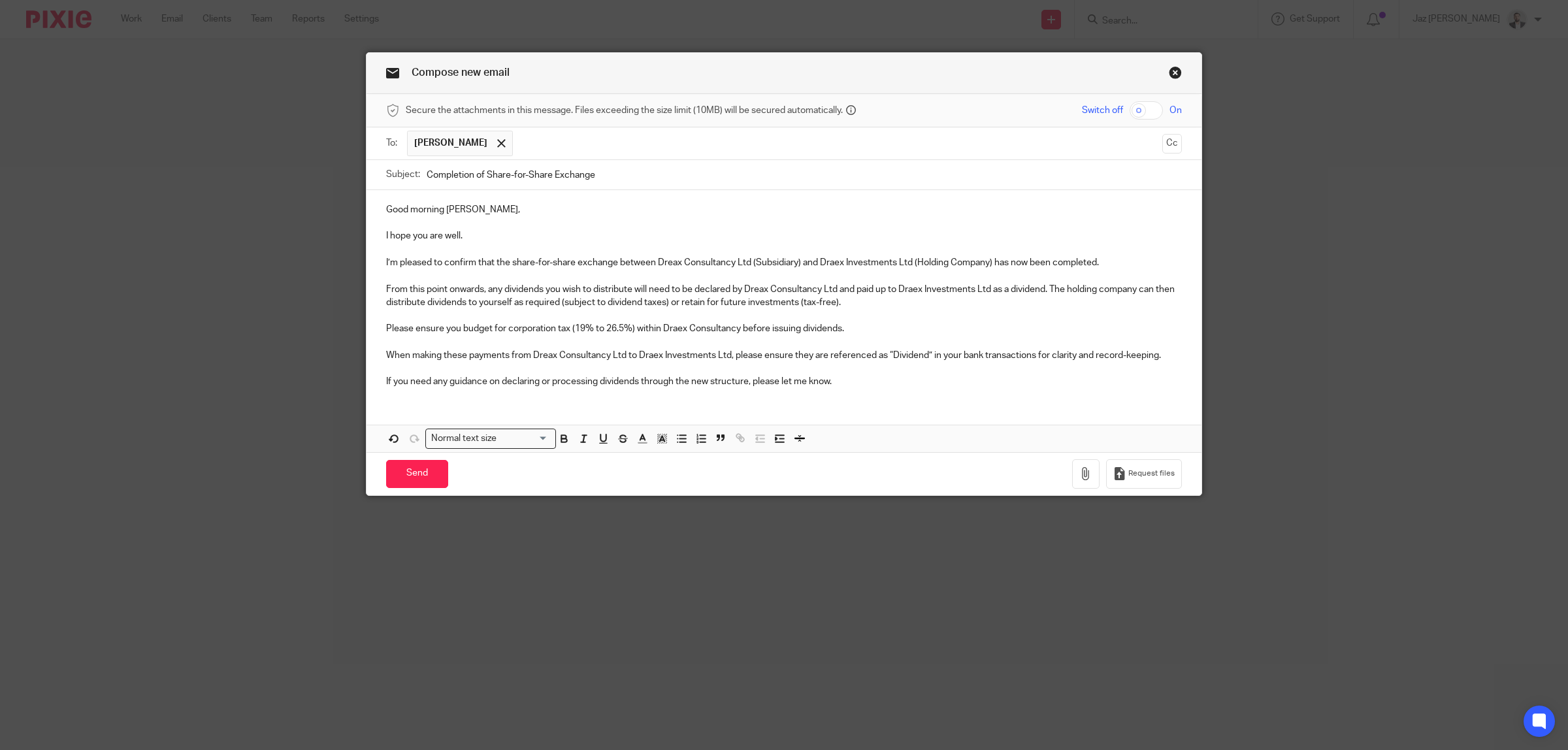
click at [482, 237] on p "I hope you are well." at bounding box center [784, 235] width 796 height 13
click at [618, 181] on input "Completion of Share-for-Share Exchange" at bounding box center [804, 175] width 755 height 29
type input "Completion of Share-for-Share Exchange - Next Steps"
click at [850, 388] on p "If you need any guidance on declaring or processing dividends through the new s…" at bounding box center [784, 381] width 796 height 13
click at [421, 485] on input "Send" at bounding box center [417, 474] width 62 height 28
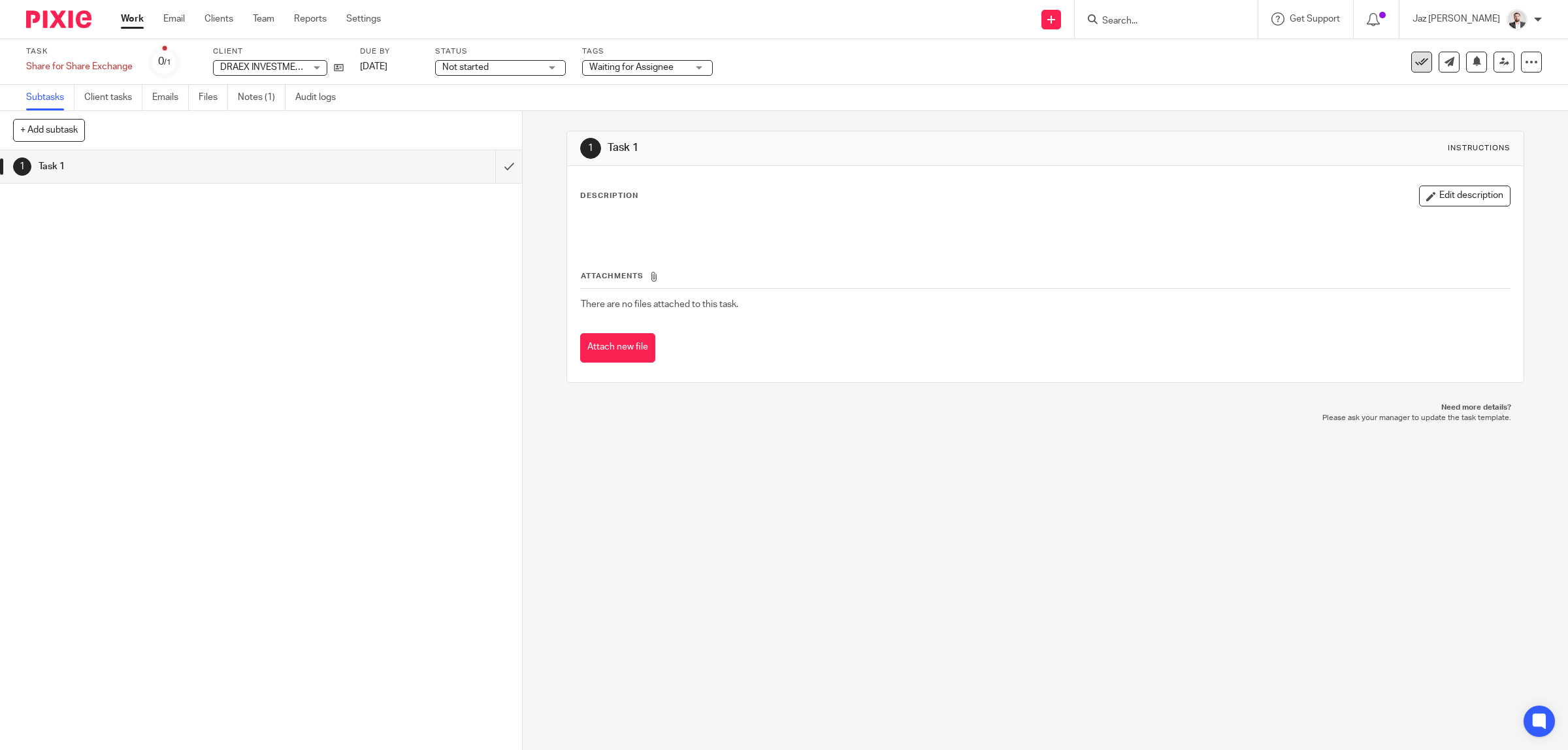
click at [1412, 69] on button at bounding box center [1422, 62] width 21 height 21
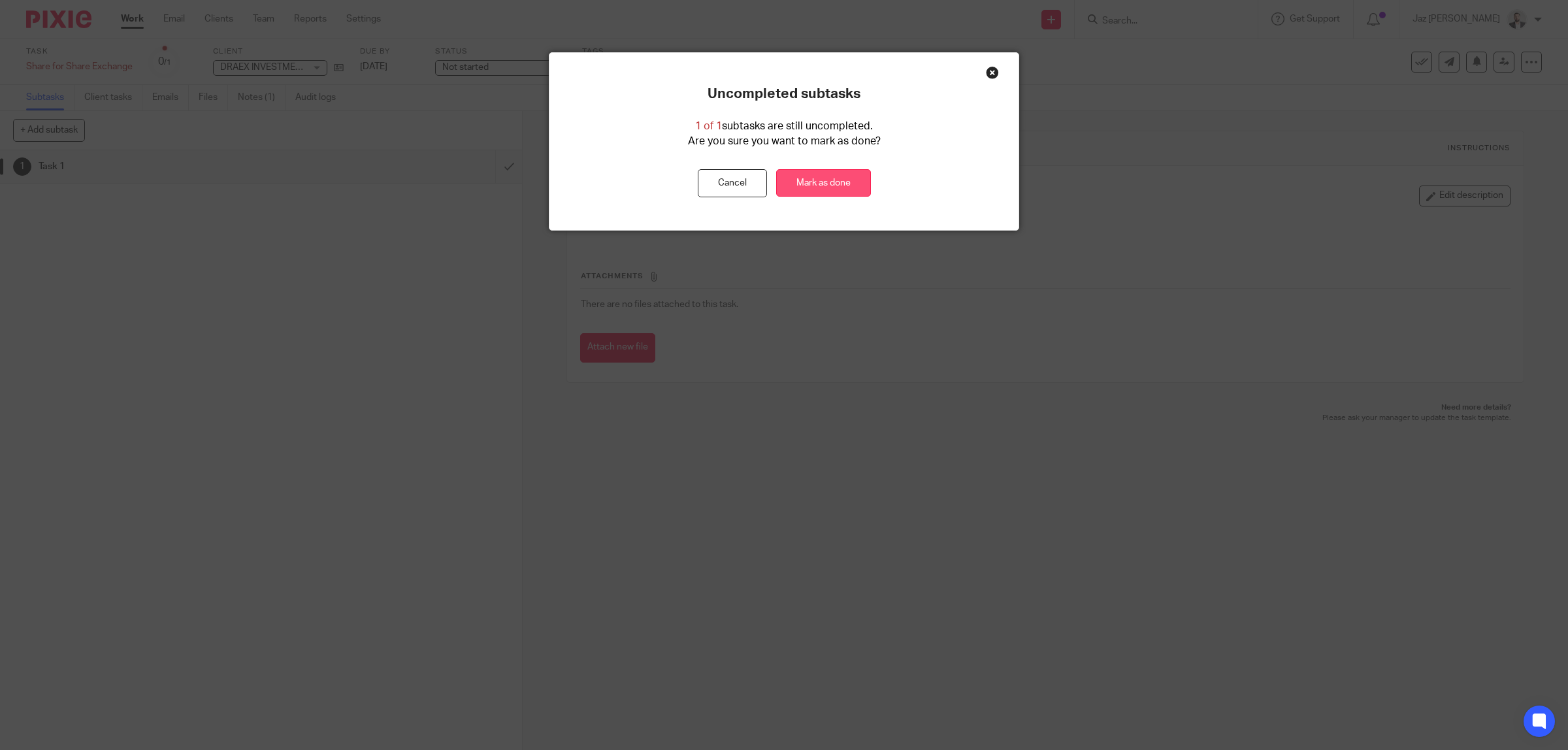
click at [837, 181] on link "Mark as done" at bounding box center [823, 183] width 95 height 28
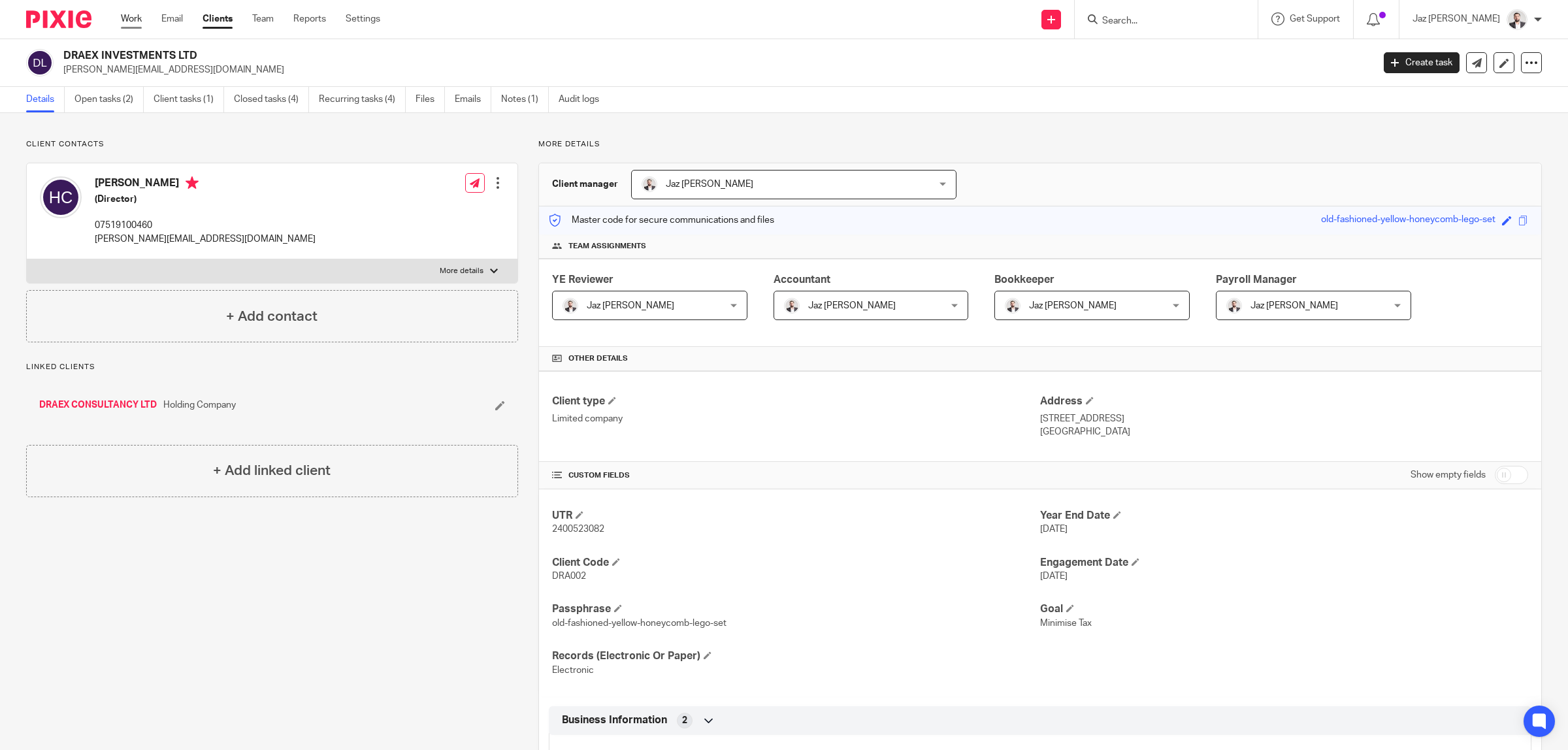
click at [127, 17] on link "Work" at bounding box center [131, 19] width 21 height 13
